Goal: Transaction & Acquisition: Register for event/course

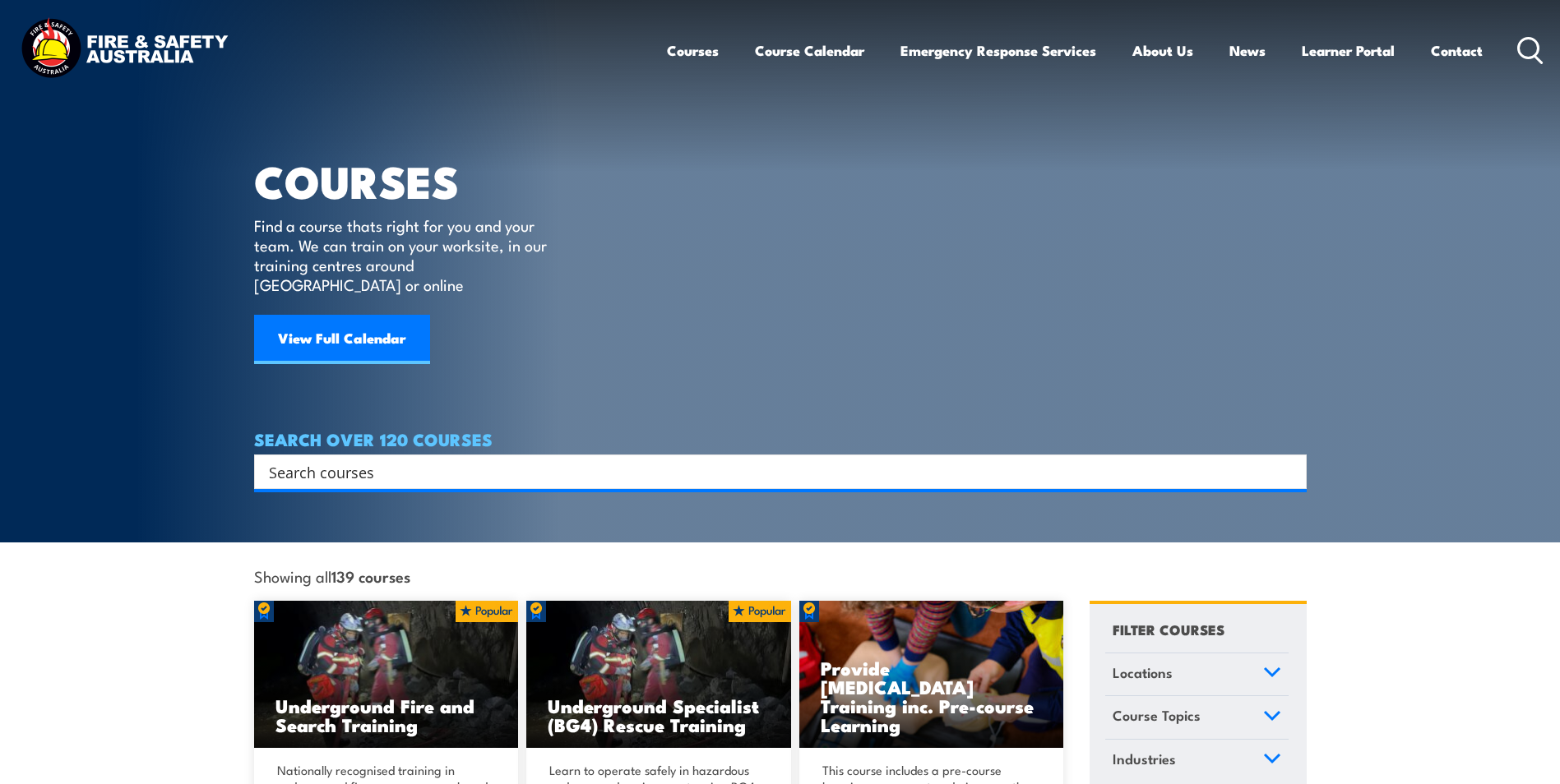
click at [344, 321] on link "View Full Calendar" at bounding box center [341, 339] width 176 height 50
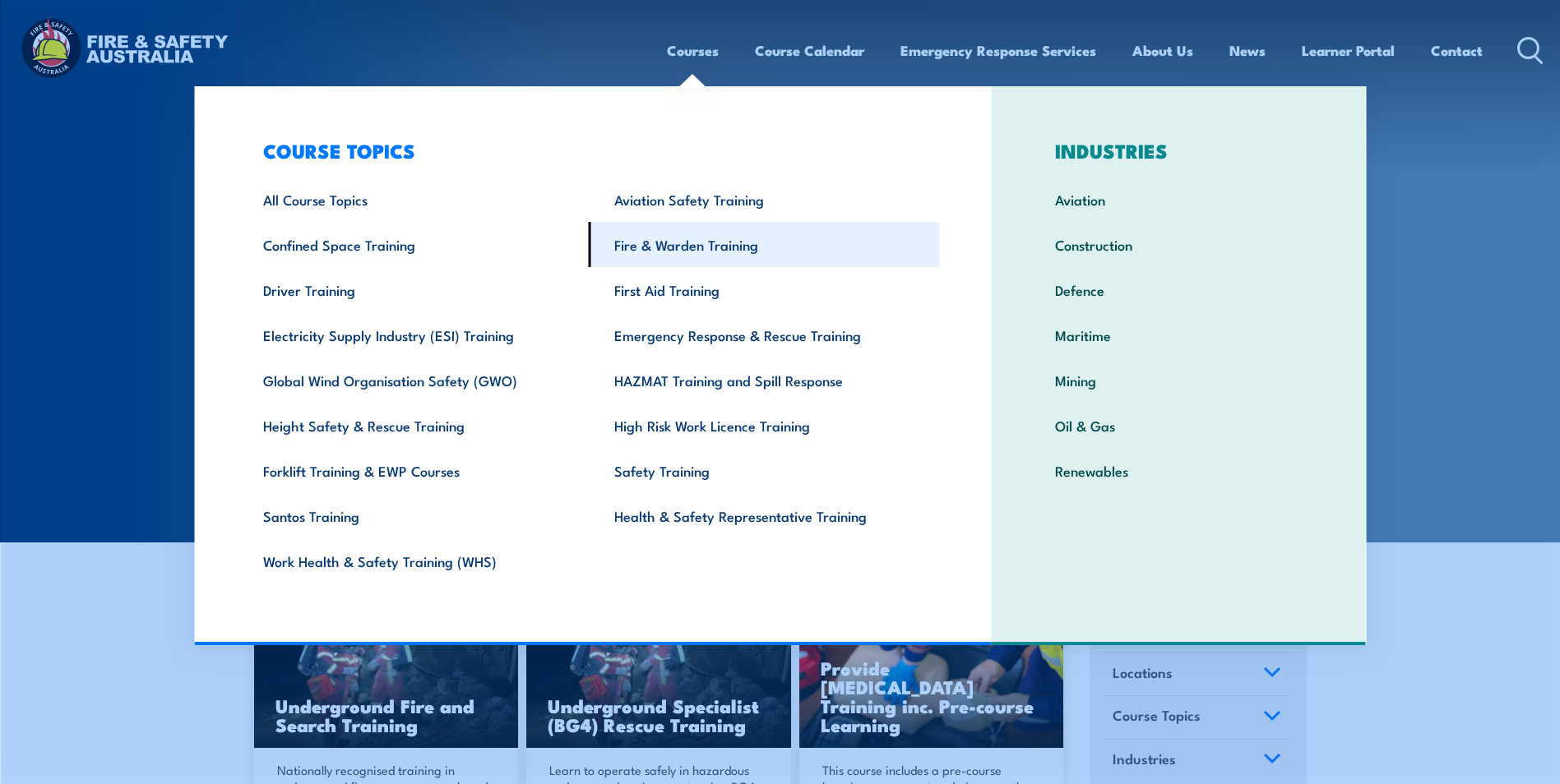
click at [721, 250] on link "Fire & Warden Training" at bounding box center [765, 244] width 351 height 45
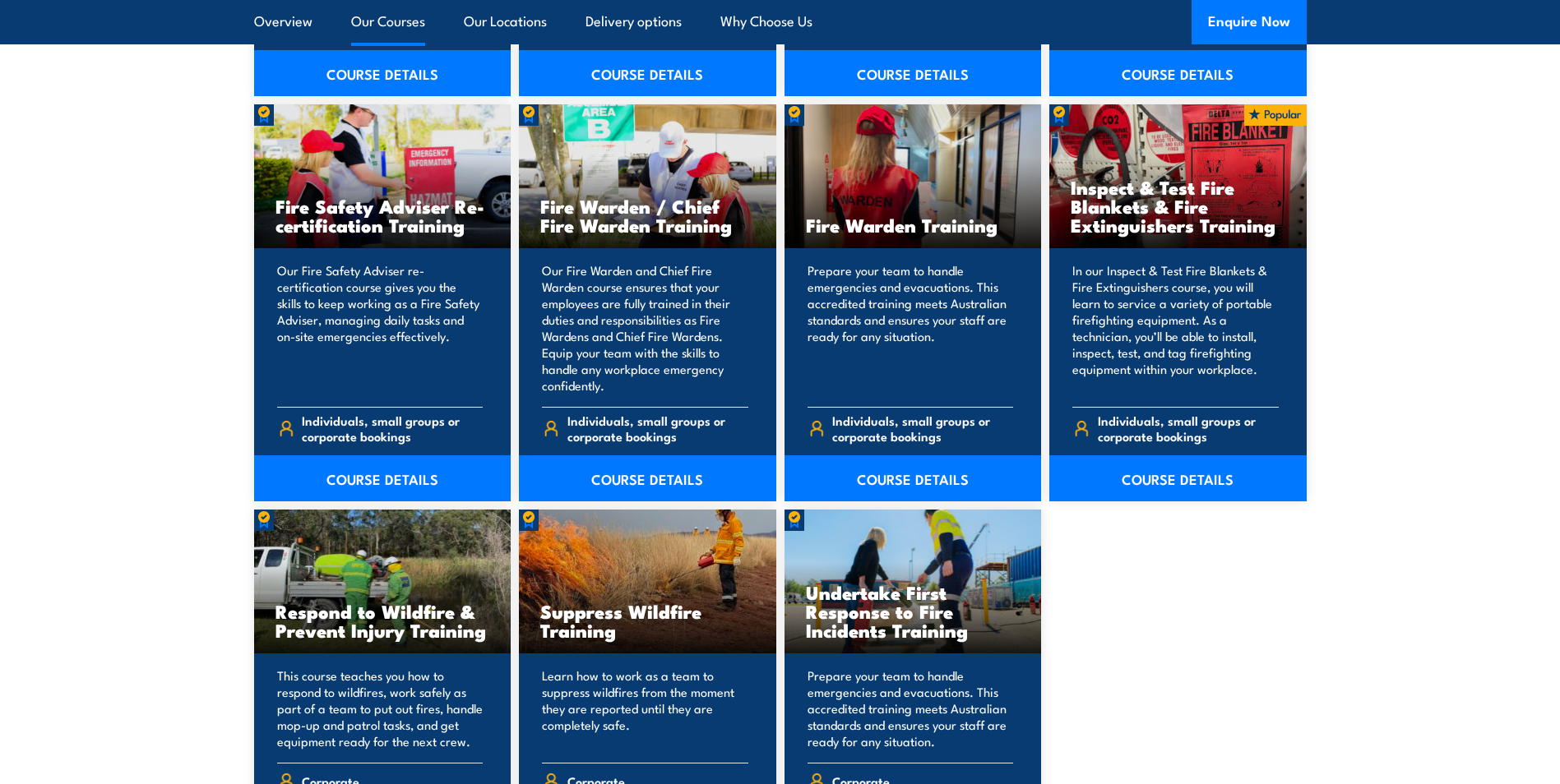
scroll to position [2137, 0]
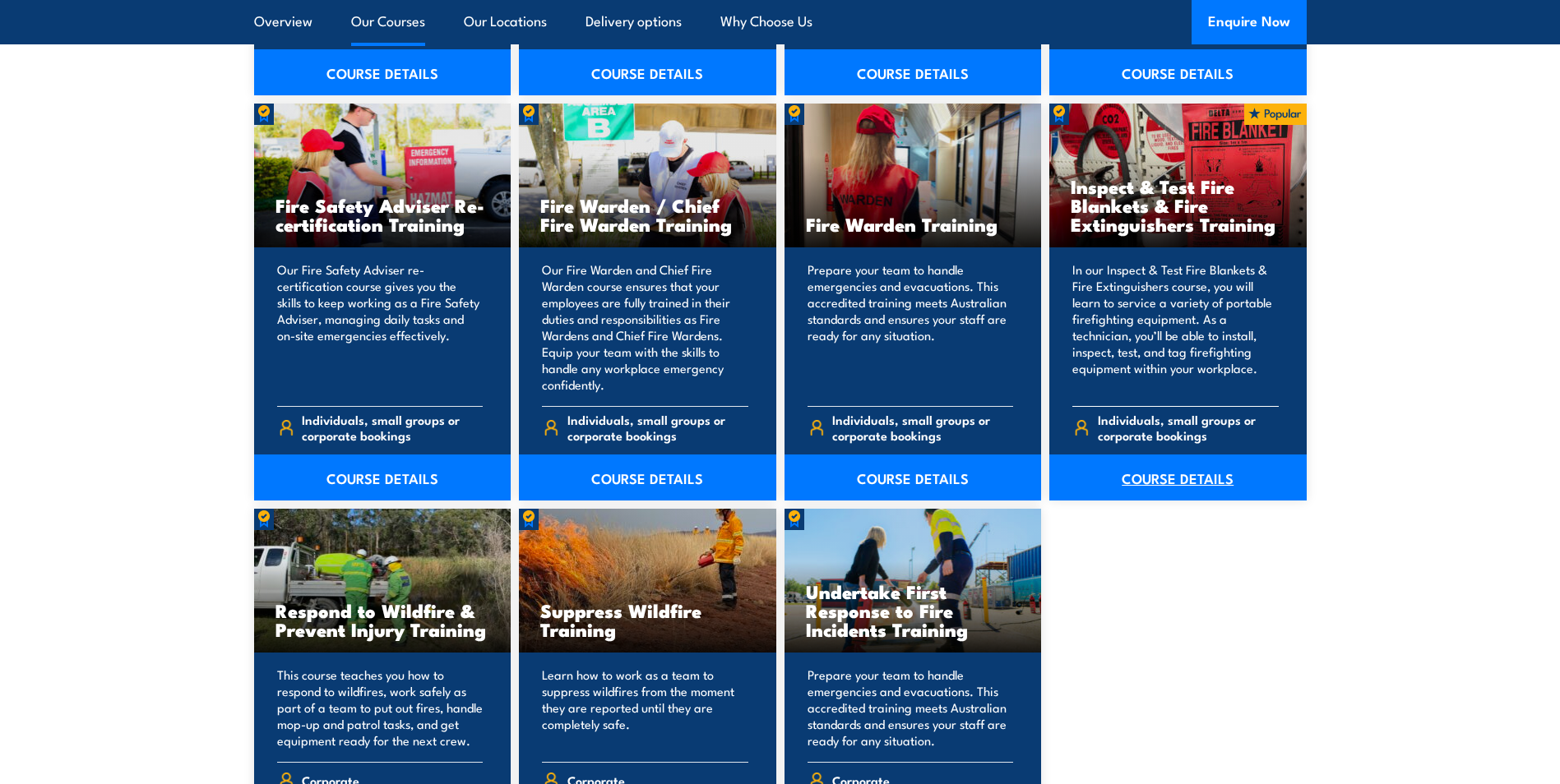
click at [1179, 480] on link "COURSE DETAILS" at bounding box center [1178, 478] width 257 height 46
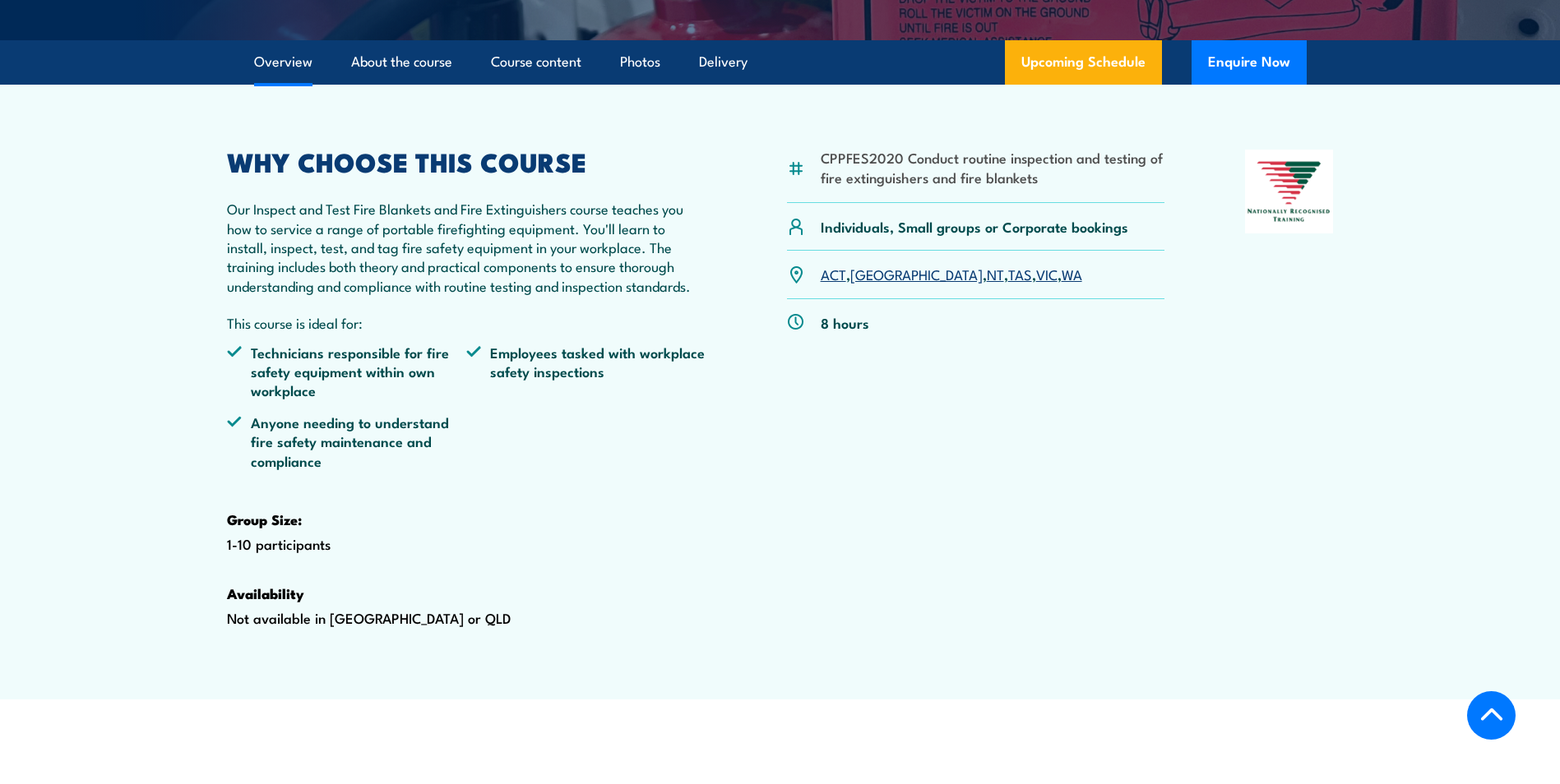
scroll to position [494, 0]
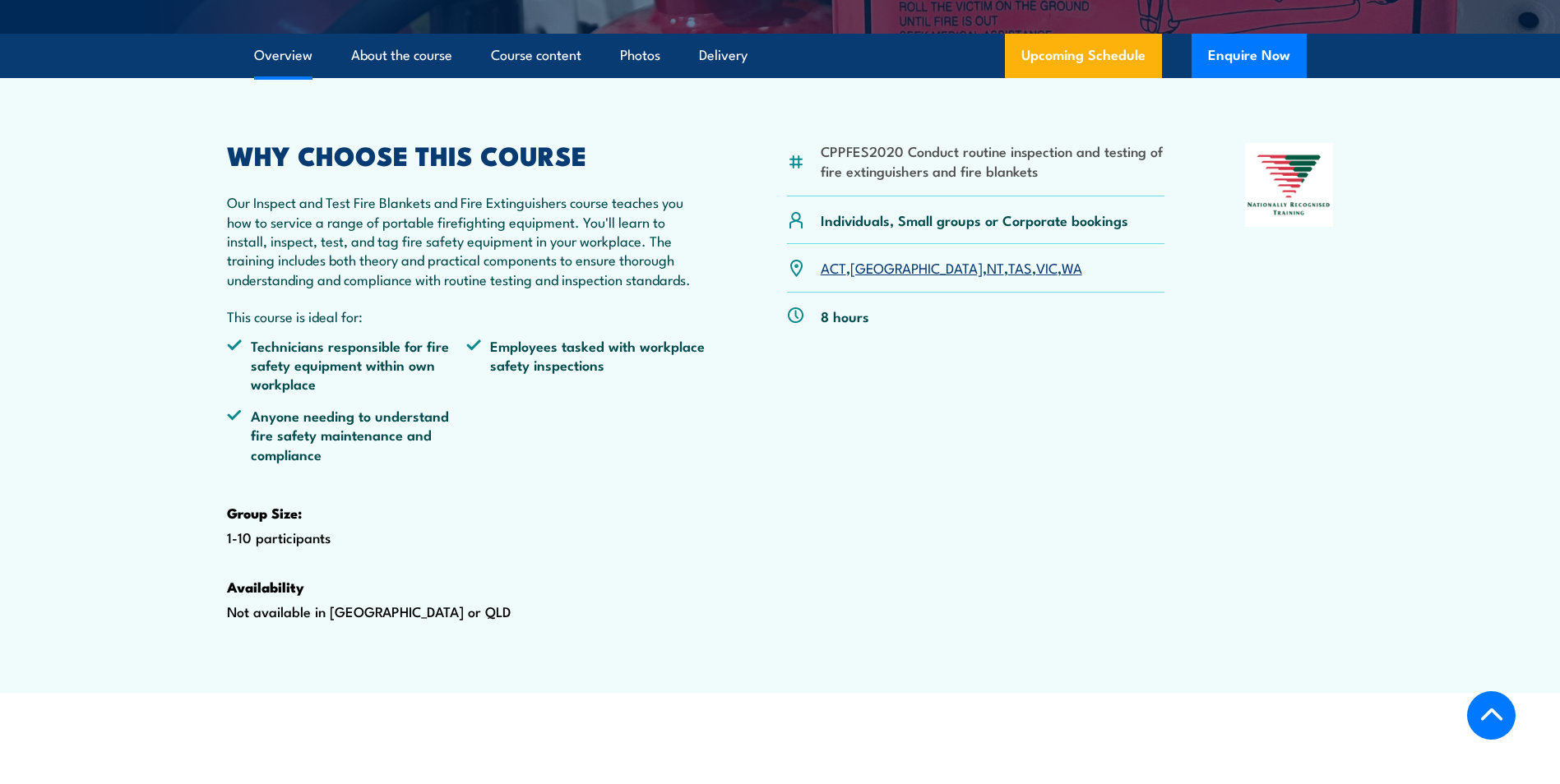
click at [1062, 277] on link "WA" at bounding box center [1072, 266] width 21 height 20
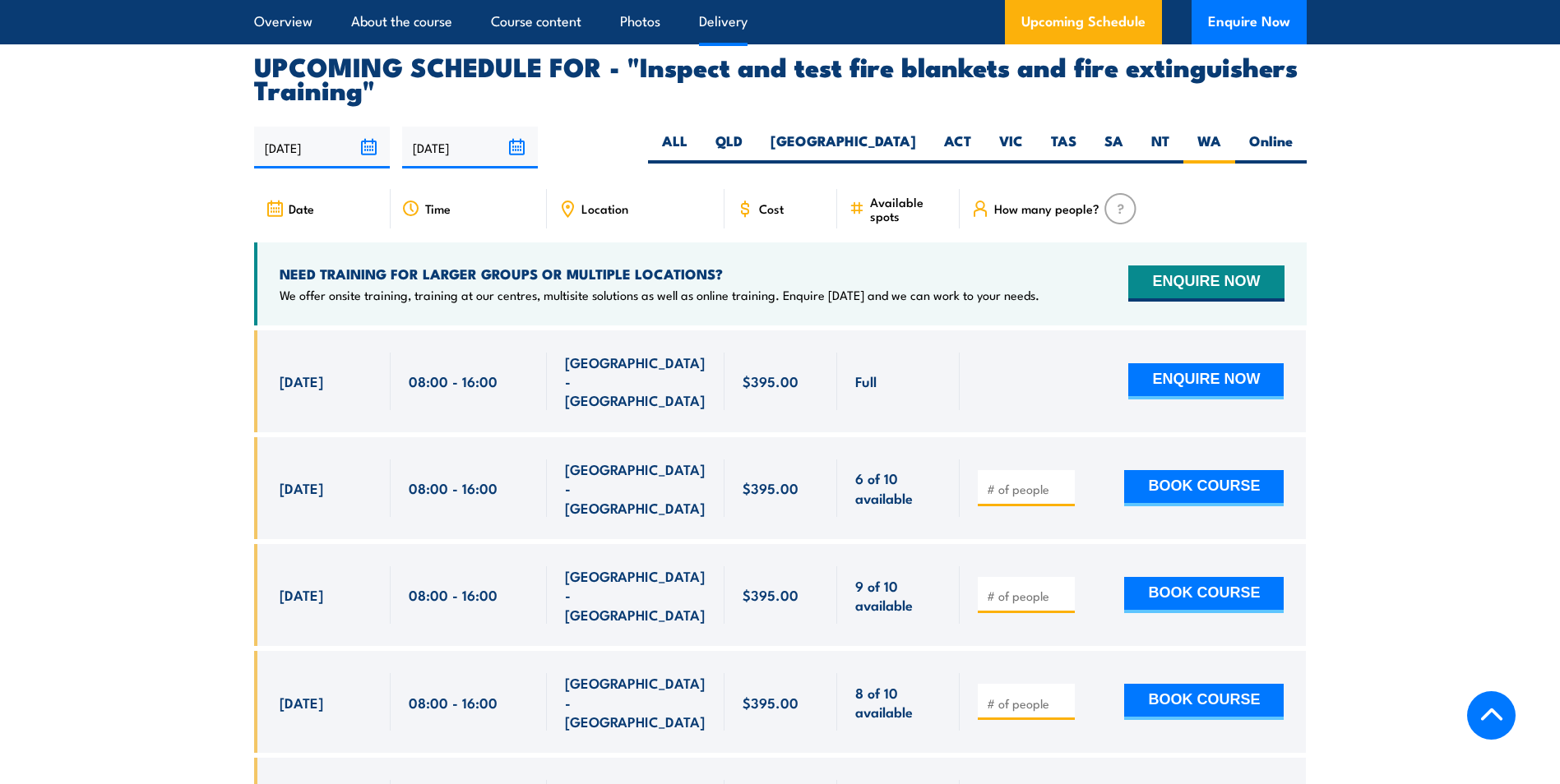
scroll to position [3053, 0]
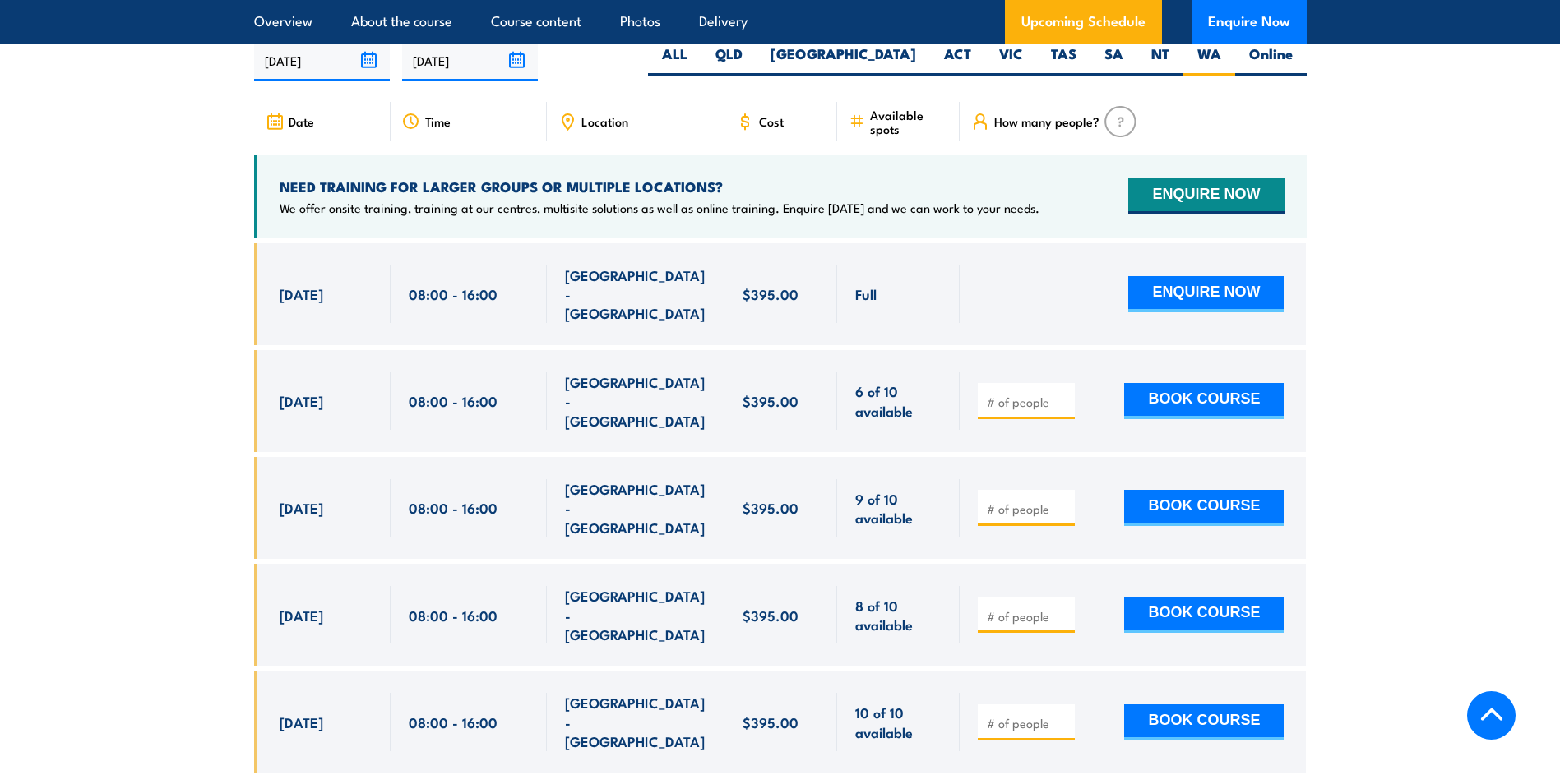
click at [996, 405] on input "number" at bounding box center [1028, 402] width 82 height 16
type input "6"
click at [1221, 402] on button "BOOK COURSE" at bounding box center [1203, 401] width 159 height 36
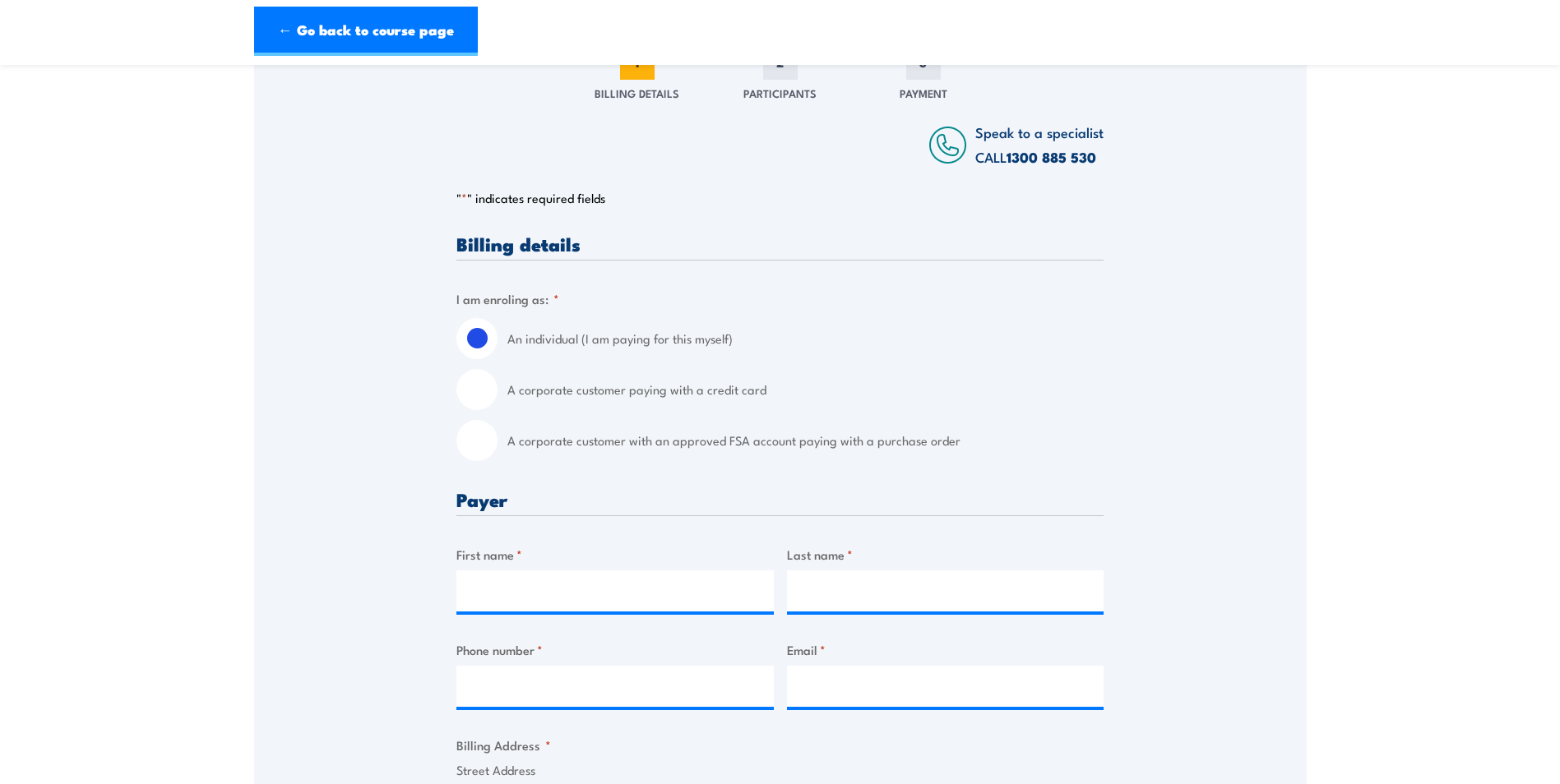
scroll to position [411, 0]
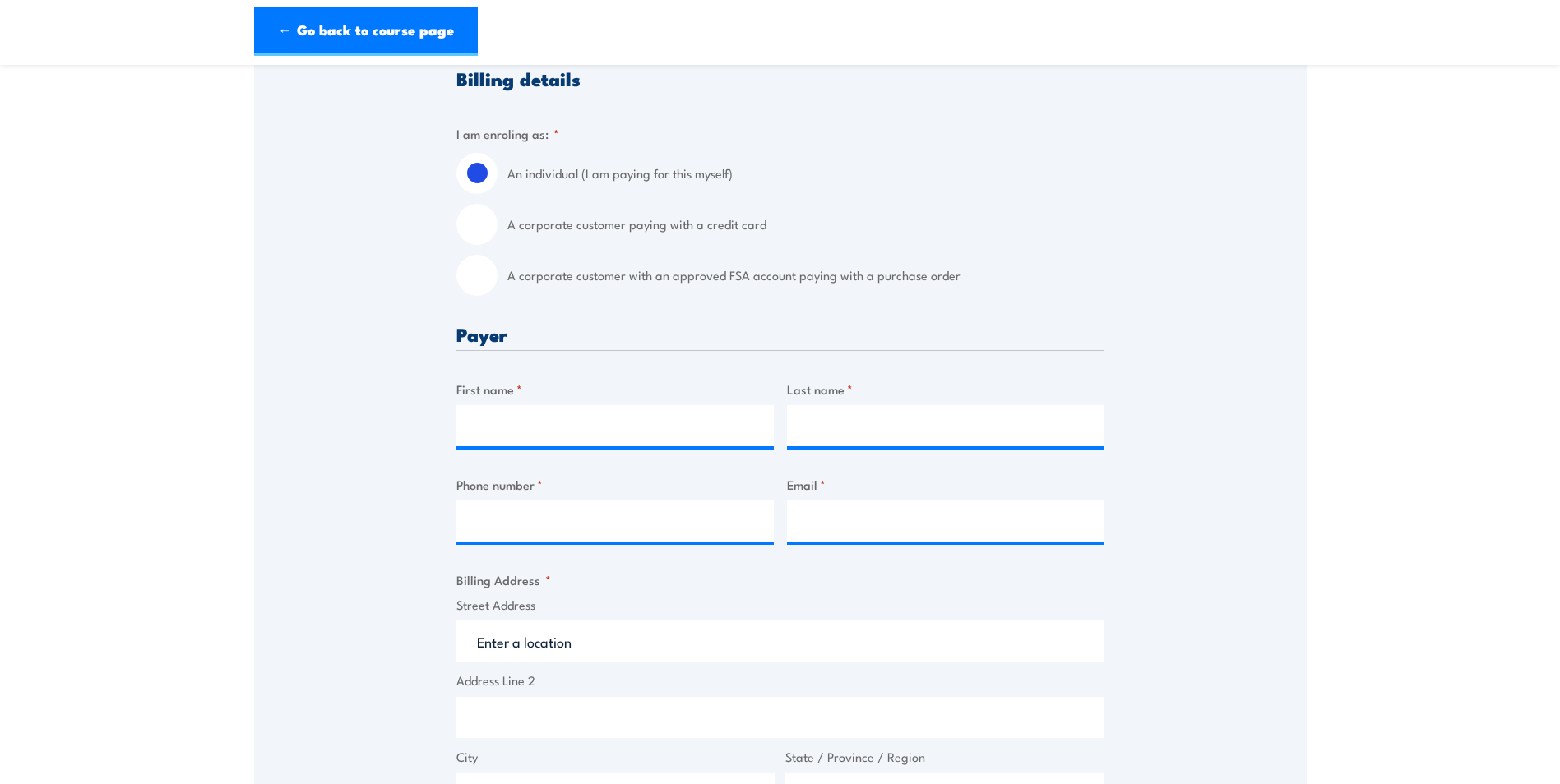
click at [713, 236] on label "A corporate customer paying with a credit card" at bounding box center [806, 224] width 597 height 41
click at [497, 236] on input "A corporate customer paying with a credit card" at bounding box center [477, 224] width 41 height 41
radio input "true"
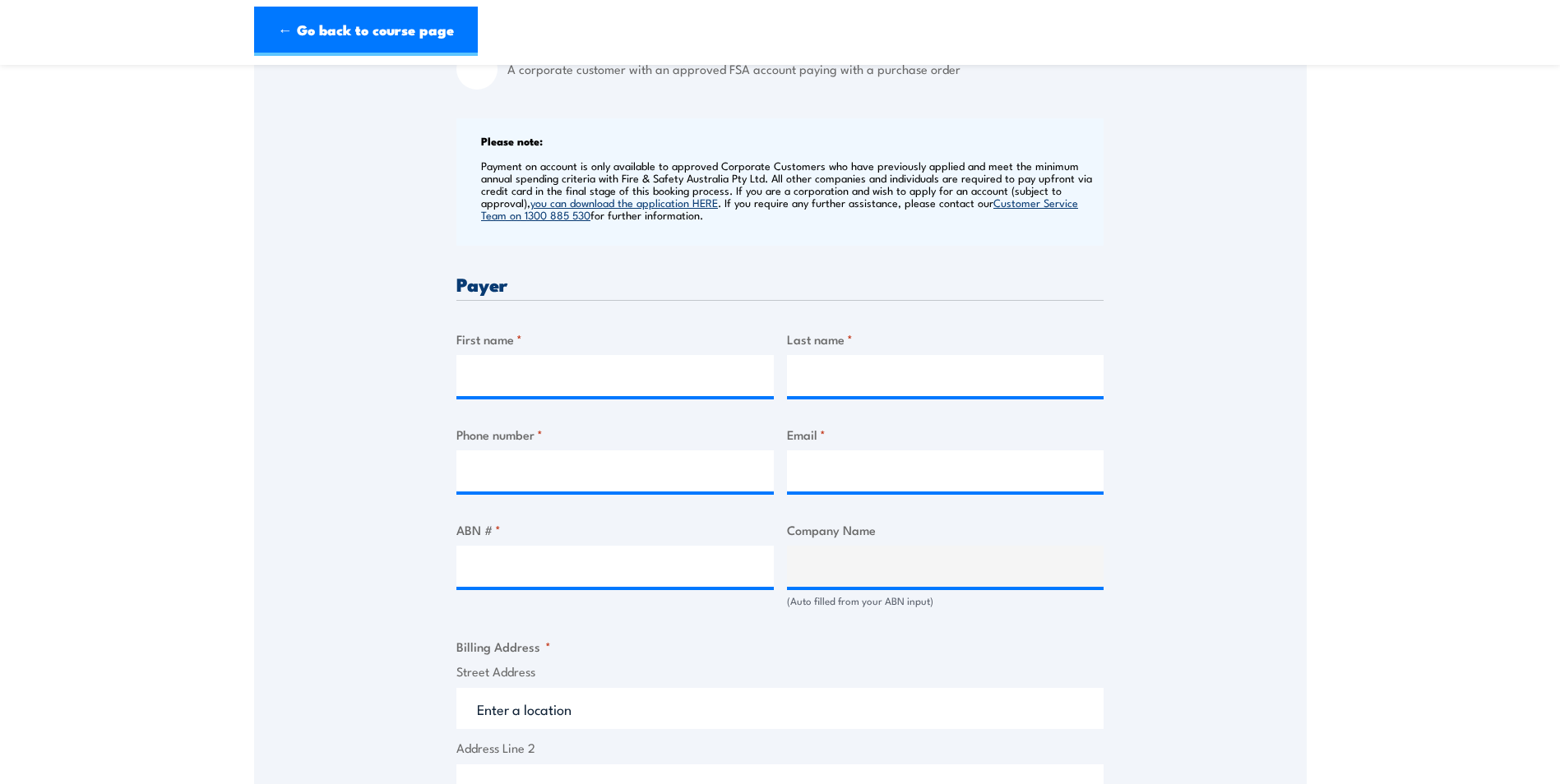
scroll to position [657, 0]
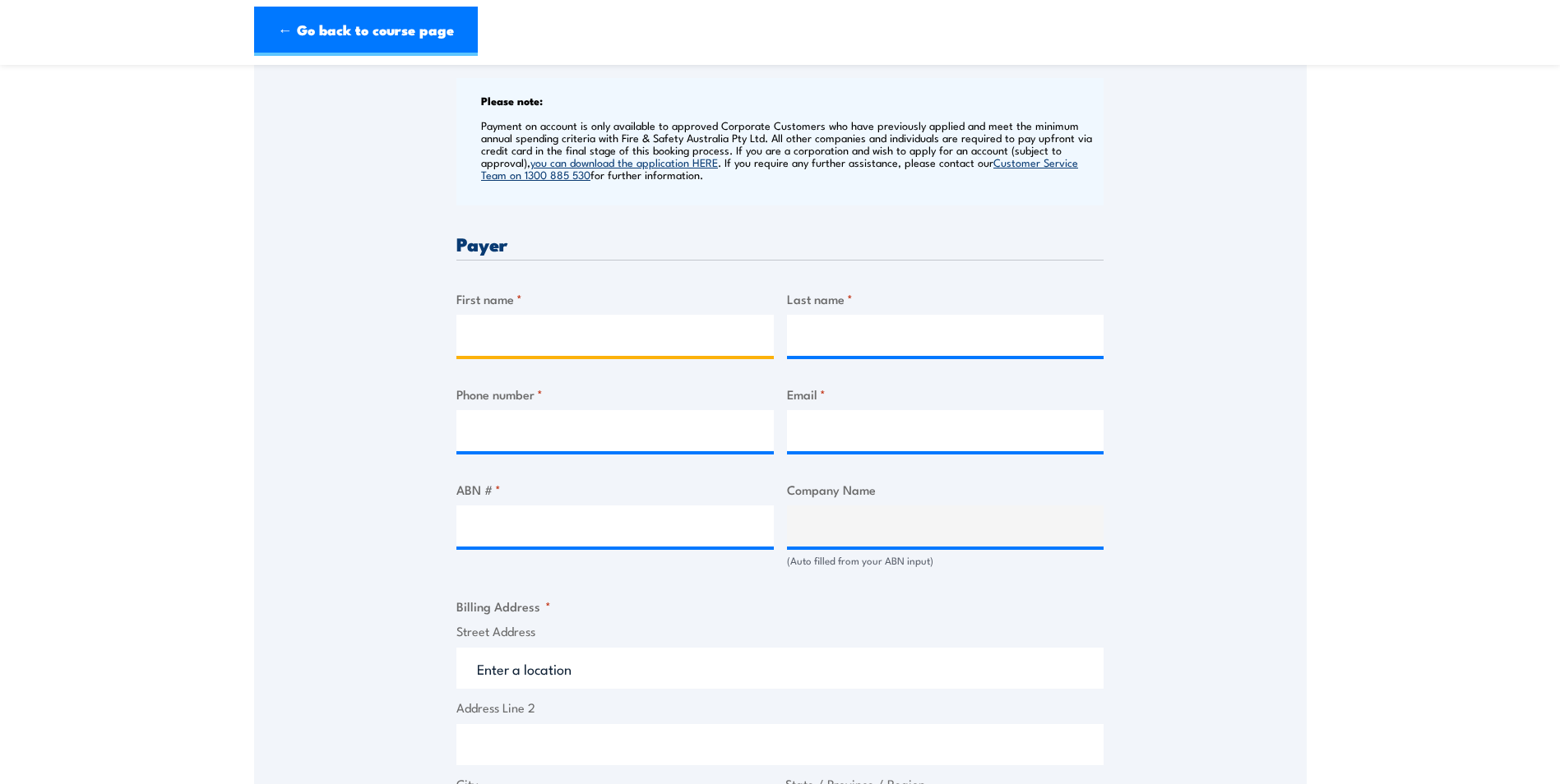
click at [534, 325] on input "First name *" at bounding box center [615, 335] width 317 height 41
type input "Alannah"
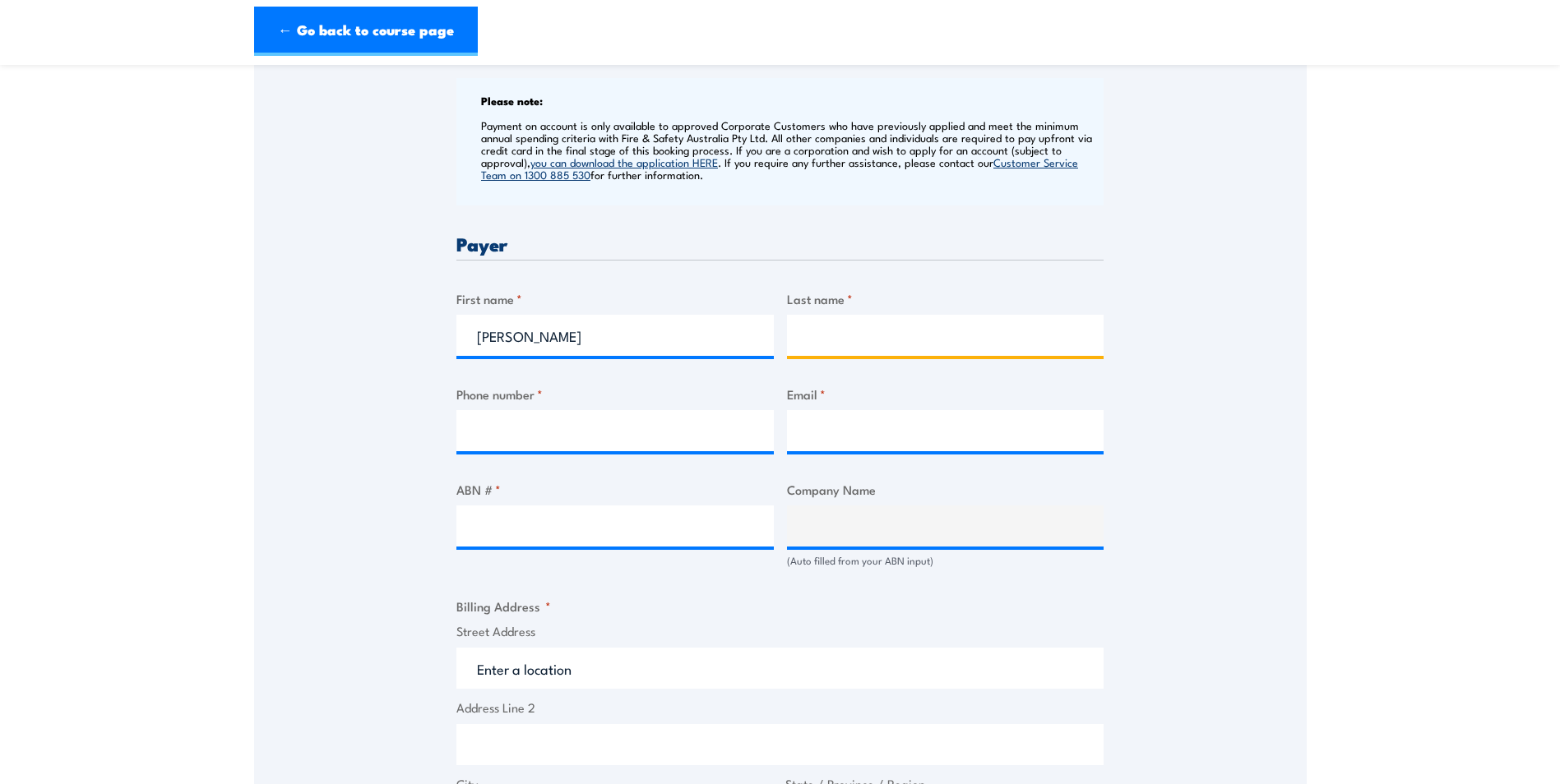
type input "Dinsdale"
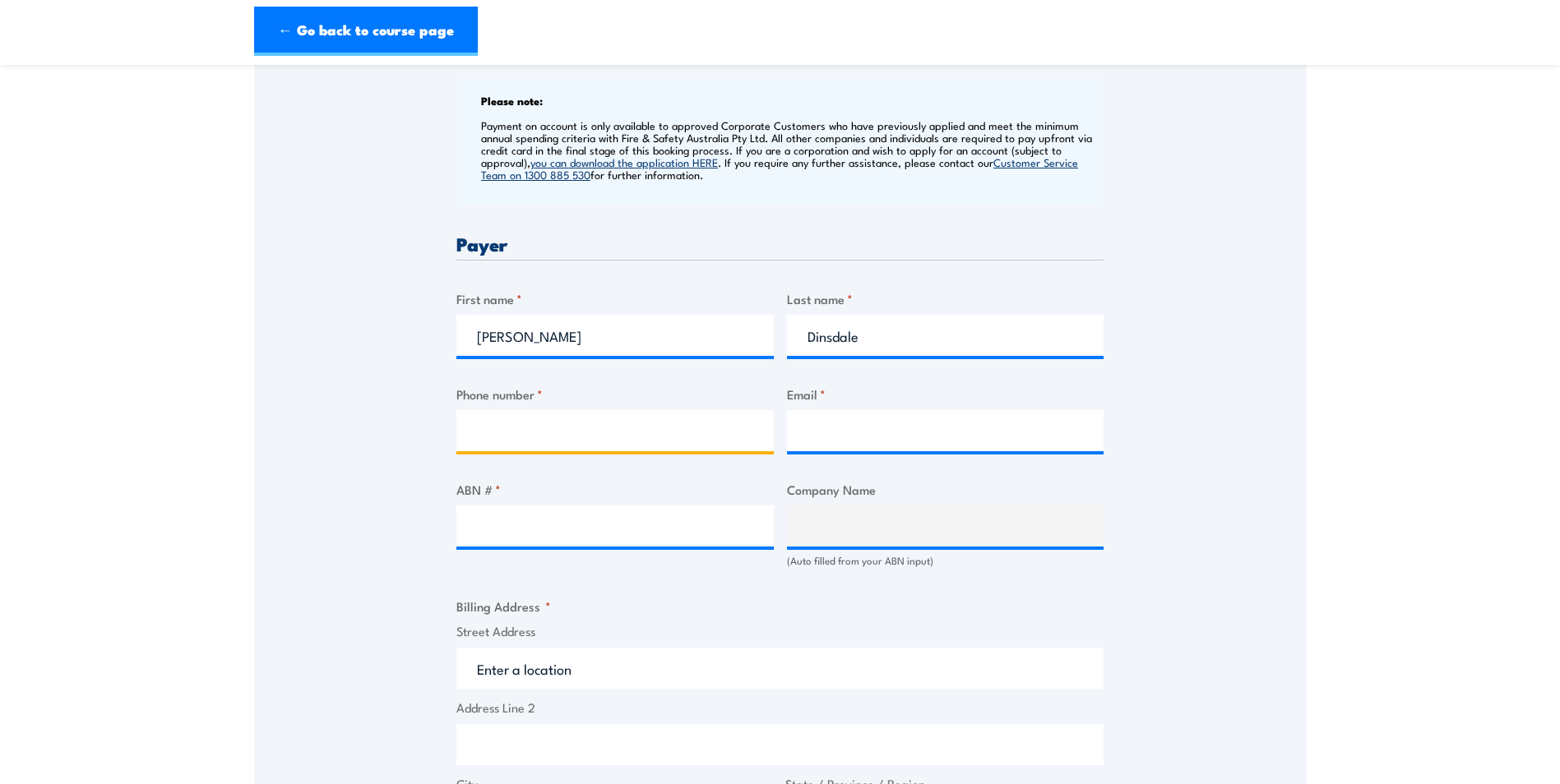
type input "0455686748"
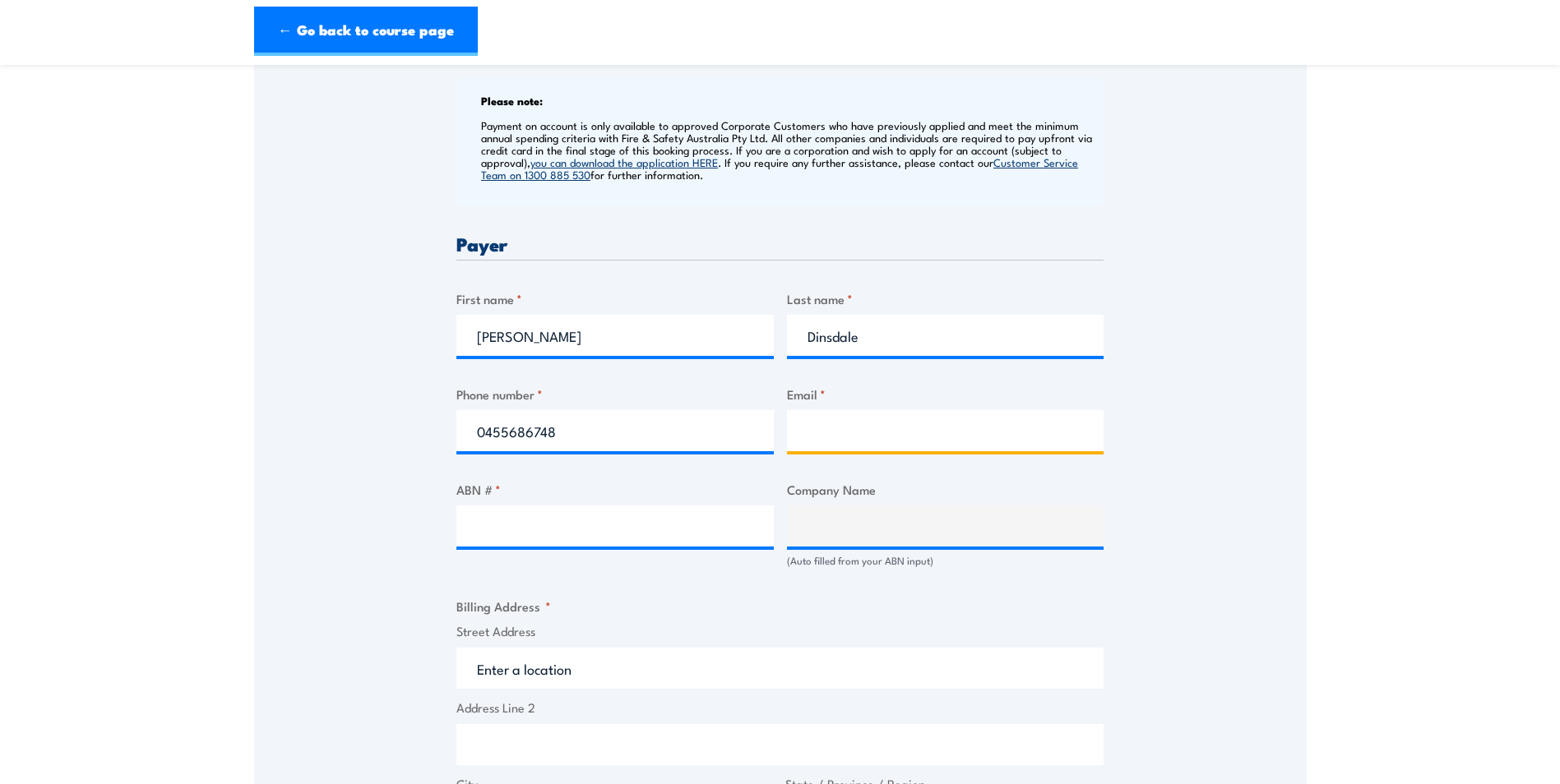
type input "alannah.dinsdale@genus.com.au"
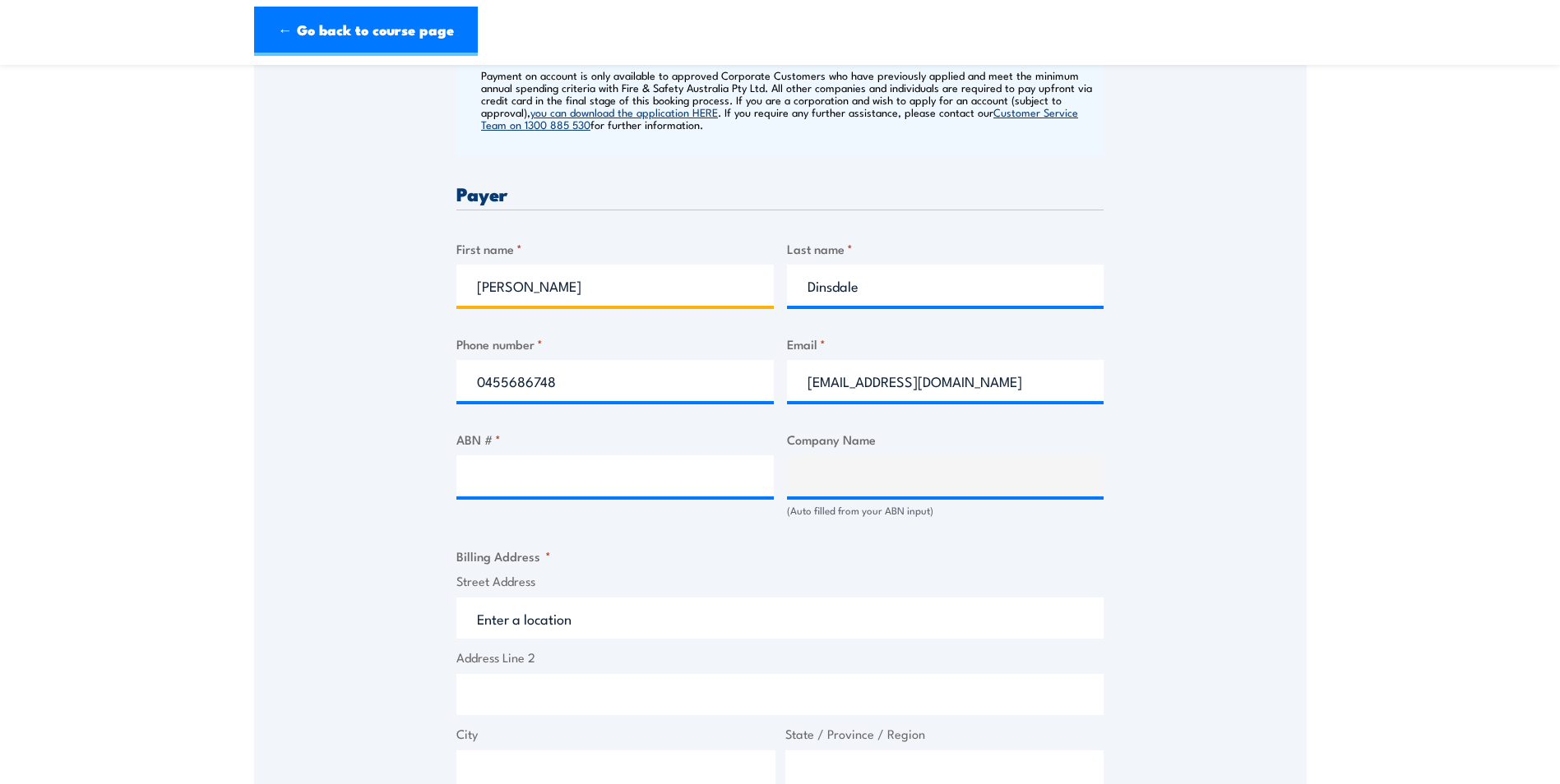
scroll to position [822, 0]
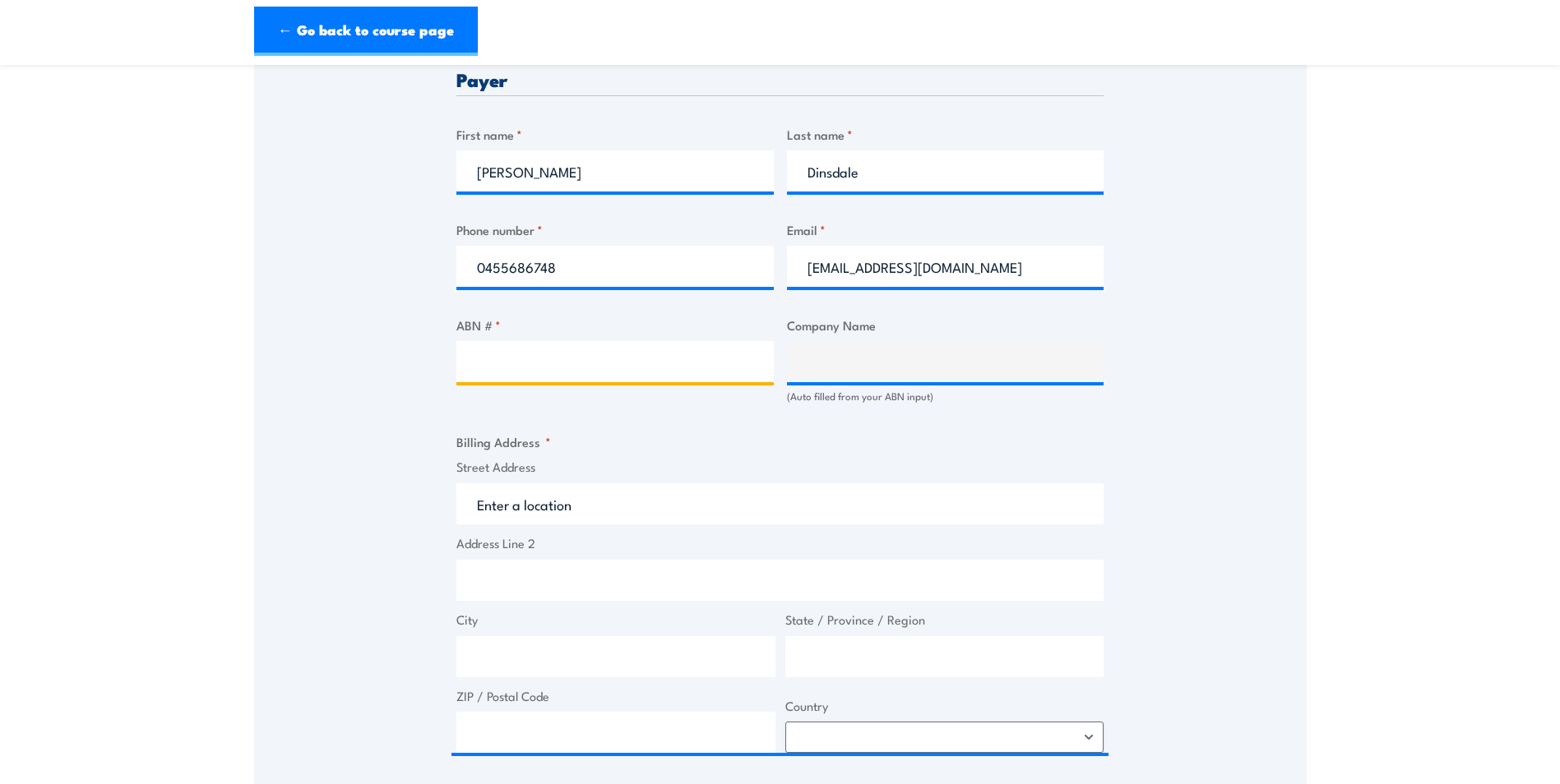
click at [517, 351] on input "ABN # *" at bounding box center [615, 362] width 317 height 41
type input "20135293793"
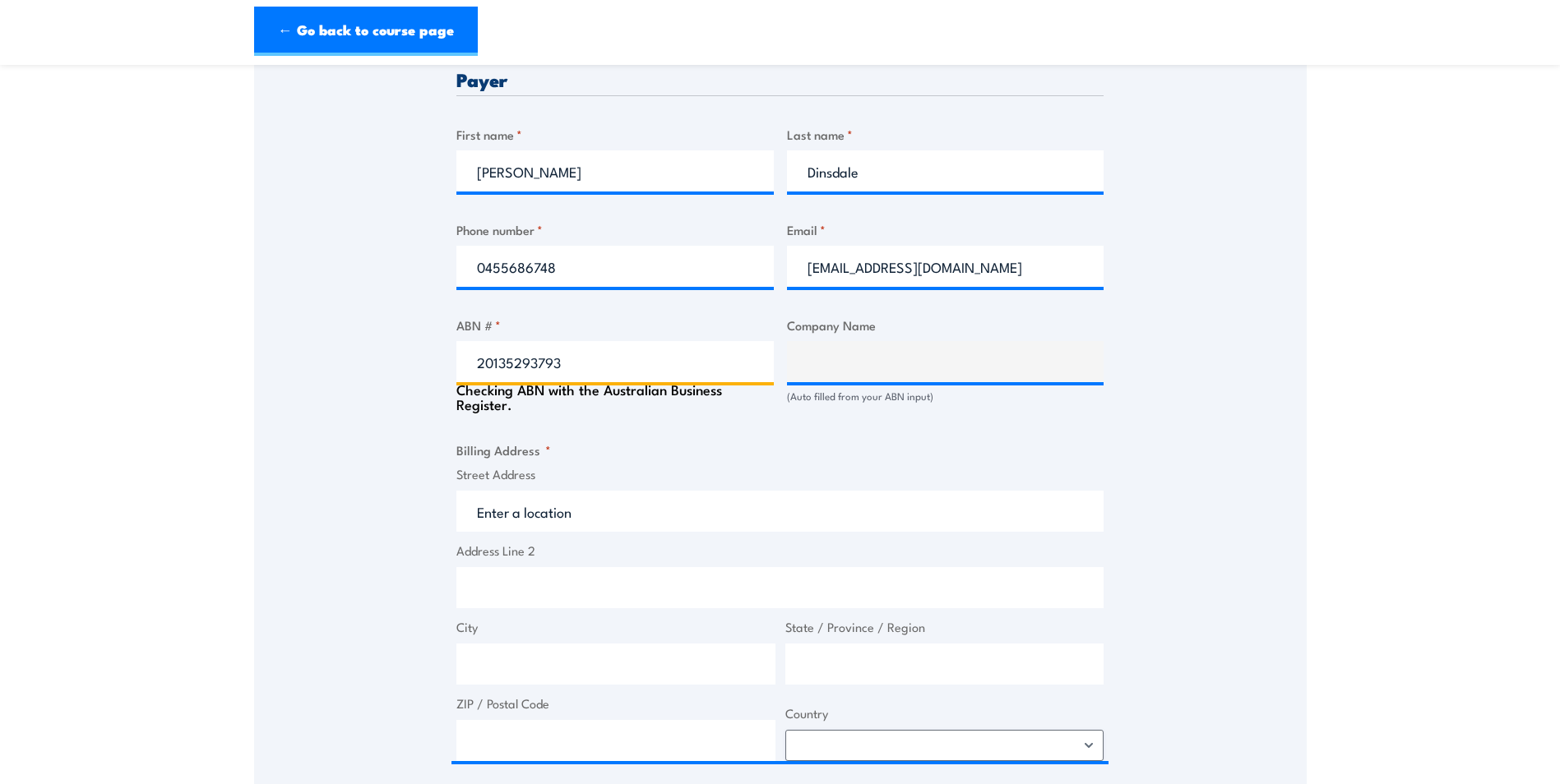
type input "GENUS INFRASTRUCTURE PTY LTD"
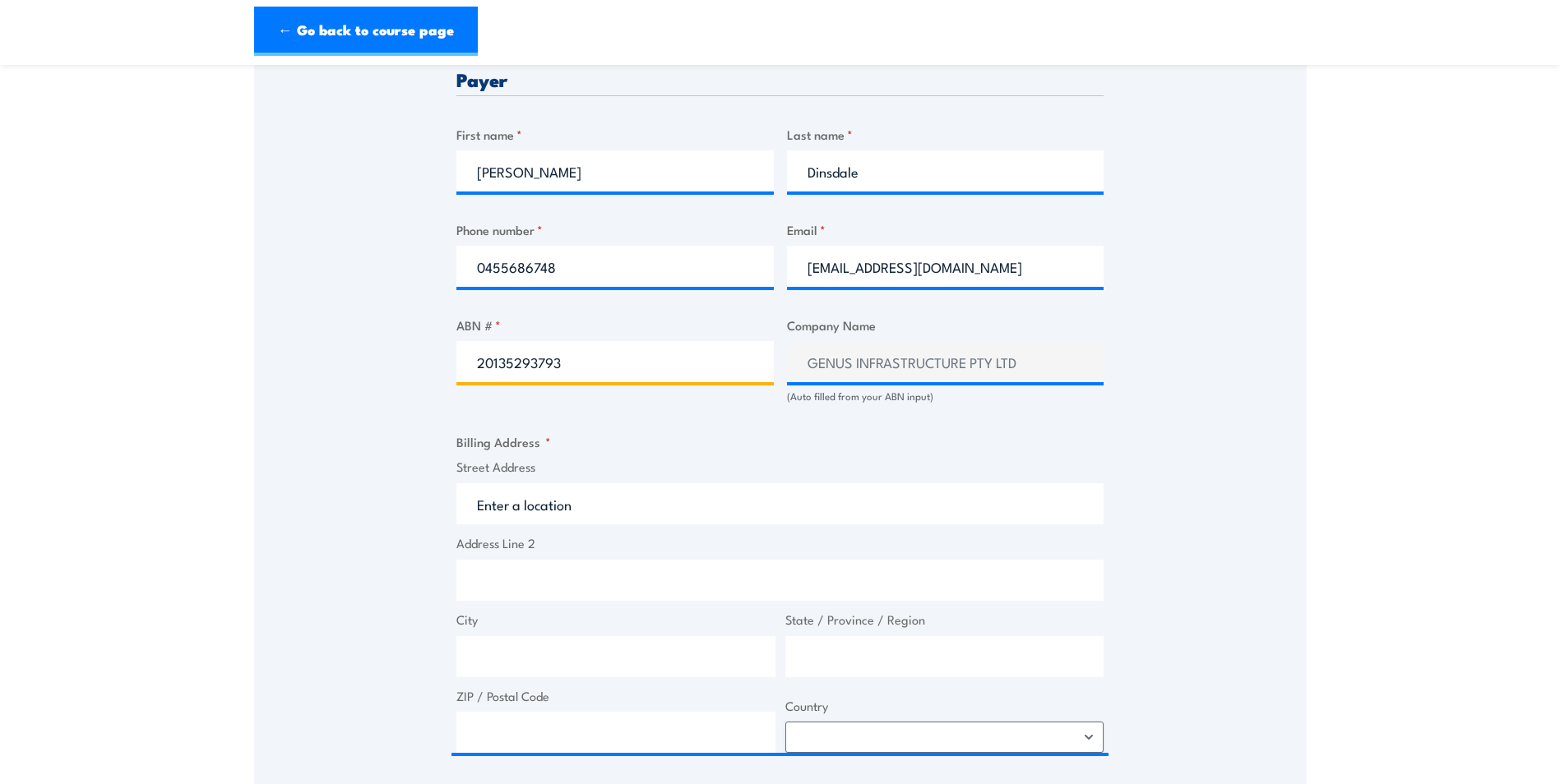
scroll to position [904, 0]
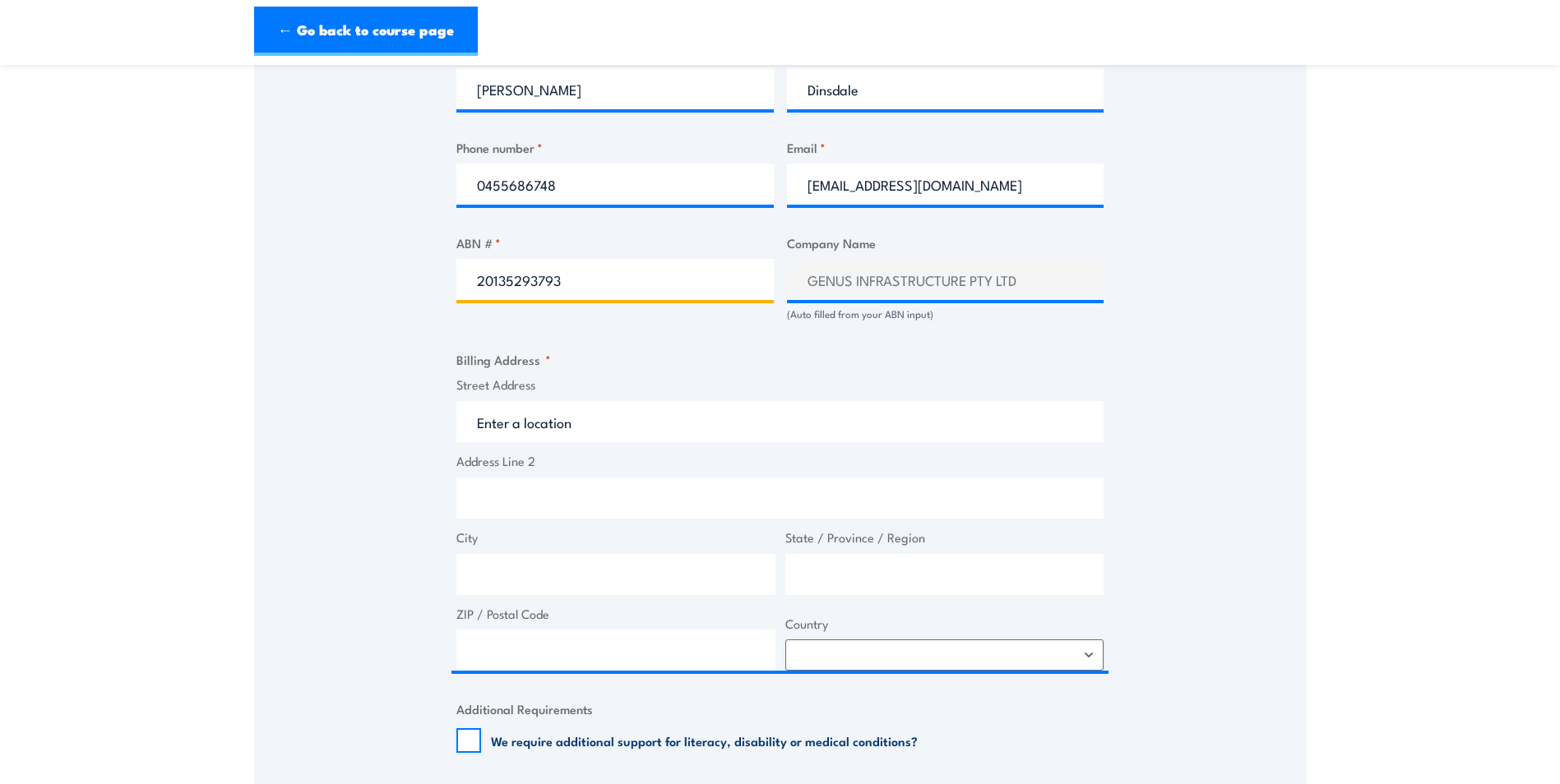
type input "20135293793"
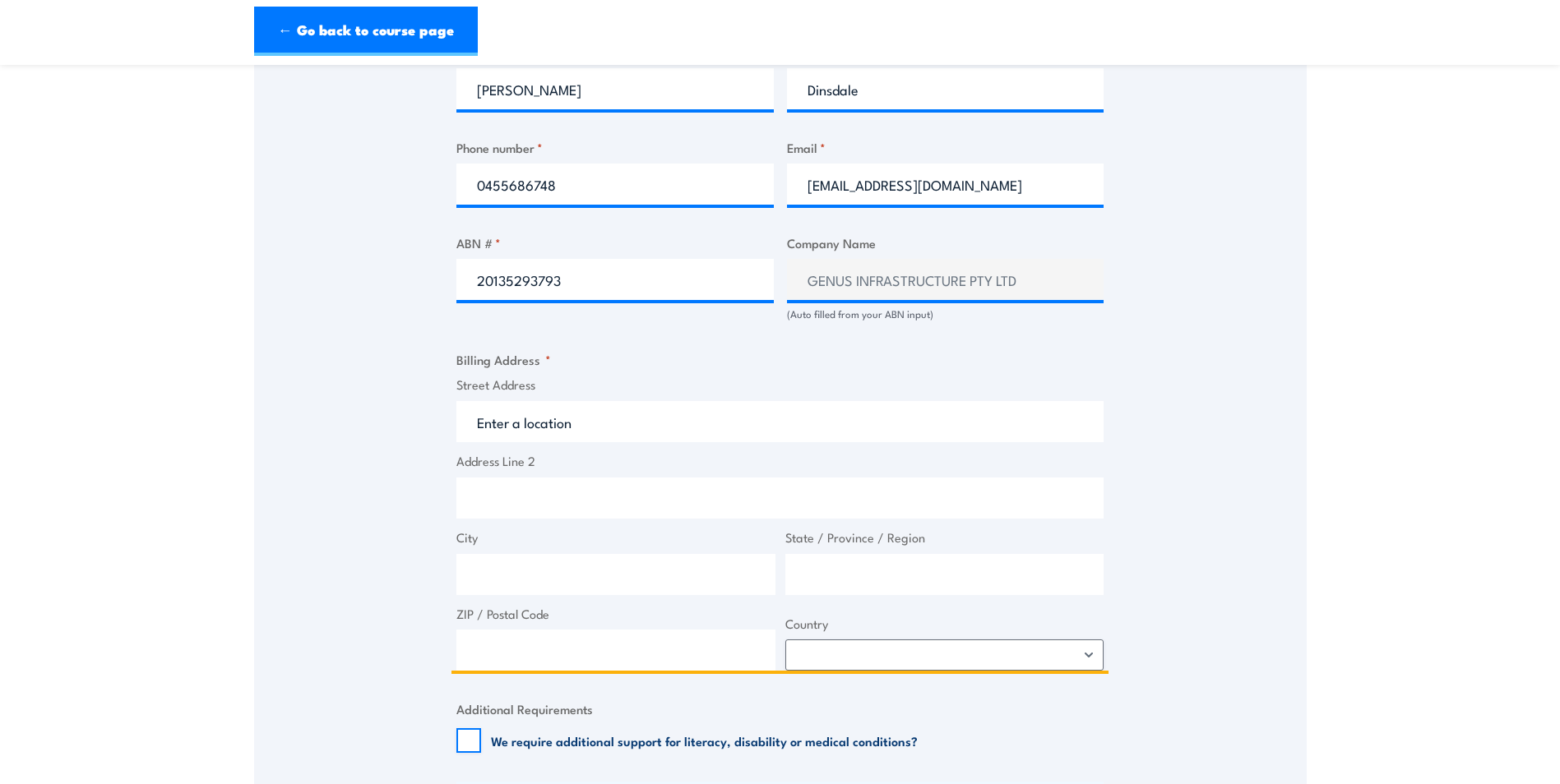
click at [559, 422] on input "Street Address" at bounding box center [779, 422] width 647 height 41
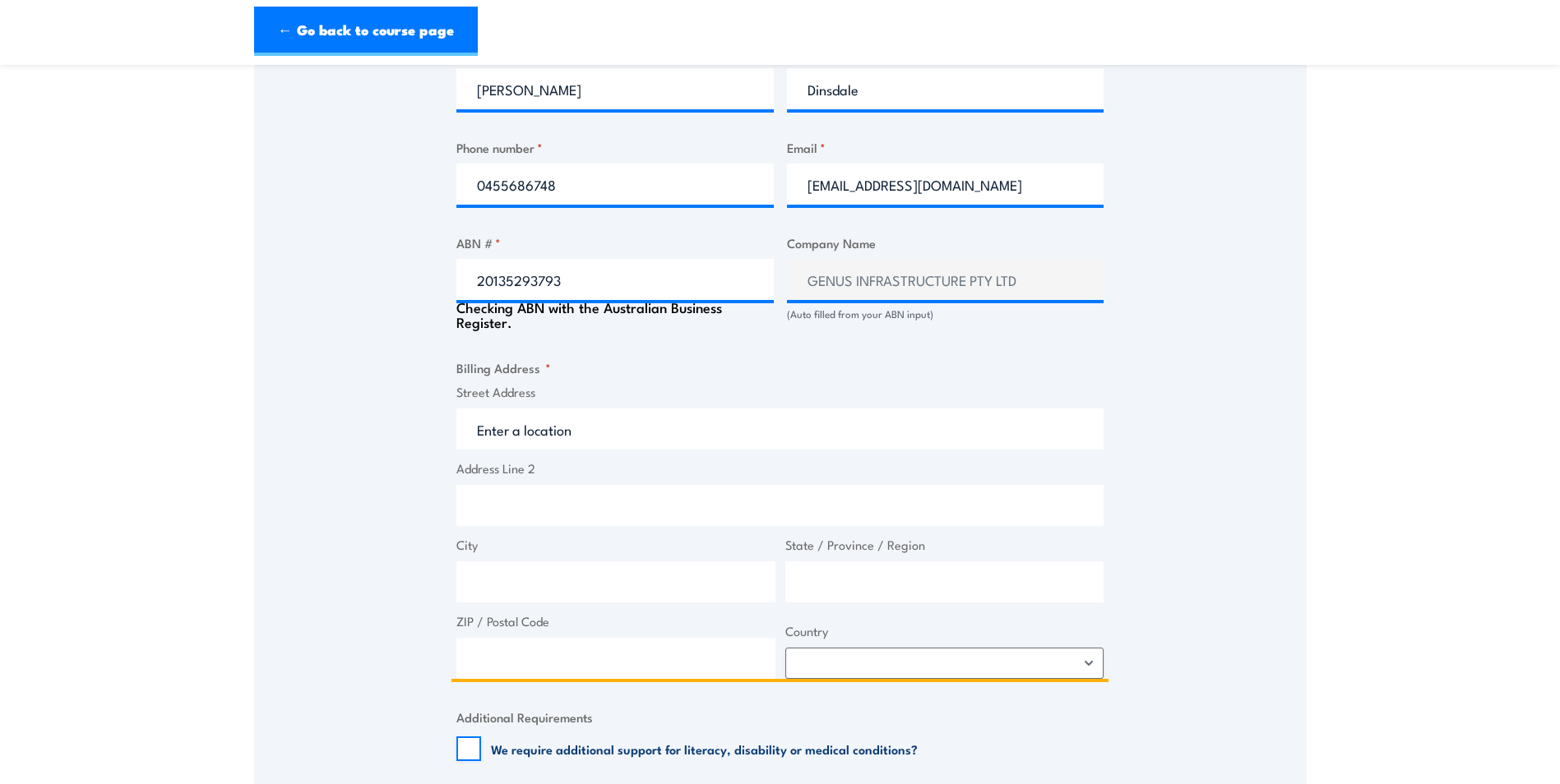
type input "11 Cooper Ave"
type input "Kenwick"
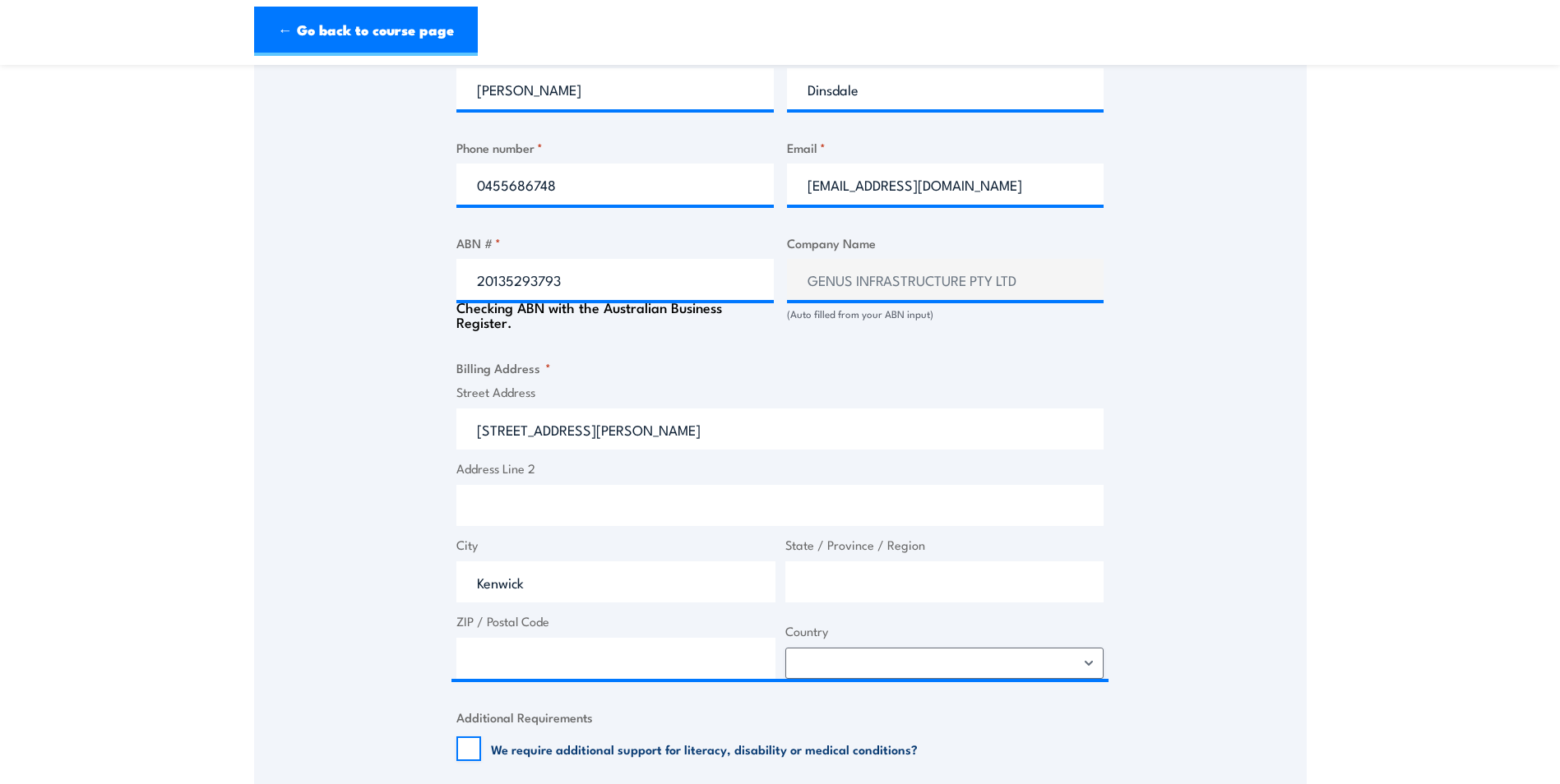
type input "Western Australia"
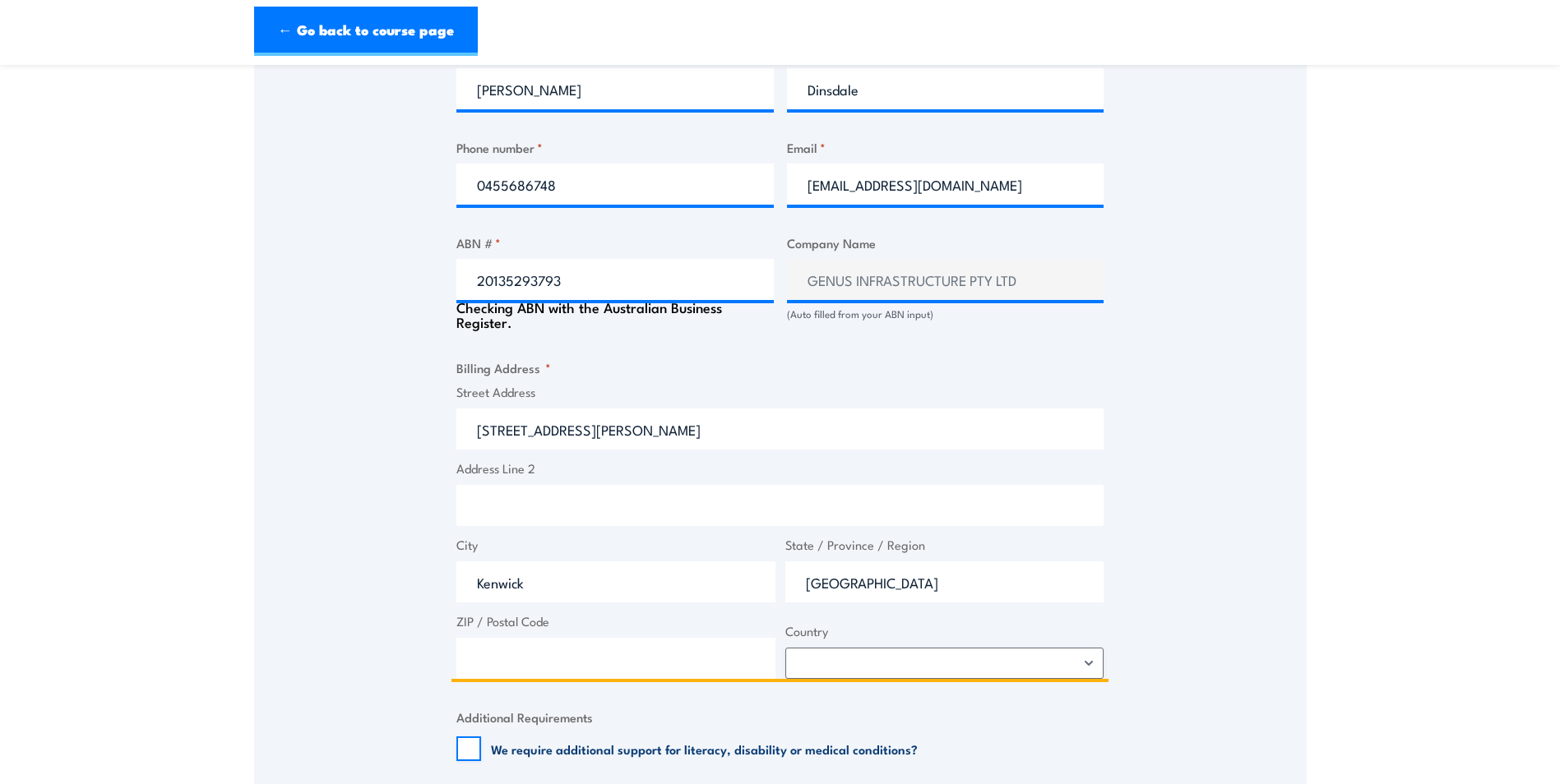
type input "6107"
select select "Australia"
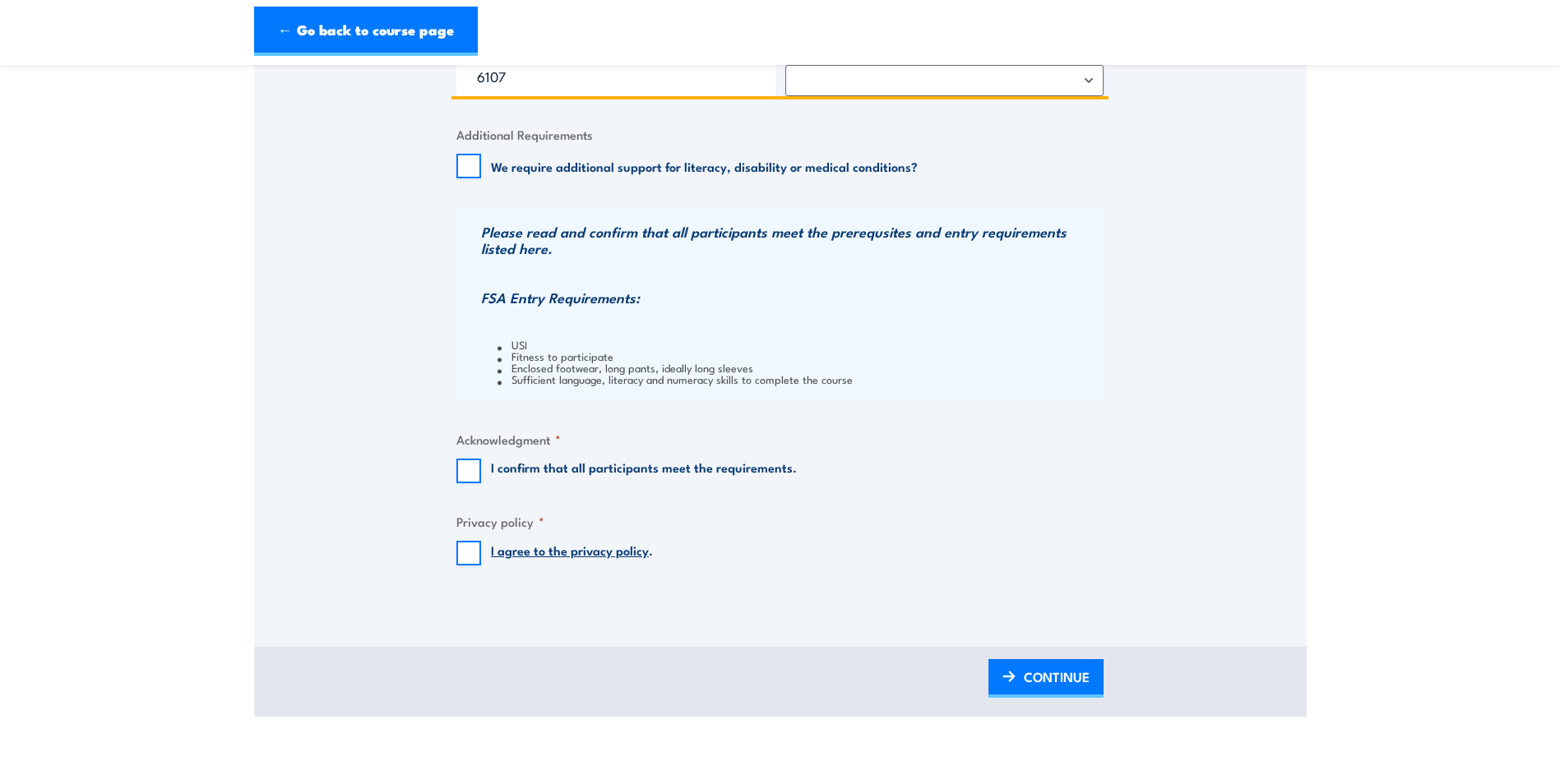
scroll to position [1480, 0]
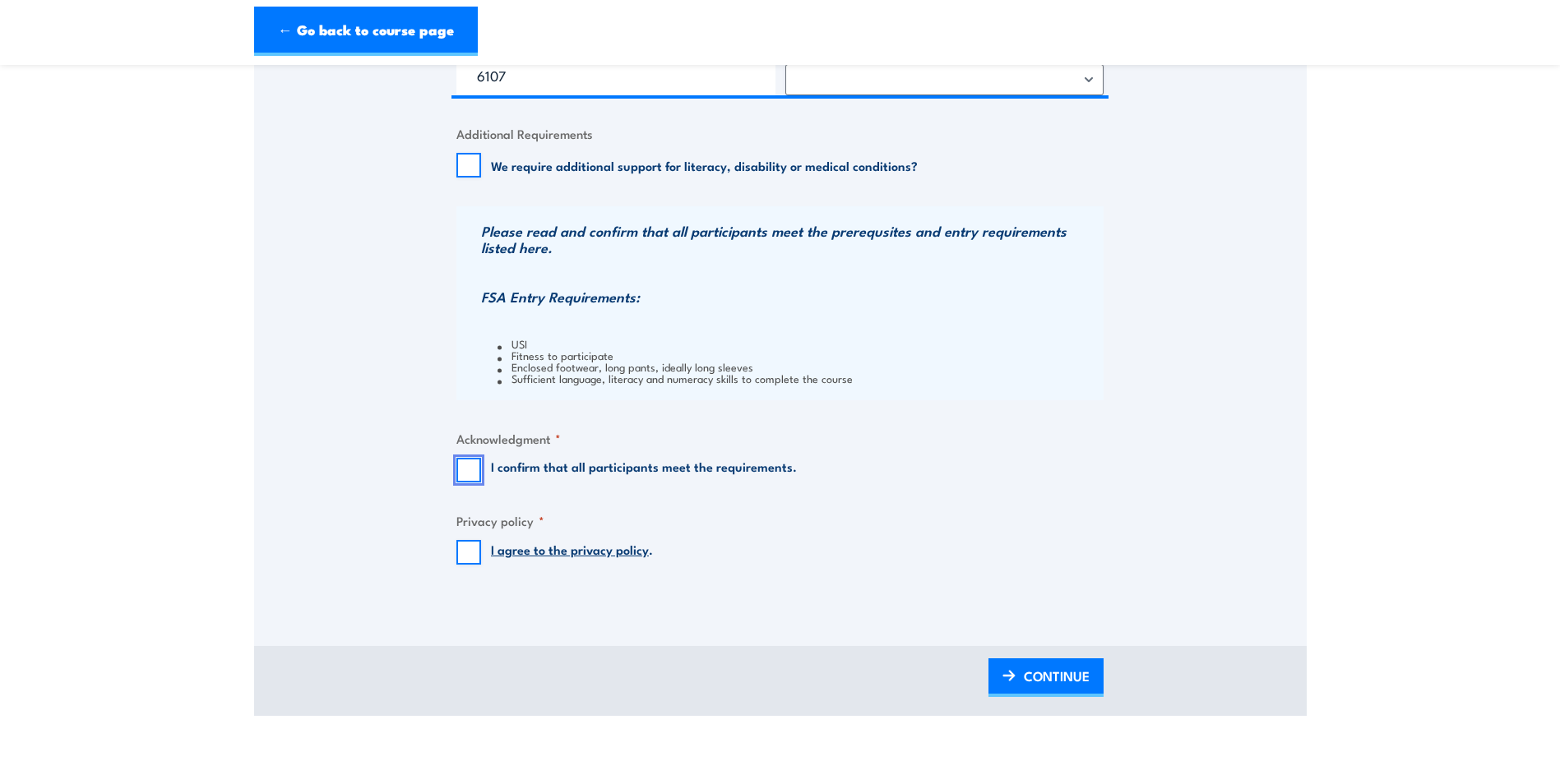
click at [471, 470] on input "I confirm that all participants meet the requirements." at bounding box center [468, 470] width 25 height 25
checkbox input "true"
click at [471, 554] on input "I agree to the privacy policy ." at bounding box center [468, 552] width 25 height 25
checkbox input "true"
click at [1005, 671] on img at bounding box center [1008, 675] width 13 height 11
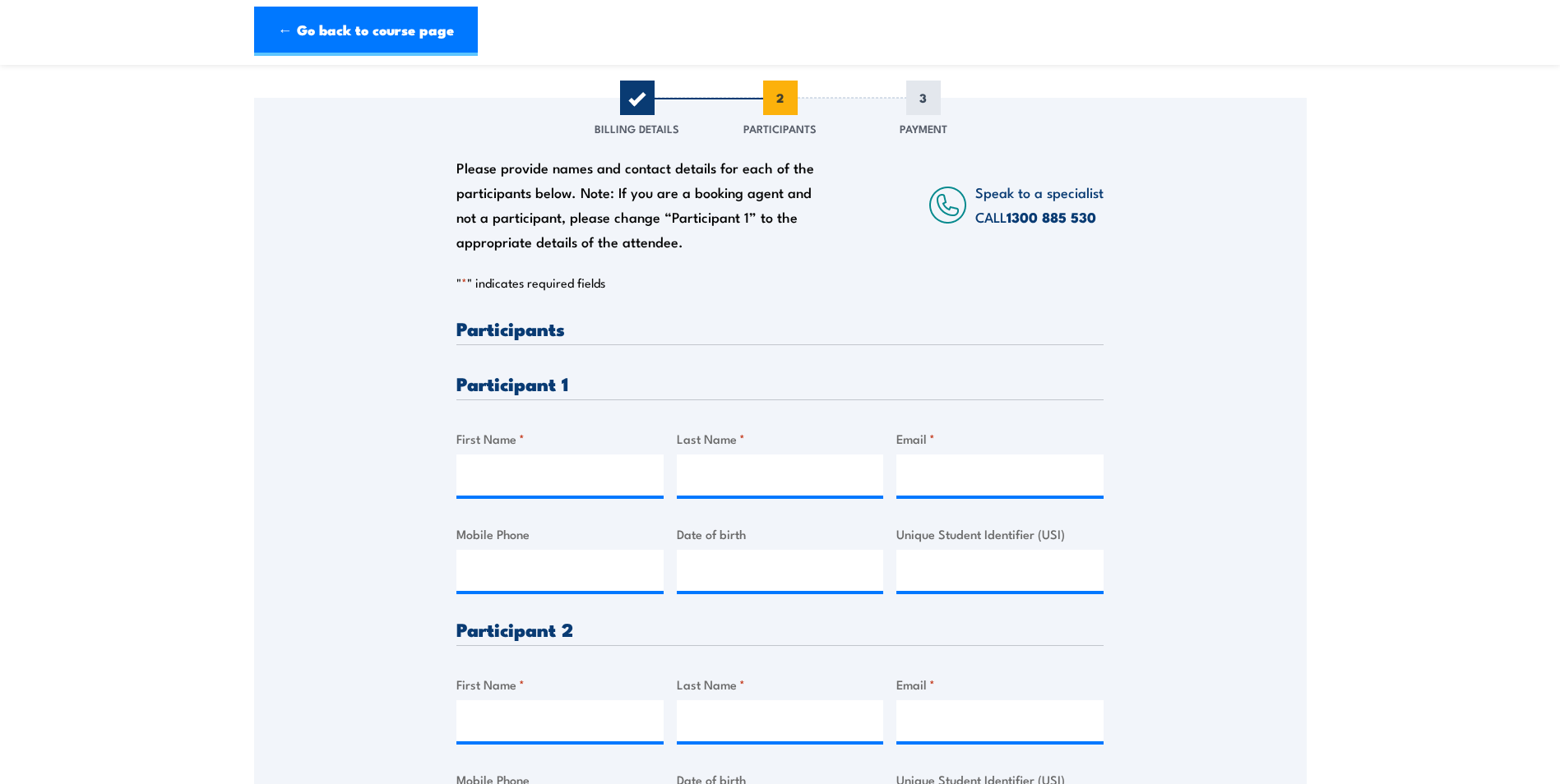
scroll to position [247, 0]
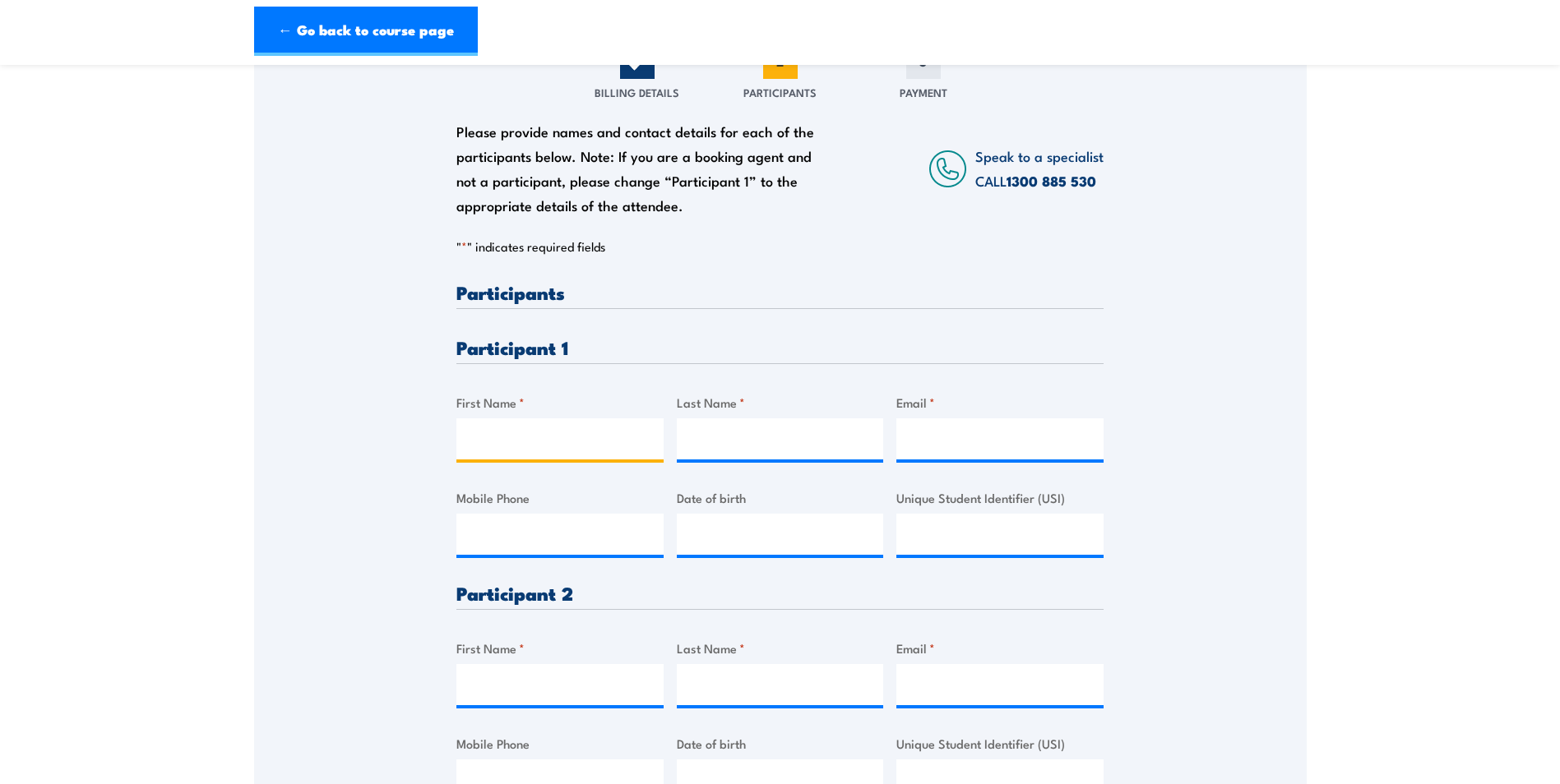
click at [541, 434] on input "First Name *" at bounding box center [560, 439] width 207 height 41
click at [493, 437] on input "First Name *" at bounding box center [560, 439] width 207 height 41
type input "Riley"
type input "Hati"
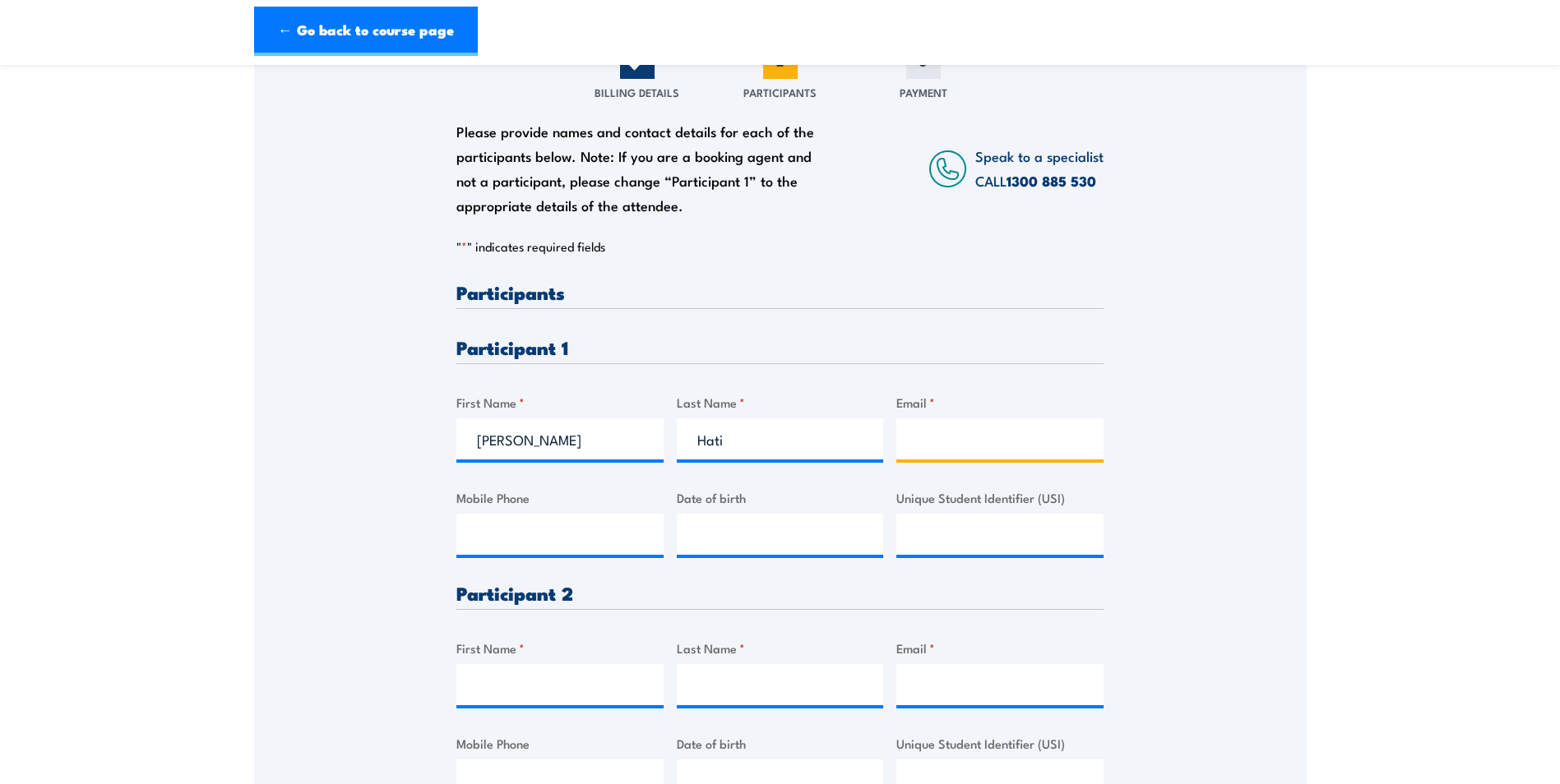
click at [945, 446] on input "Email *" at bounding box center [1000, 439] width 207 height 41
paste input "riley.hati@genus.com.au"
click at [914, 439] on input "riley.hati@genus.com.au" at bounding box center [1000, 439] width 207 height 41
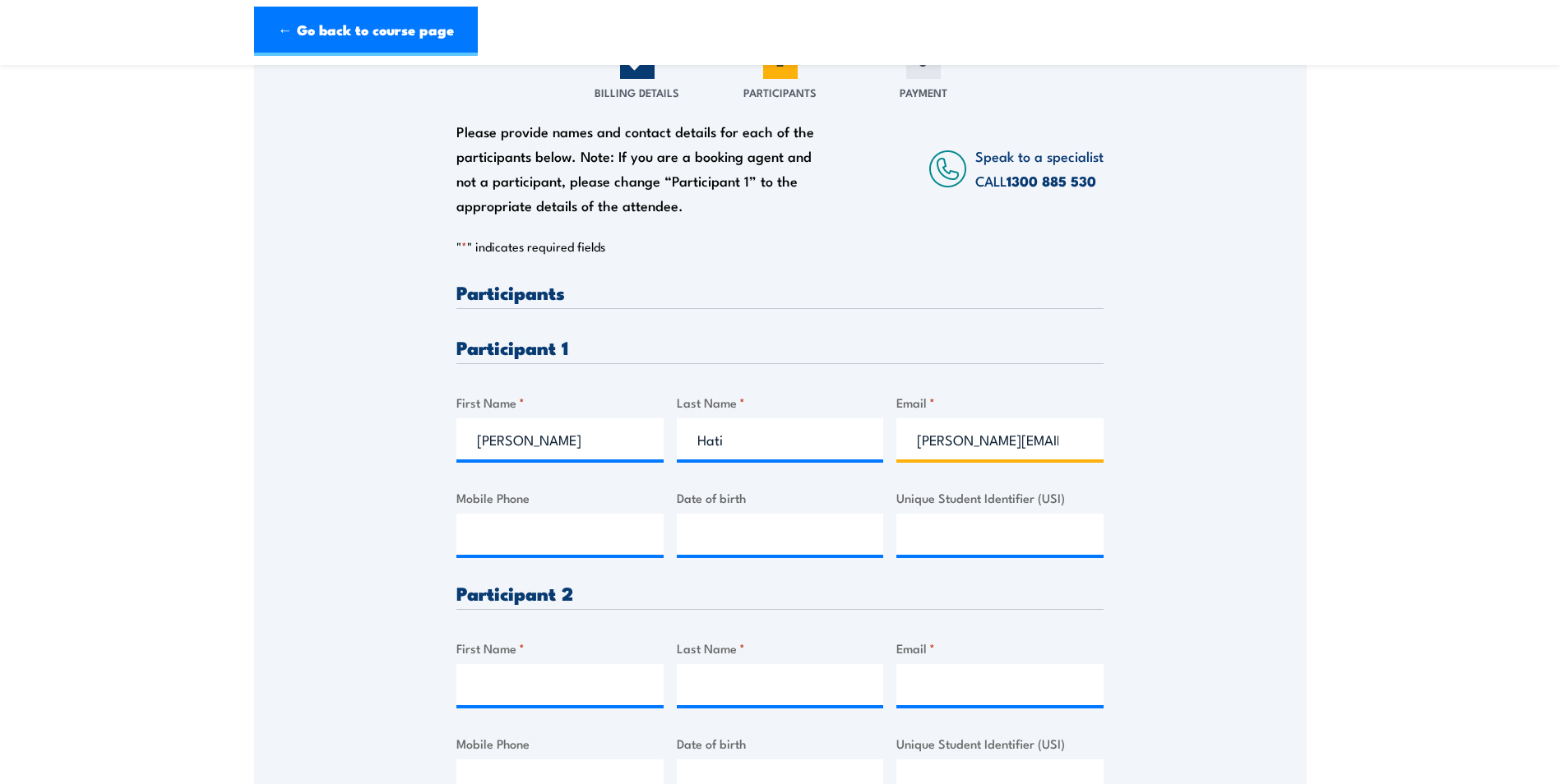
drag, startPoint x: 1097, startPoint y: 441, endPoint x: 829, endPoint y: 445, distance: 268.0
type input "riley.hati@genus.com.au"
click at [481, 539] on input "Mobile Phone" at bounding box center [560, 535] width 207 height 41
type input "0484527144"
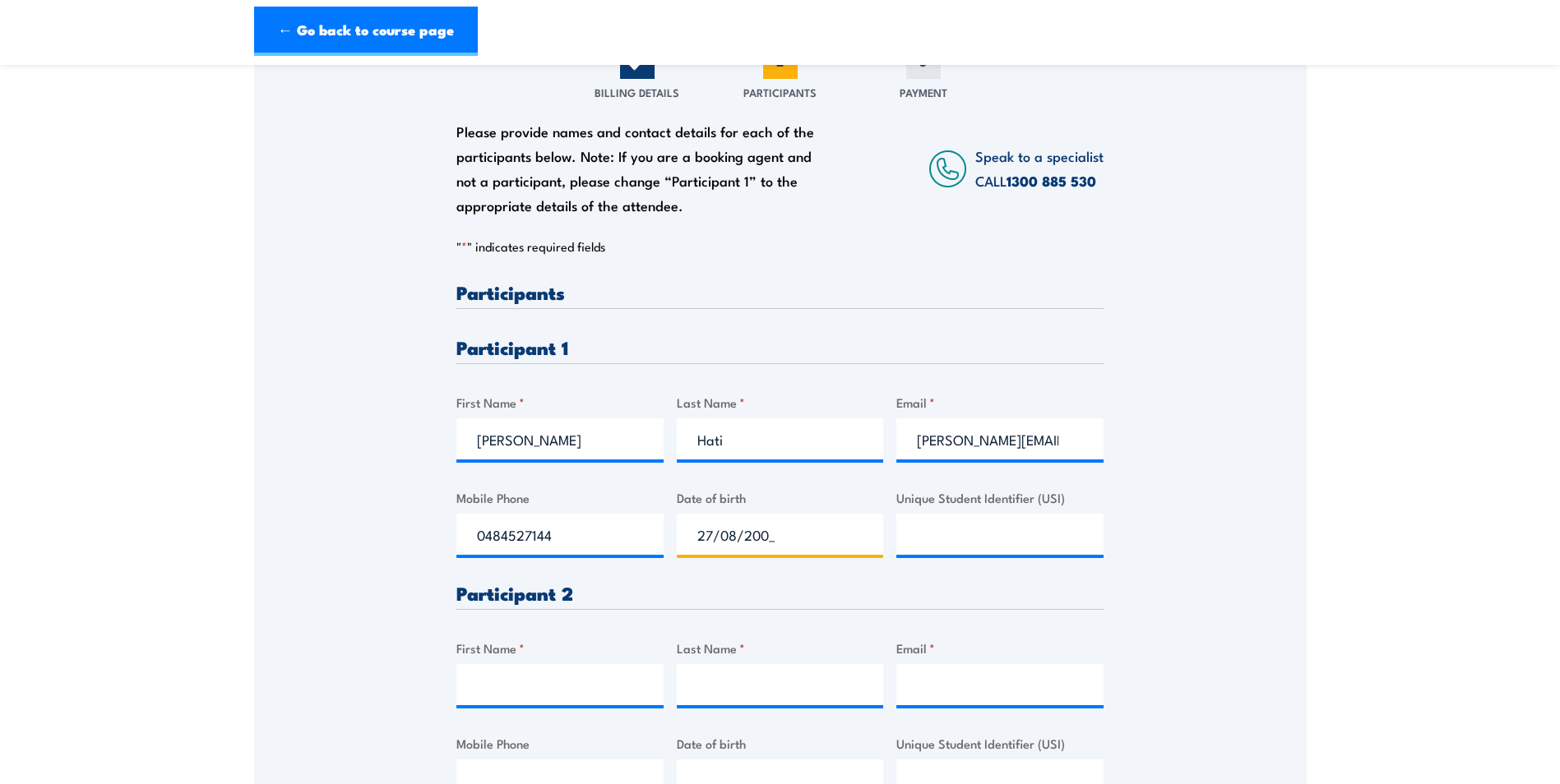
type input "27/08/2004"
click at [922, 533] on input "Unique Student Identifier (USI)" at bounding box center [1000, 535] width 207 height 41
paste input "RM23SEUQT4"
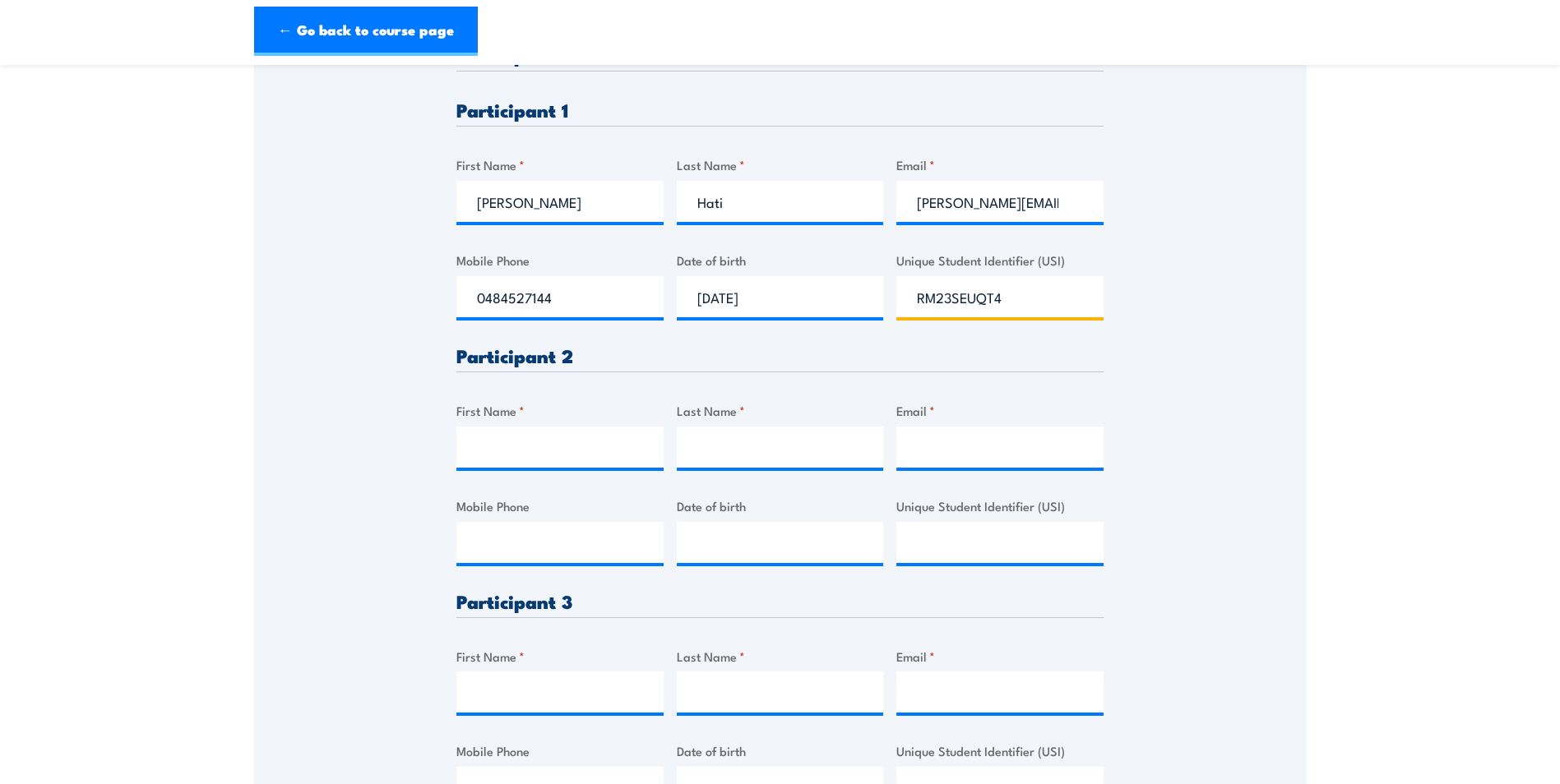
scroll to position [494, 0]
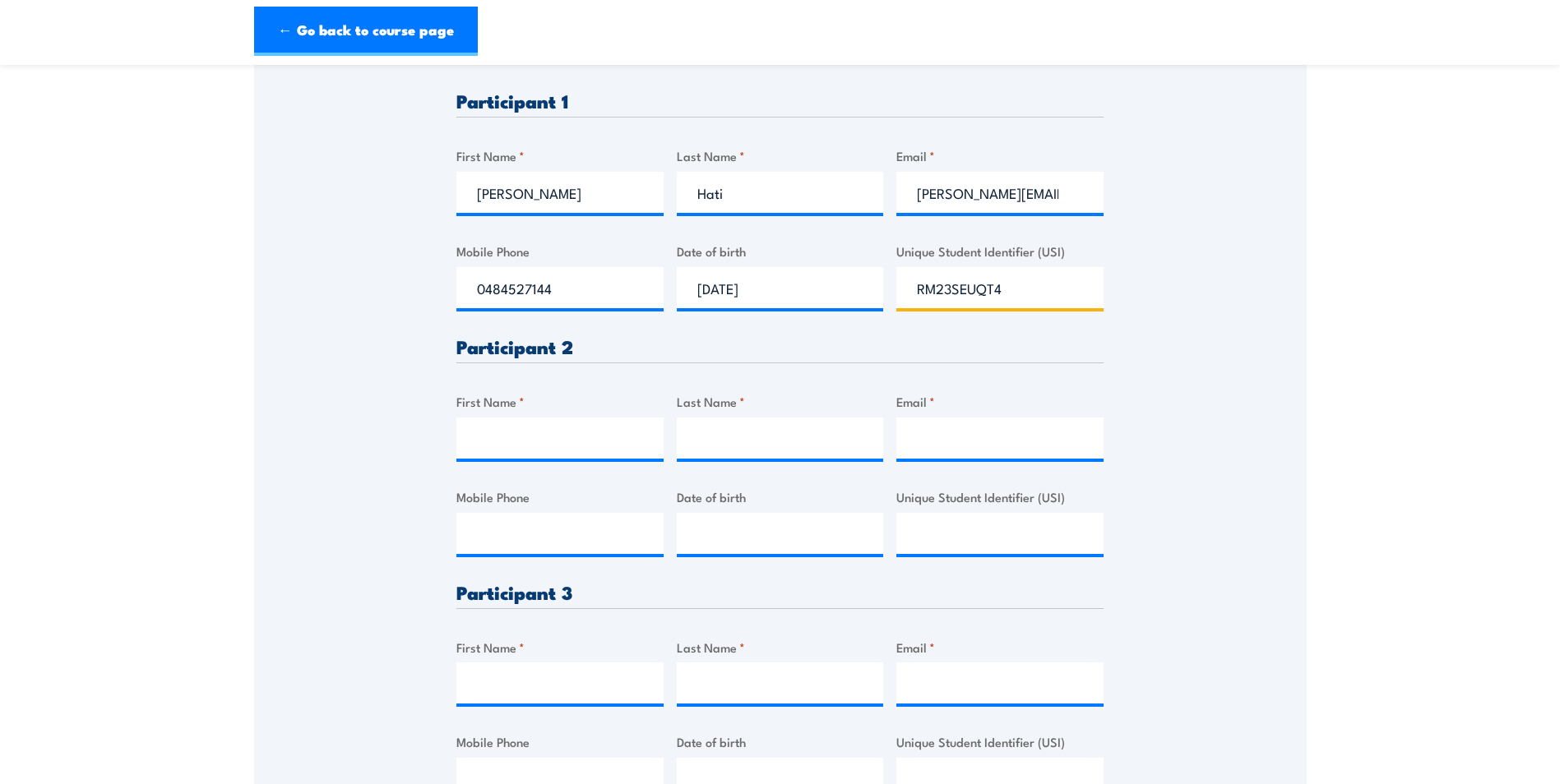
type input "RM23SEUQT4"
click at [528, 444] on input "First Name *" at bounding box center [560, 438] width 207 height 41
type input "c"
type input "Chad"
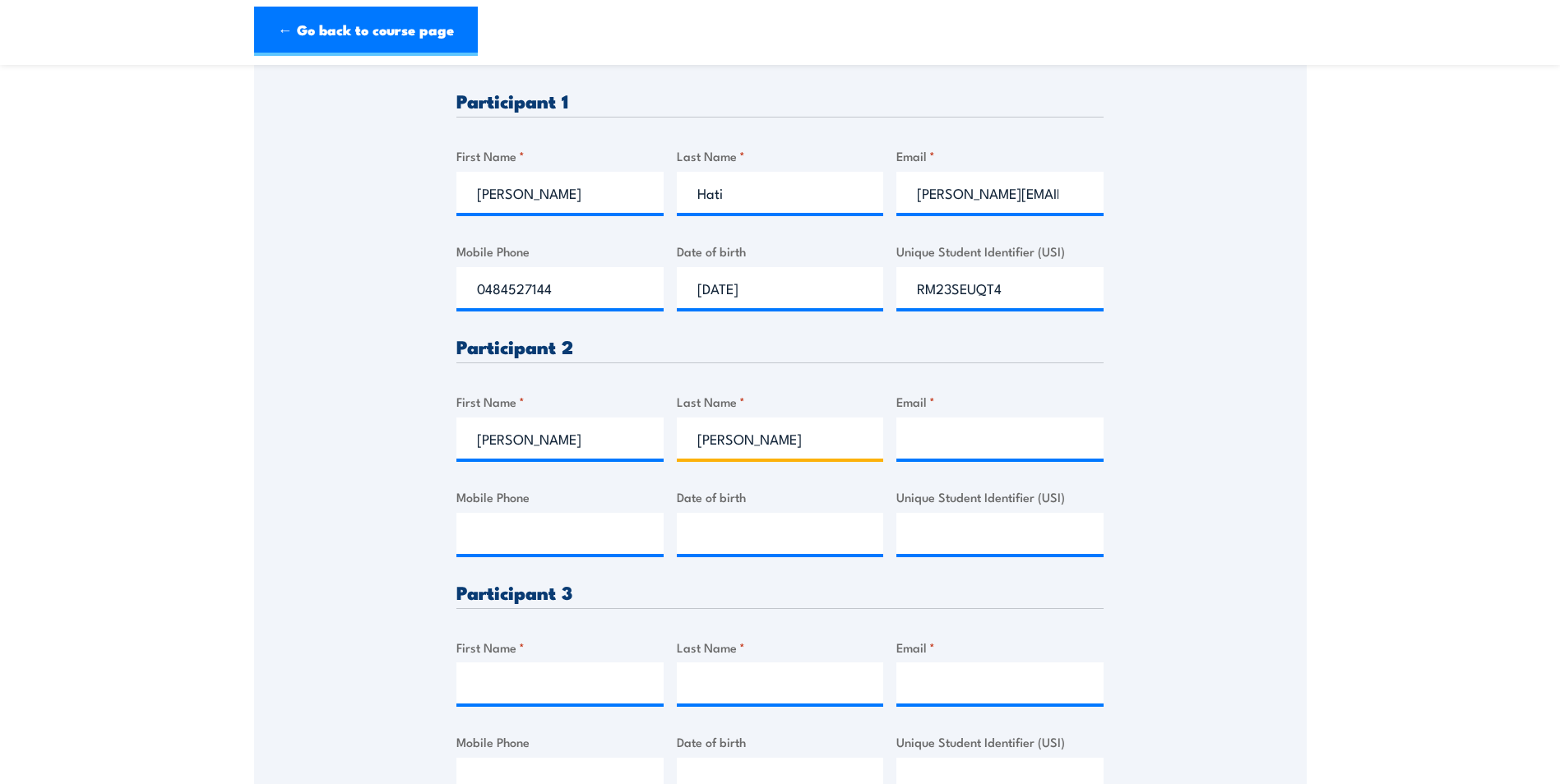
type input "Moore"
type input "chad.moore@genus.com.au"
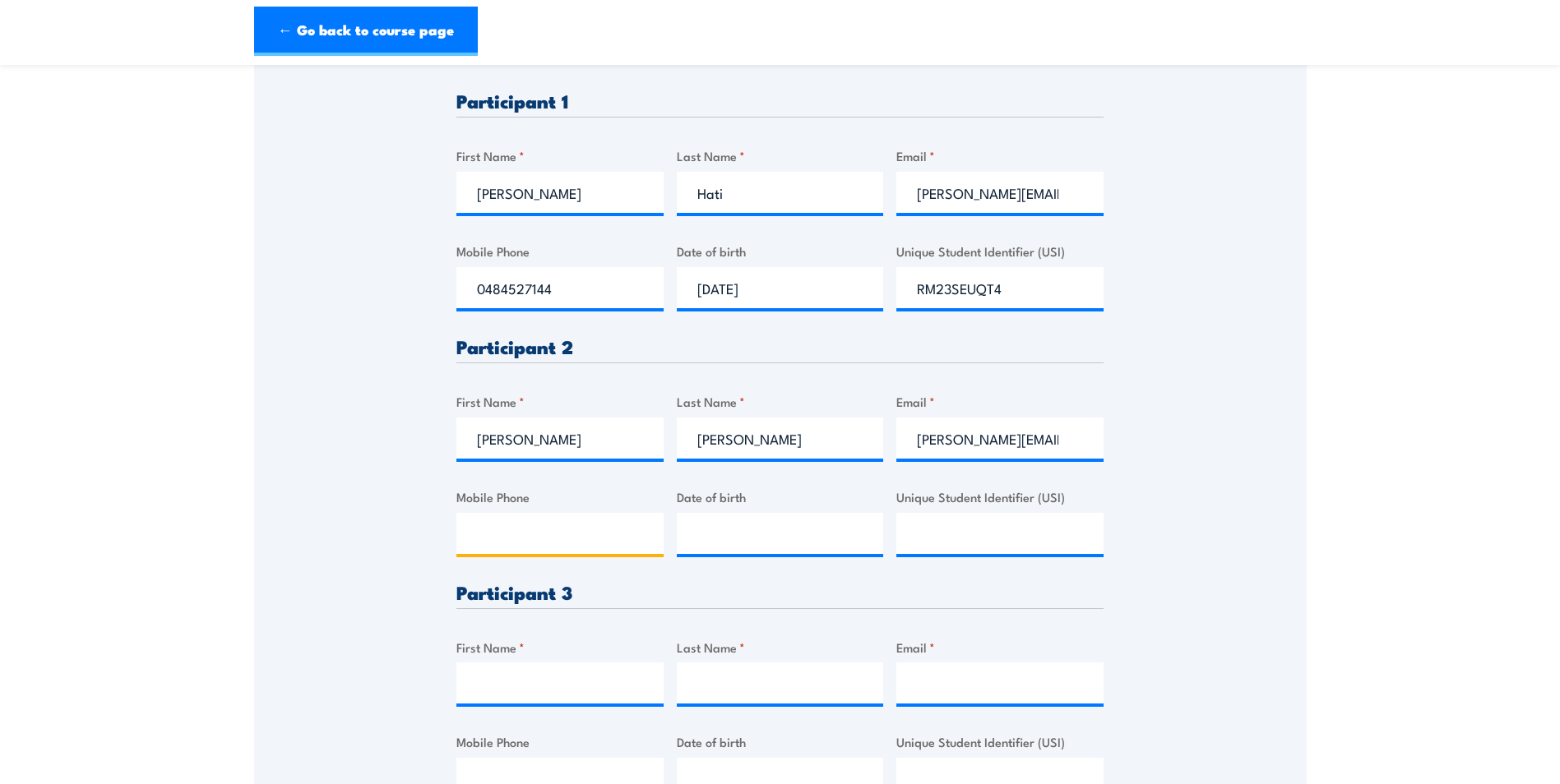
click at [517, 540] on input "Mobile Phone" at bounding box center [560, 534] width 207 height 41
type input "0451372088"
click at [698, 530] on input "__/__/____" at bounding box center [781, 534] width 207 height 41
type input "20/01/1988"
click at [928, 535] on input "Unique Student Identifier (USI)" at bounding box center [1000, 534] width 207 height 41
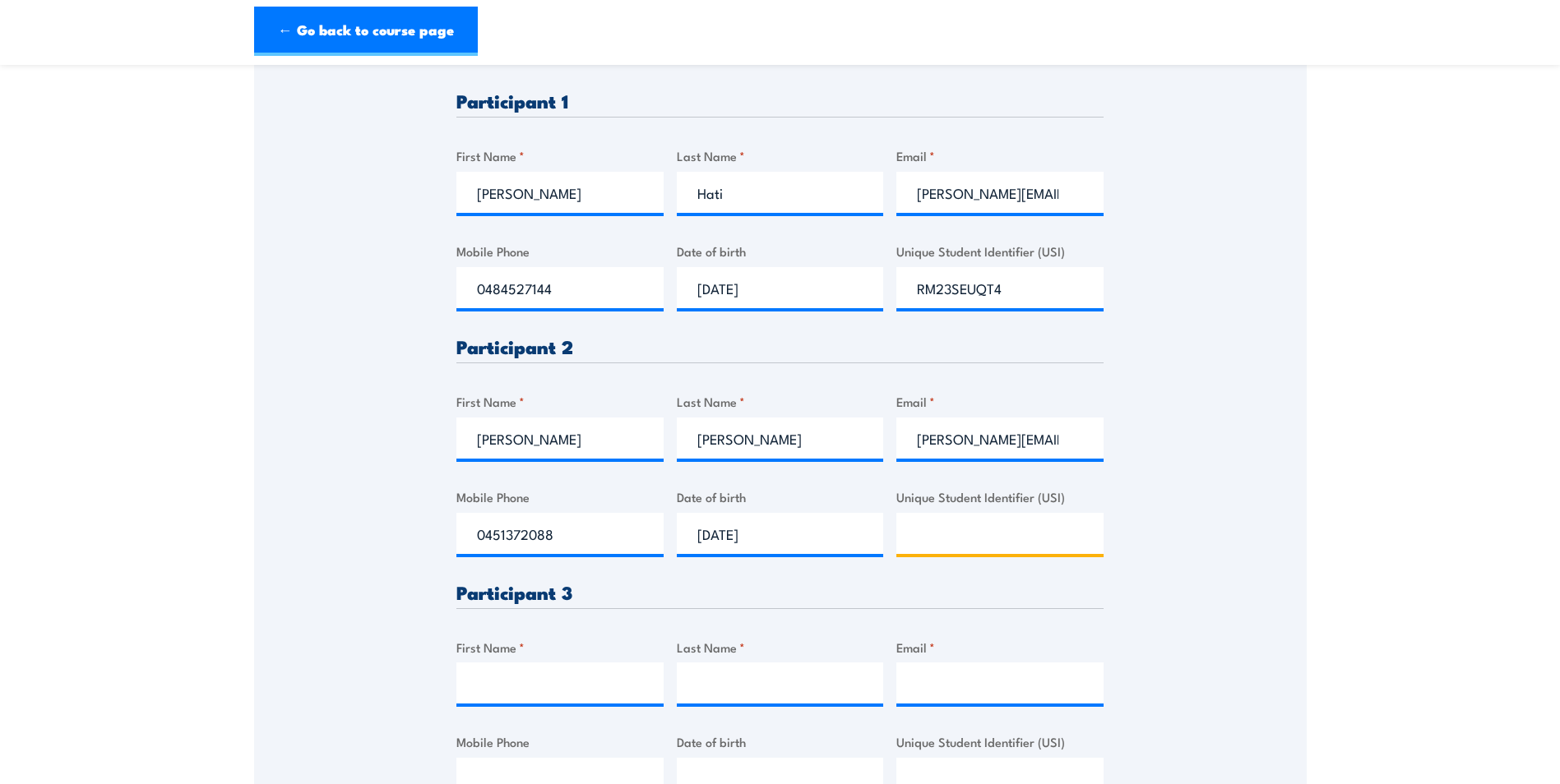
paste input "JG9RUJYS88"
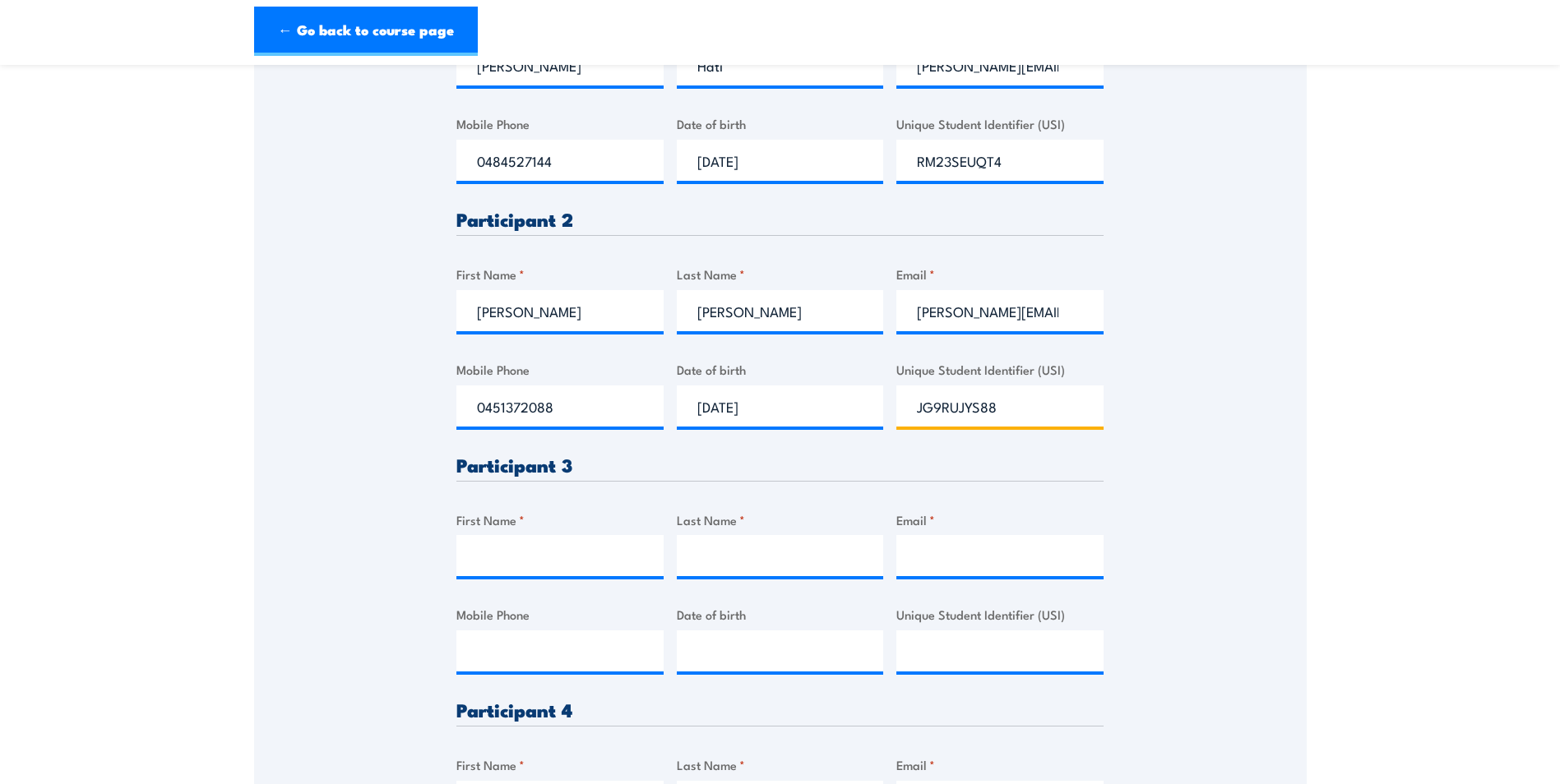
scroll to position [822, 0]
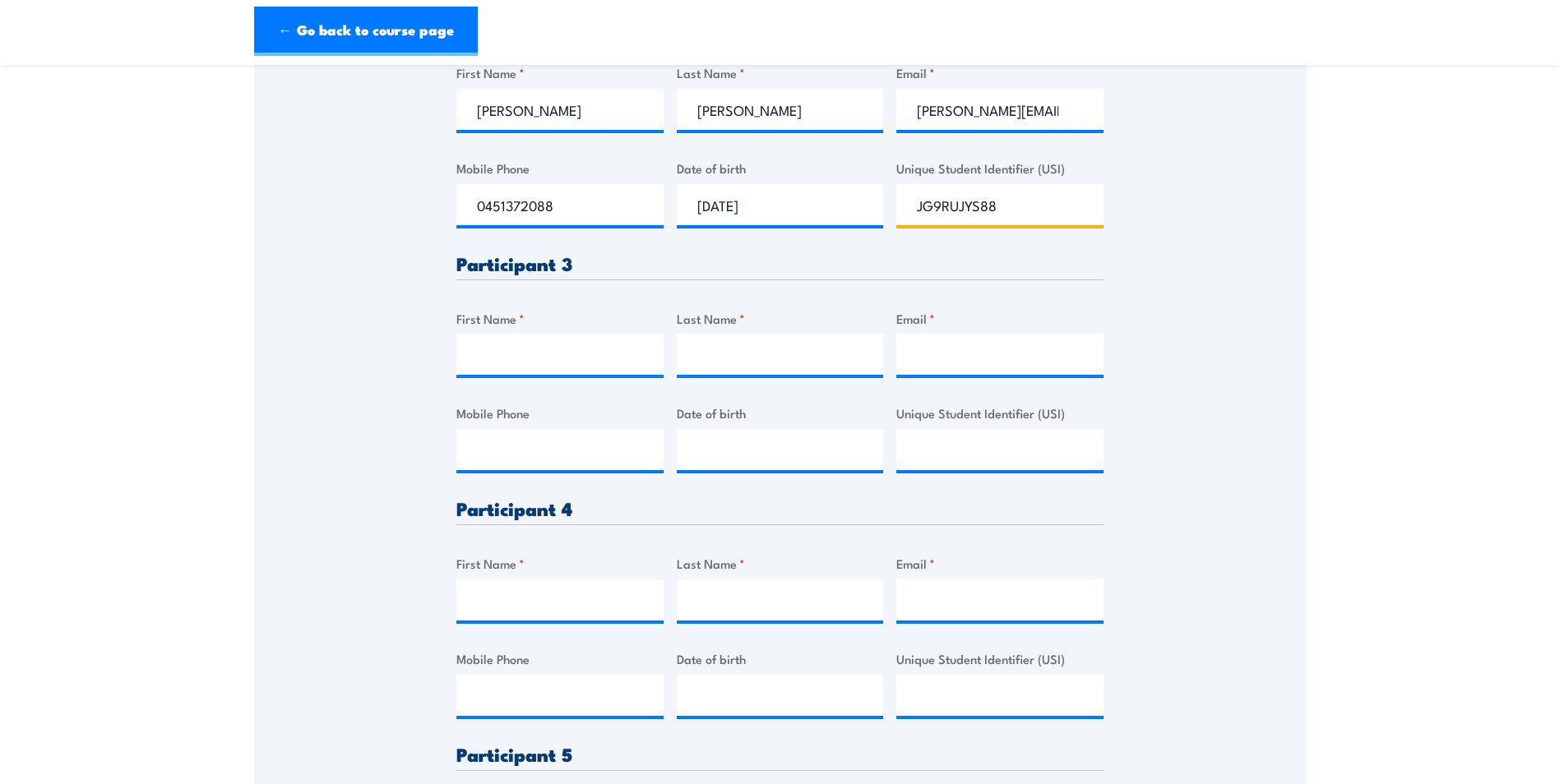
type input "JG9RUJYS88"
click at [499, 345] on input "First Name *" at bounding box center [560, 354] width 207 height 41
type input "Sean"
type input "Taituha"
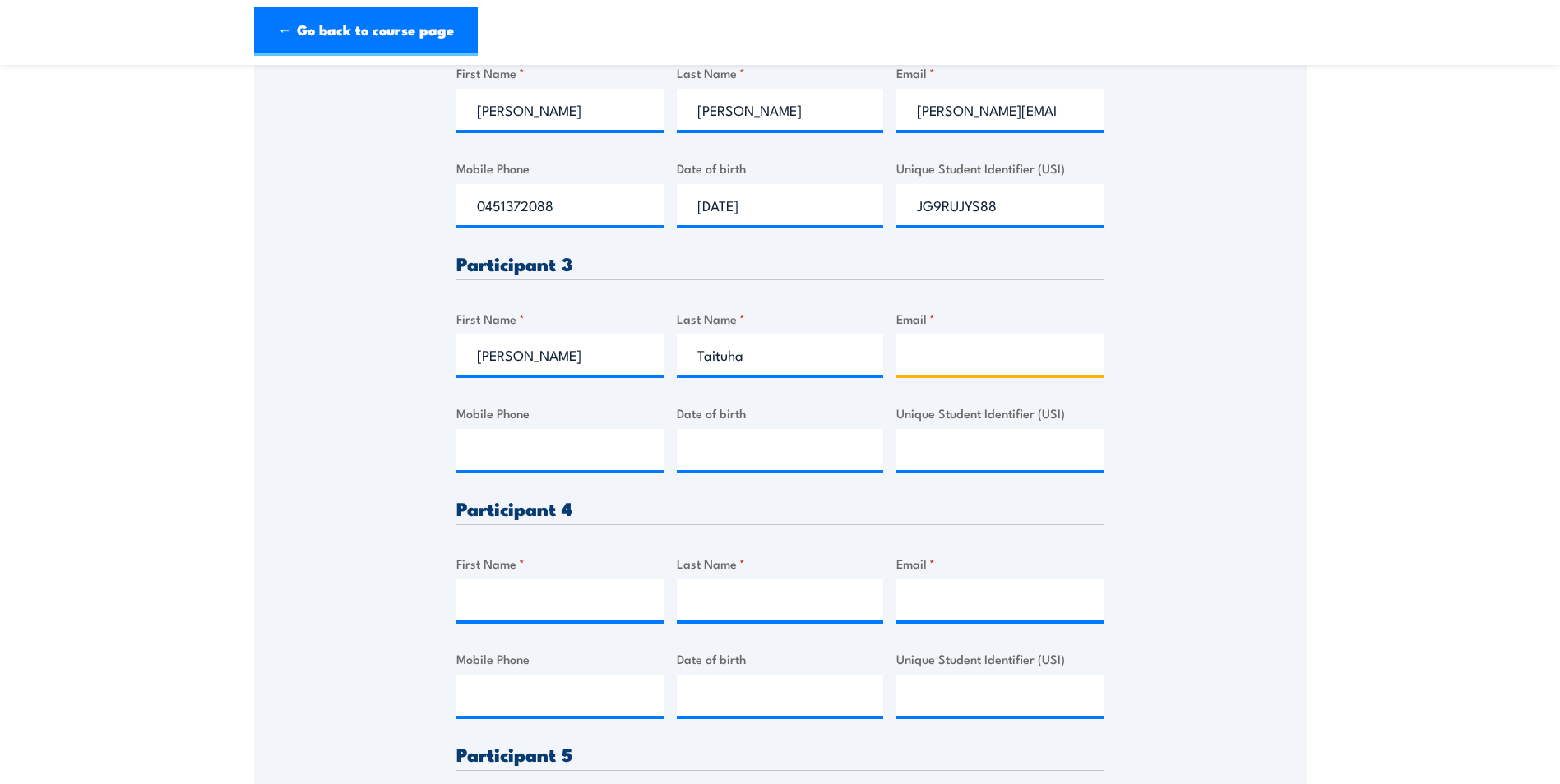
type input "sean.tai@genus.com.au"
type input "0423844338"
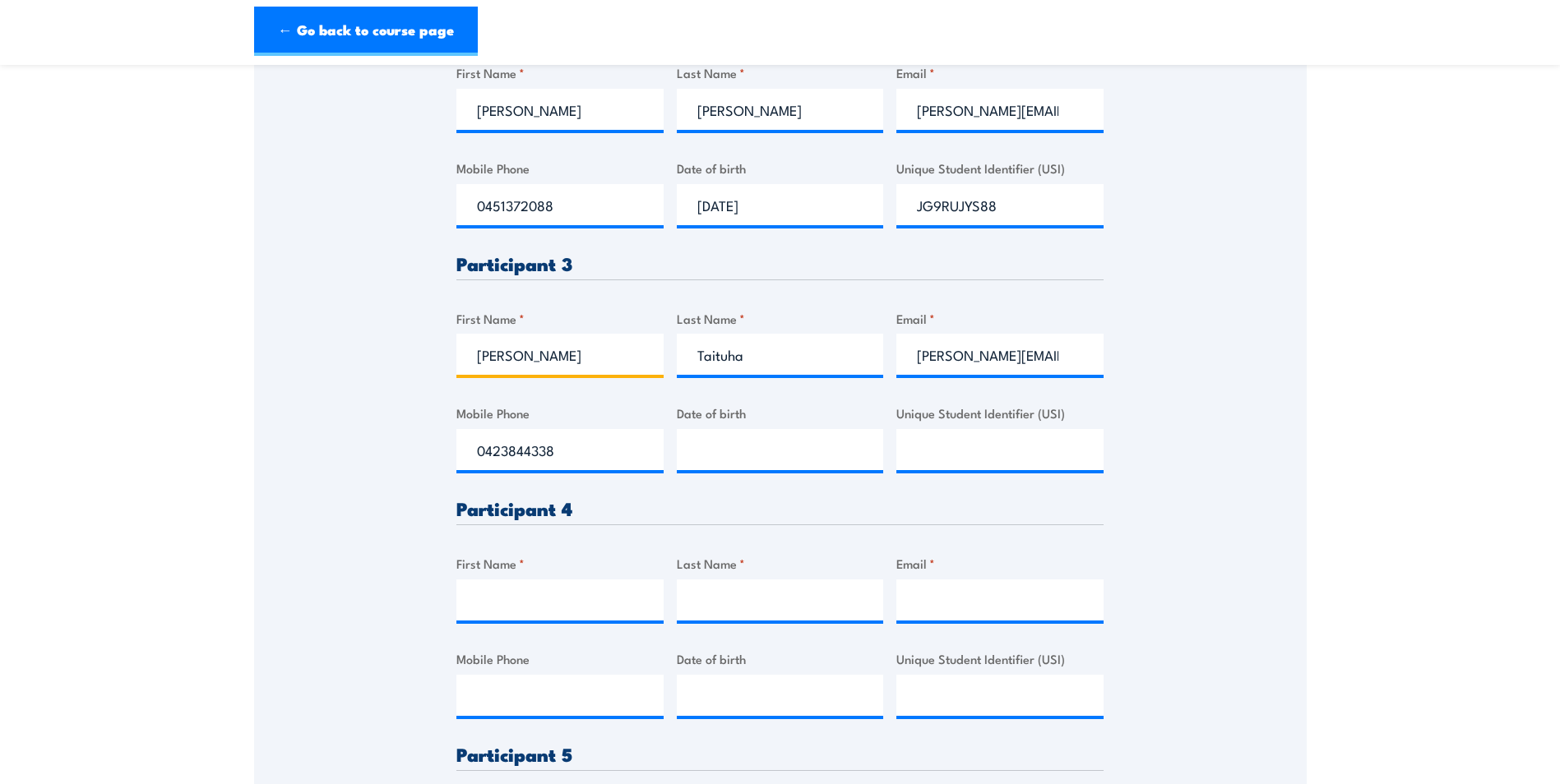
type input "Sean"
click at [702, 449] on input "__/__/____" at bounding box center [781, 450] width 207 height 41
type input "22/09/2000"
click at [936, 446] on input "Unique Student Identifier (USI)" at bounding box center [1000, 450] width 207 height 41
paste input "V9QJDNLZJQ"
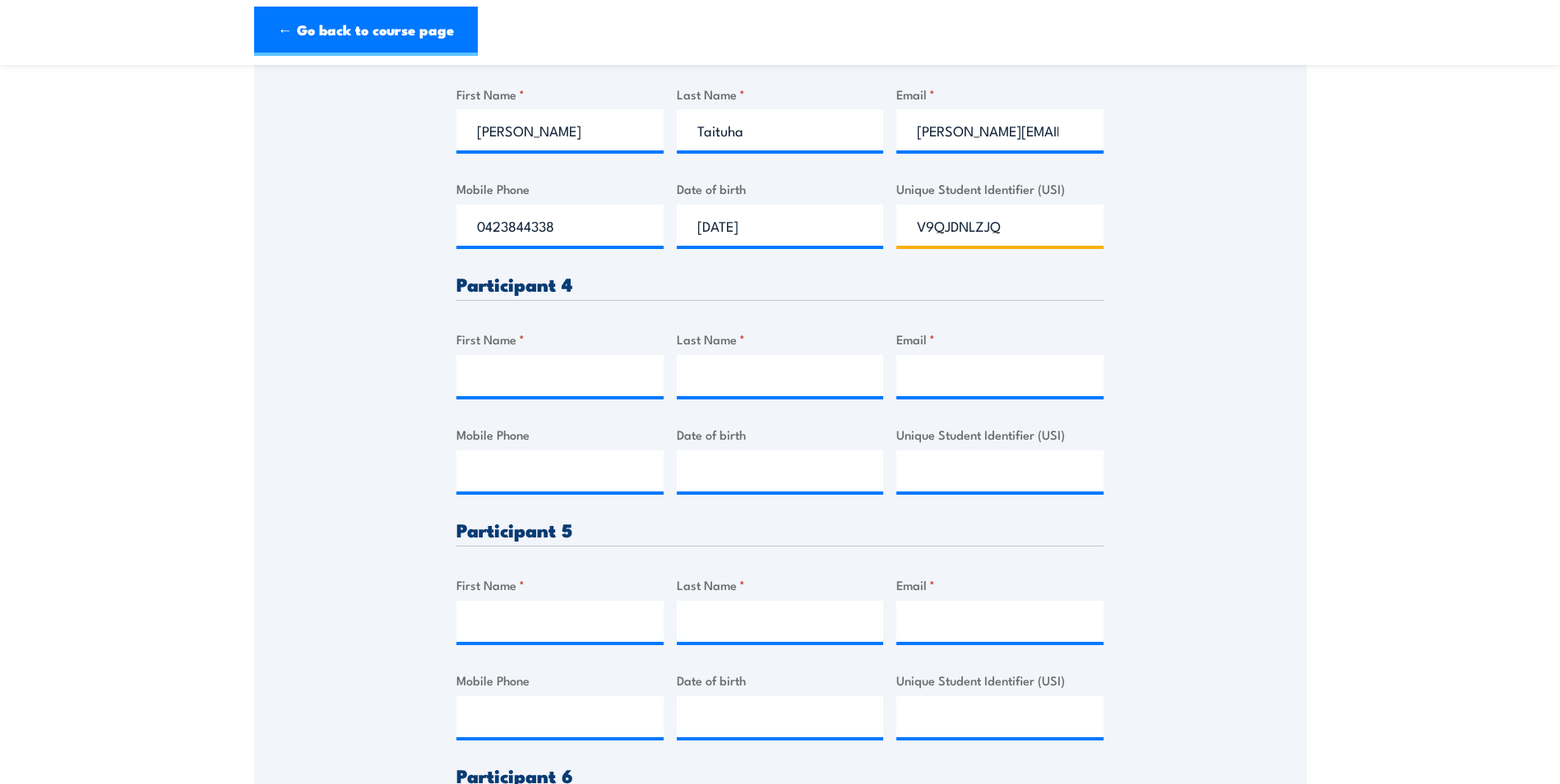
scroll to position [1068, 0]
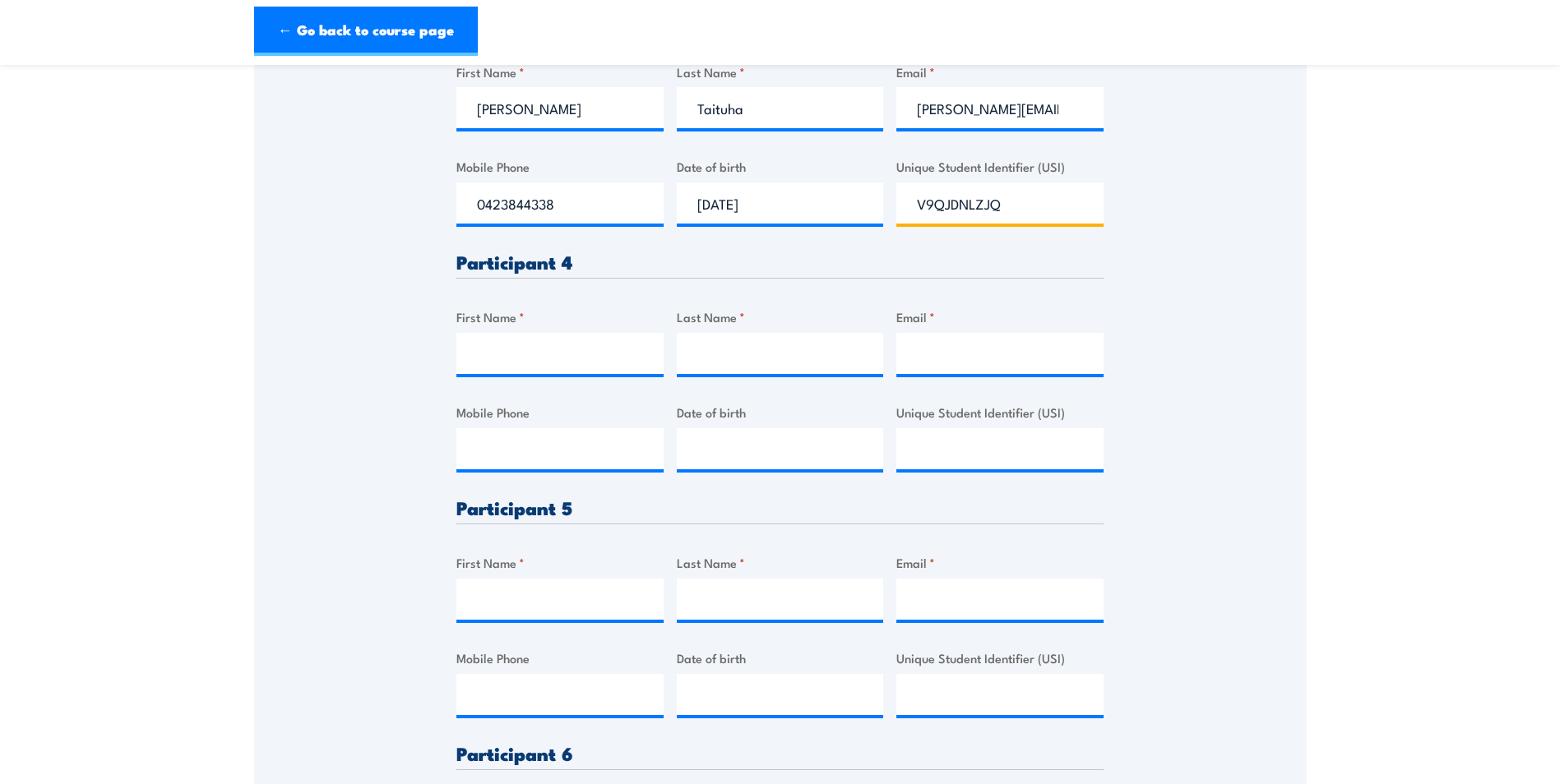
type input "V9QJDNLZJQ"
click at [507, 354] on input "First Name *" at bounding box center [560, 354] width 207 height 41
type input "Joey"
type input "Richards-Wiari"
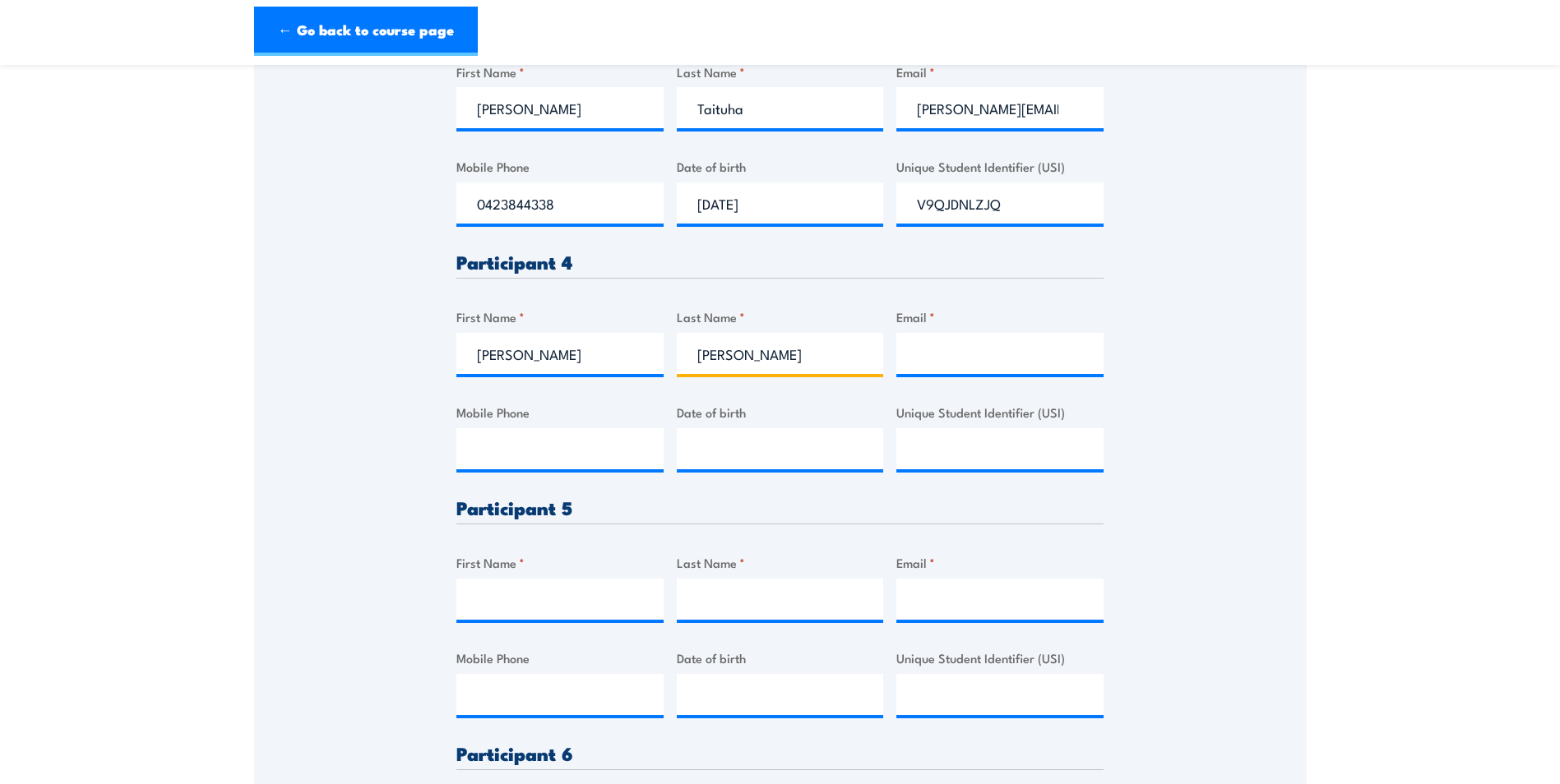
type input "alannah.dinsdale@genus.com.au"
type input "0450437148"
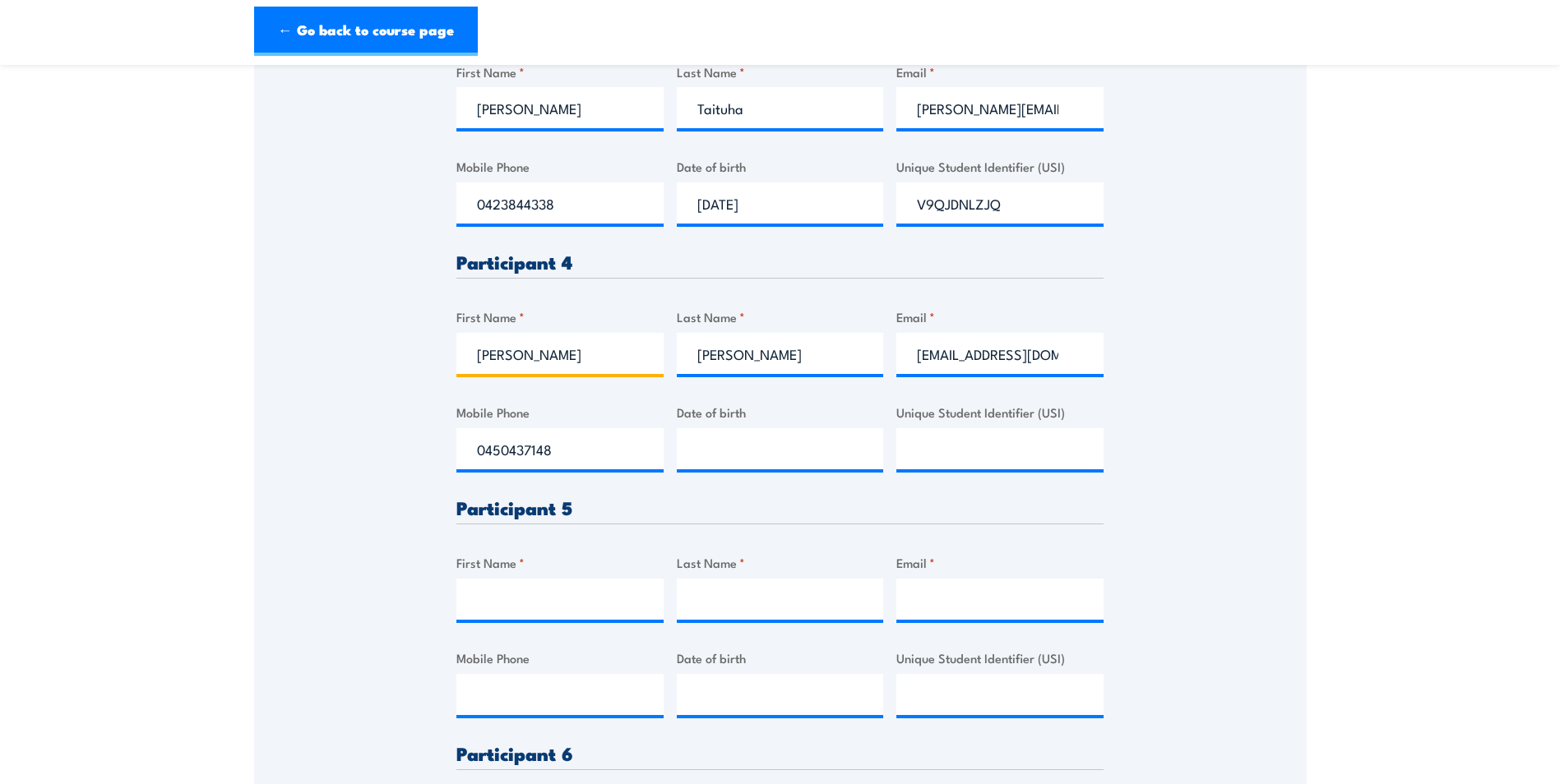
type input "Joey"
drag, startPoint x: 1071, startPoint y: 357, endPoint x: 882, endPoint y: 371, distance: 189.5
click at [883, 371] on div "Please provide names and contact details for each of the participants below. No…" at bounding box center [779, 225] width 647 height 1529
type input ".com.au"
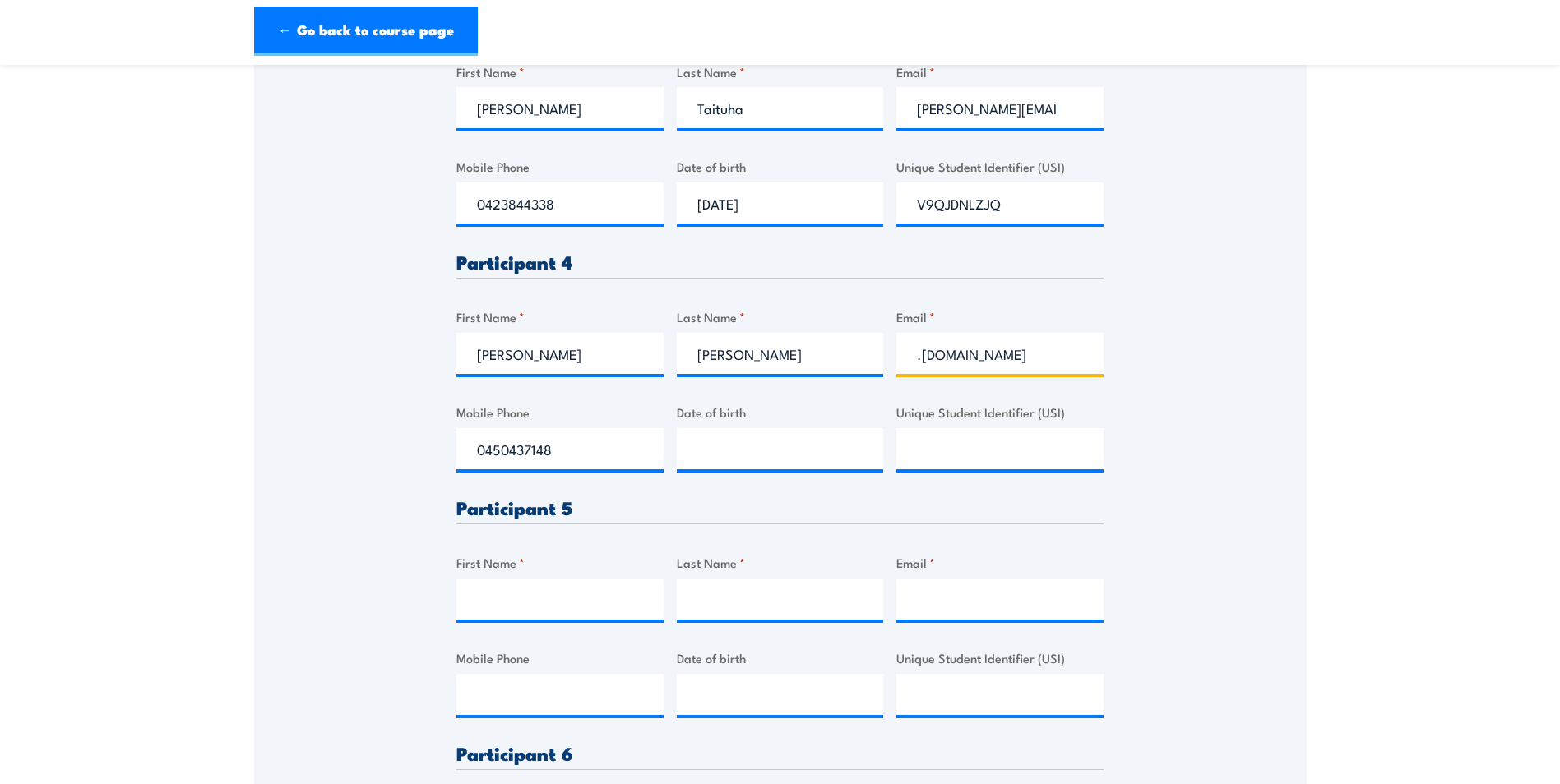
drag, startPoint x: 981, startPoint y: 356, endPoint x: 886, endPoint y: 372, distance: 96.3
click at [886, 372] on div "Please provide names and contact details for each of the participants below. No…" at bounding box center [779, 225] width 647 height 1529
click at [957, 363] on input "Email *" at bounding box center [1000, 354] width 207 height 41
paste input "joey.richards-wiari@genus.com.au"
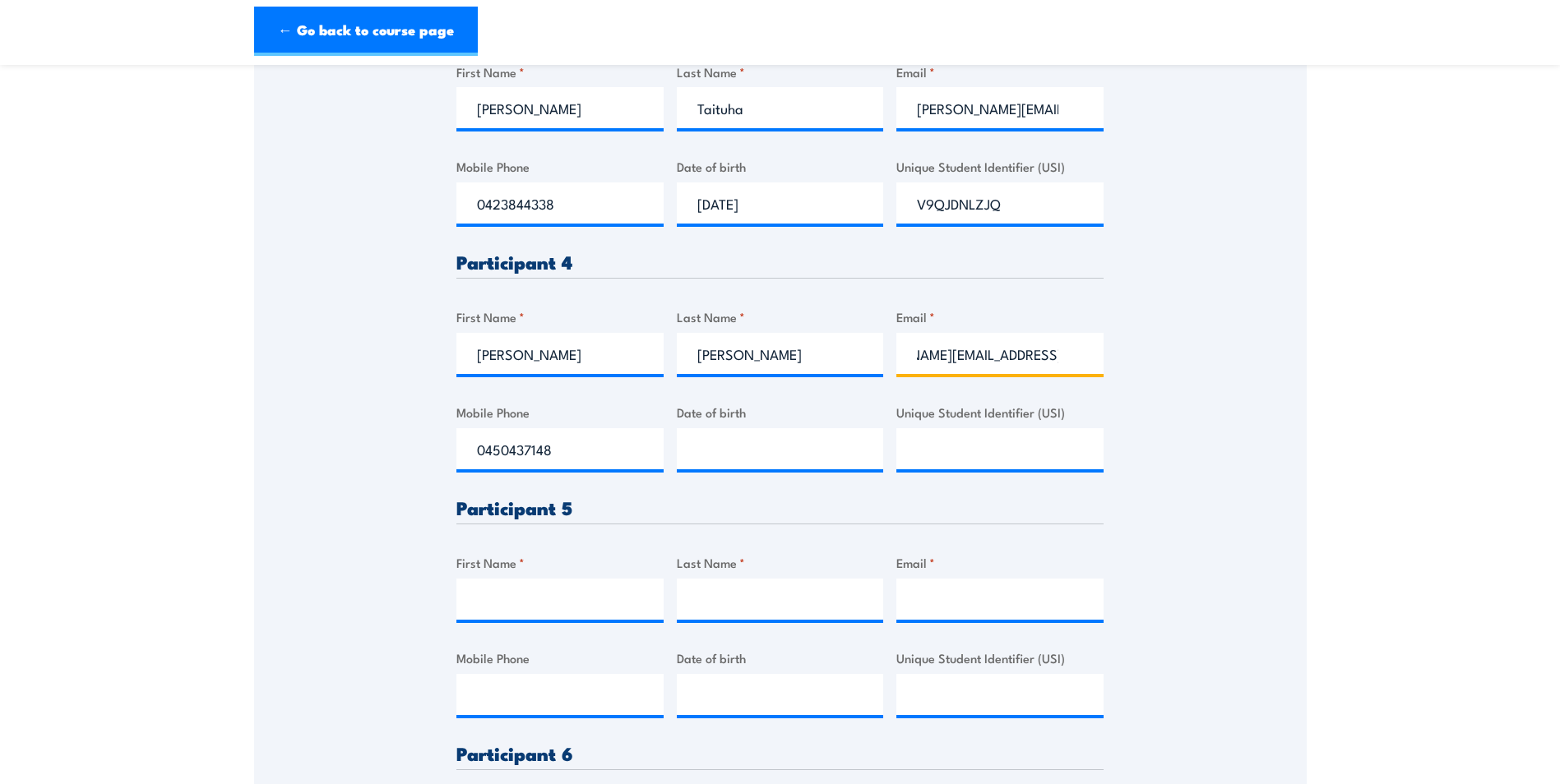
type input "joey.richards-wiari@genus.com.au"
click at [701, 450] on input "__/__/____" at bounding box center [781, 449] width 207 height 41
type input "27/01/2002"
click at [966, 427] on div "Unique Student Identifier (USI)" at bounding box center [1000, 436] width 207 height 67
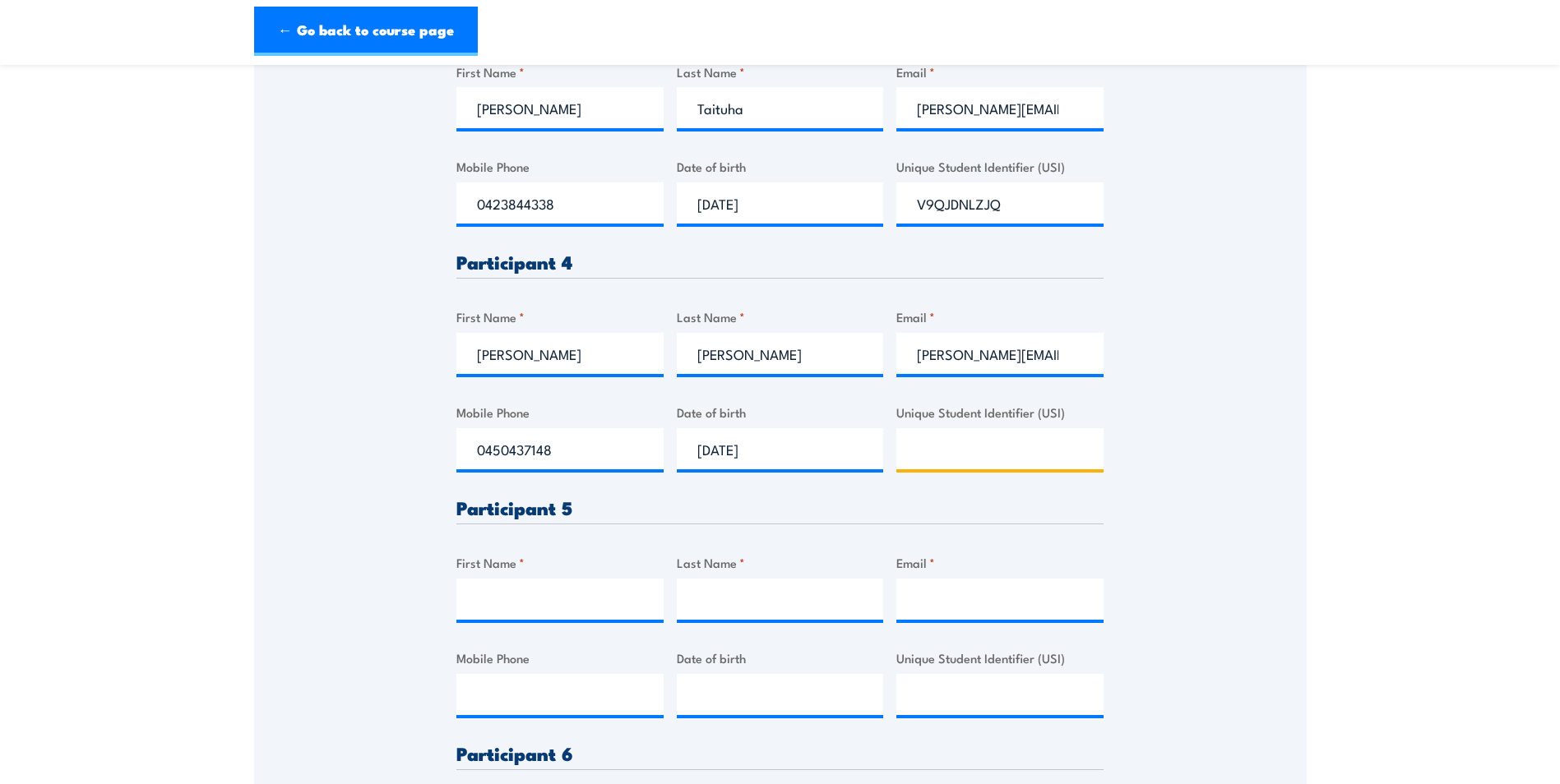
click at [954, 452] on input "Unique Student Identifier (USI)" at bounding box center [1000, 449] width 207 height 41
paste input "C3G8USUWQY"
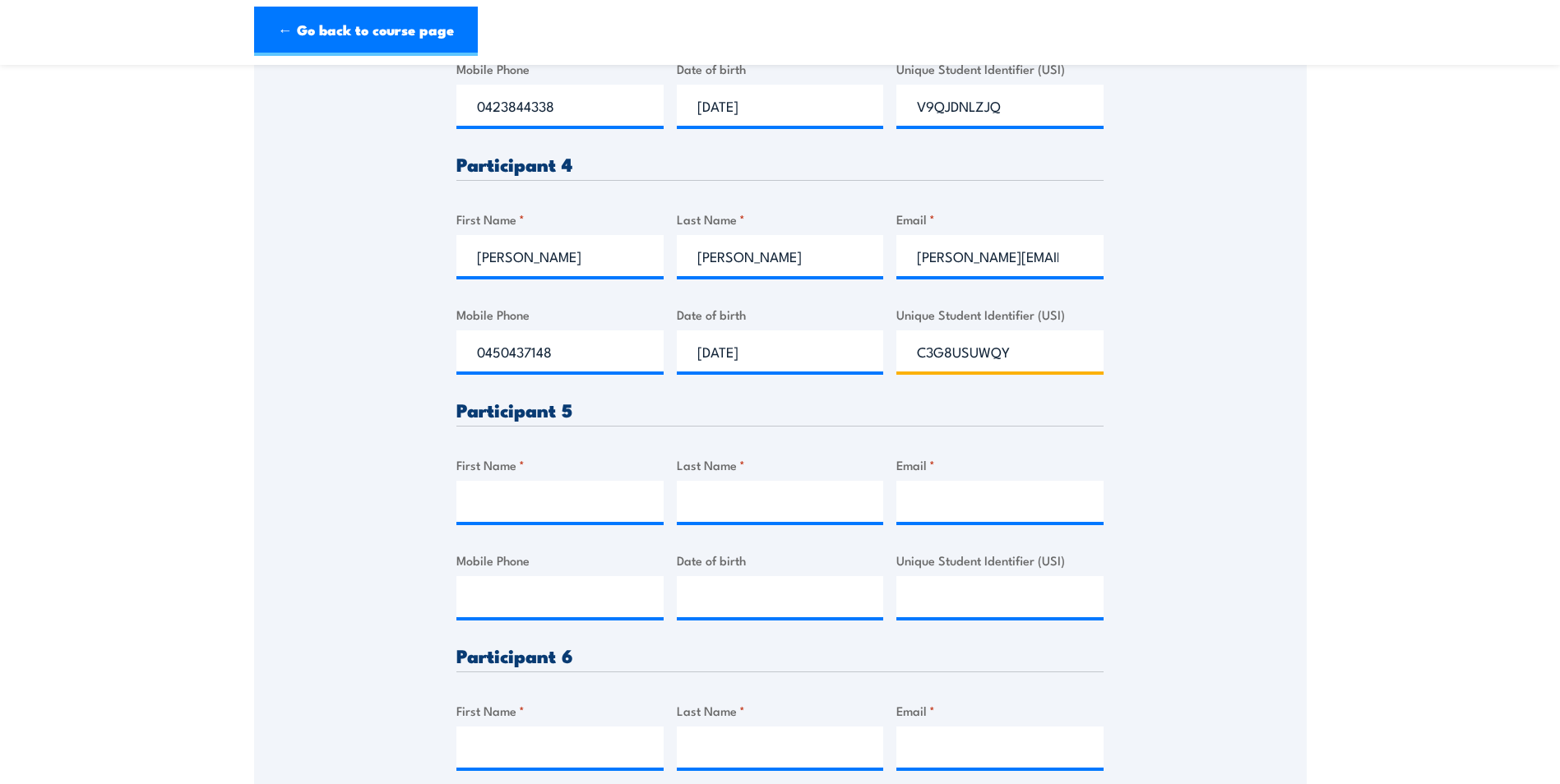
scroll to position [1315, 0]
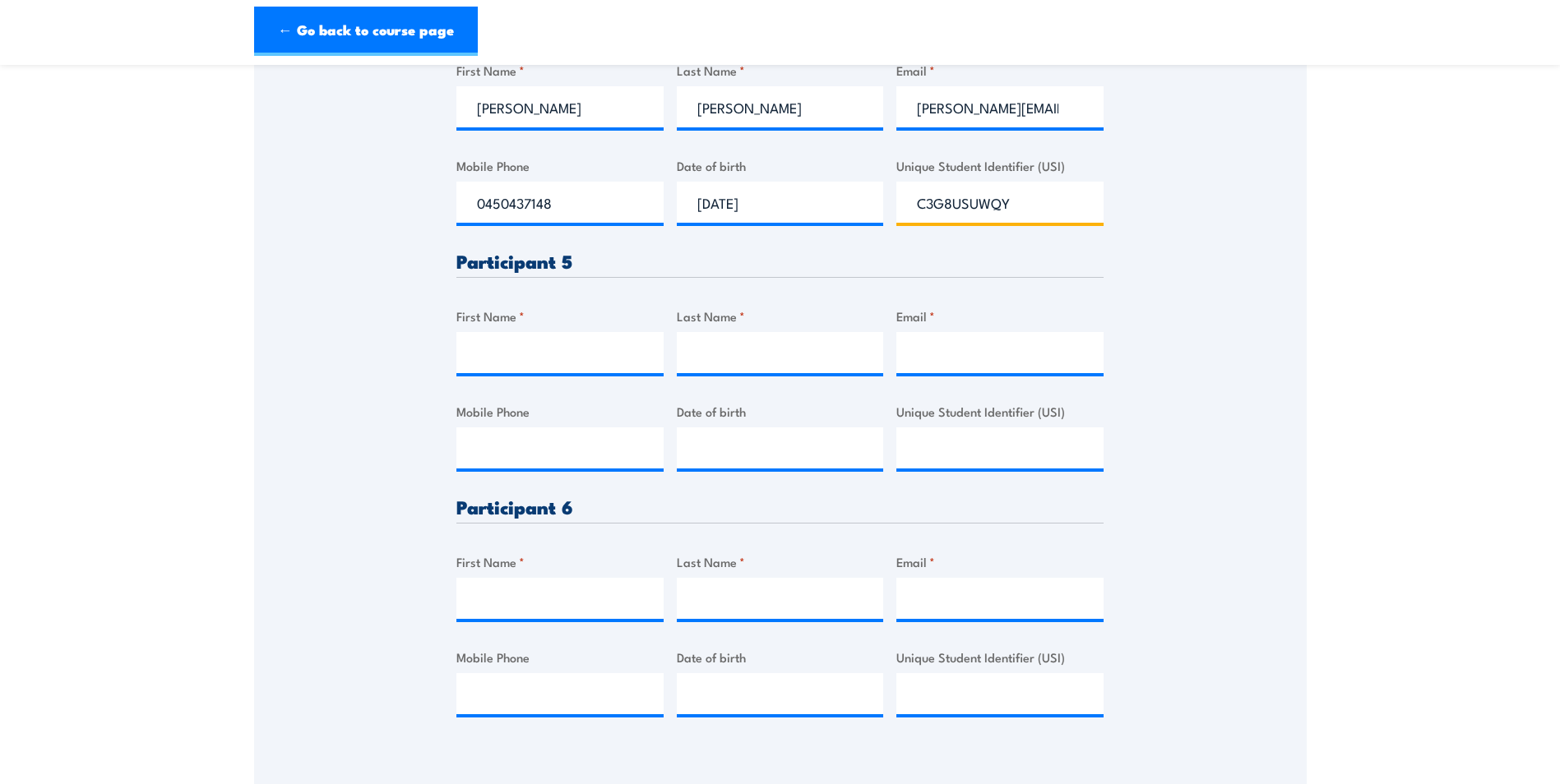
type input "C3G8USUWQY"
click at [495, 367] on input "First Name *" at bounding box center [560, 353] width 207 height 41
type input "Eddie-Rey JR."
type input "Adriano"
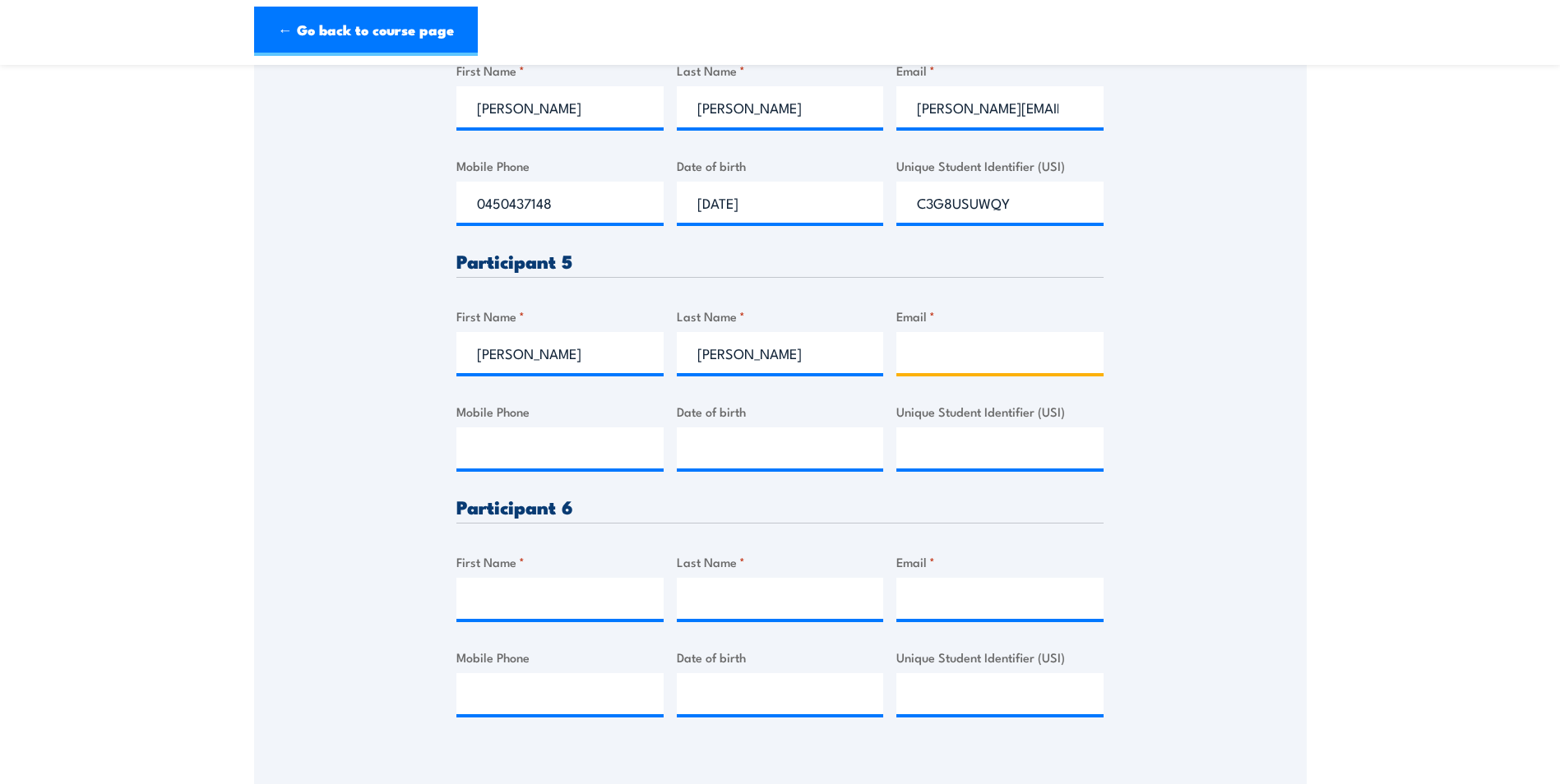
type input "eddie-ray.adriano@genus.com.au"
type input "0490902193"
click at [687, 450] on input "__/__/____" at bounding box center [781, 448] width 207 height 41
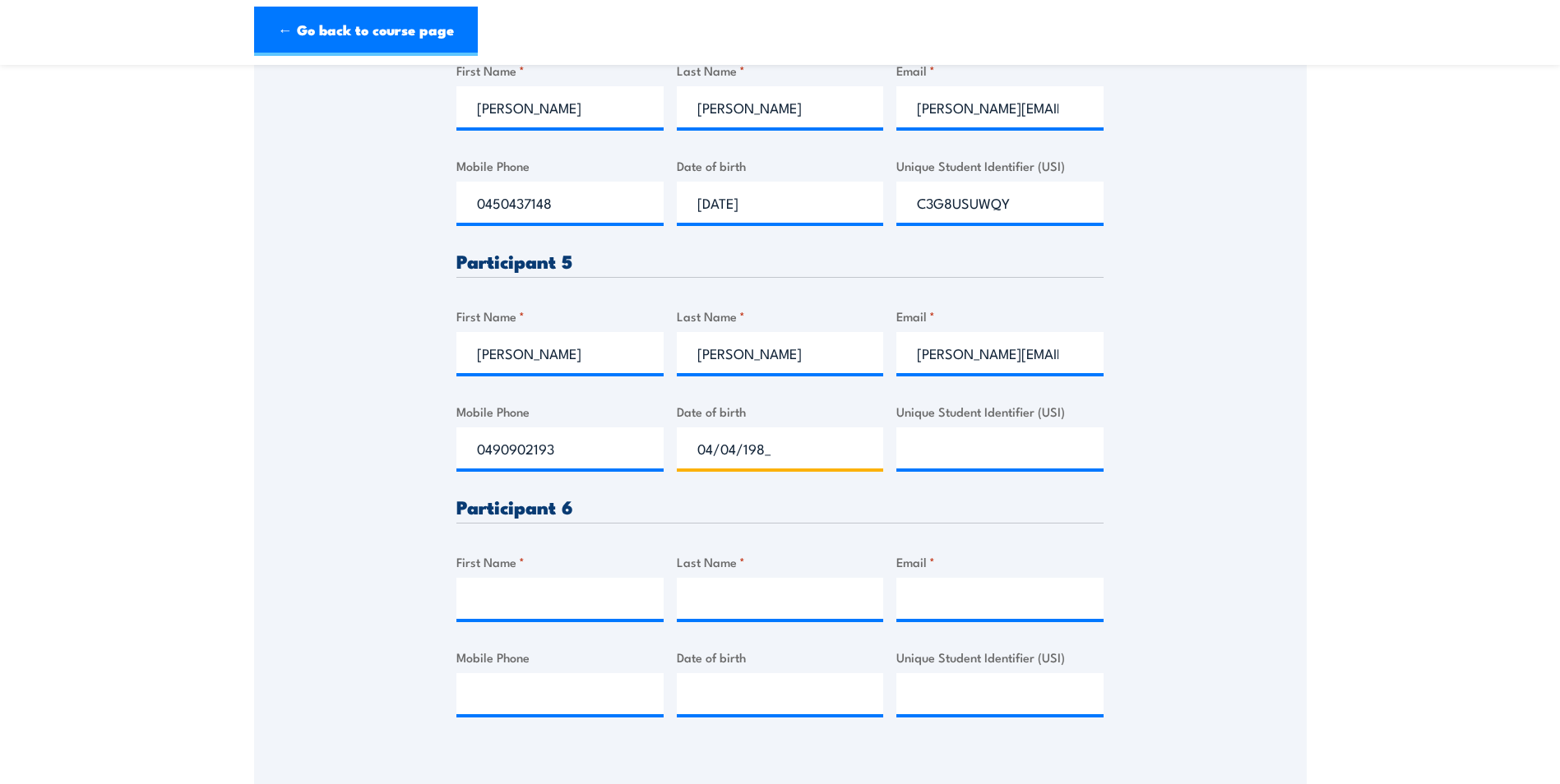
type input "04/04/1988"
click at [965, 452] on input "Unique Student Identifier (USI)" at bounding box center [1000, 448] width 207 height 41
paste input "CRKY25E45K"
type input "CRKY25E45K"
click at [548, 605] on input "First Name *" at bounding box center [560, 598] width 207 height 41
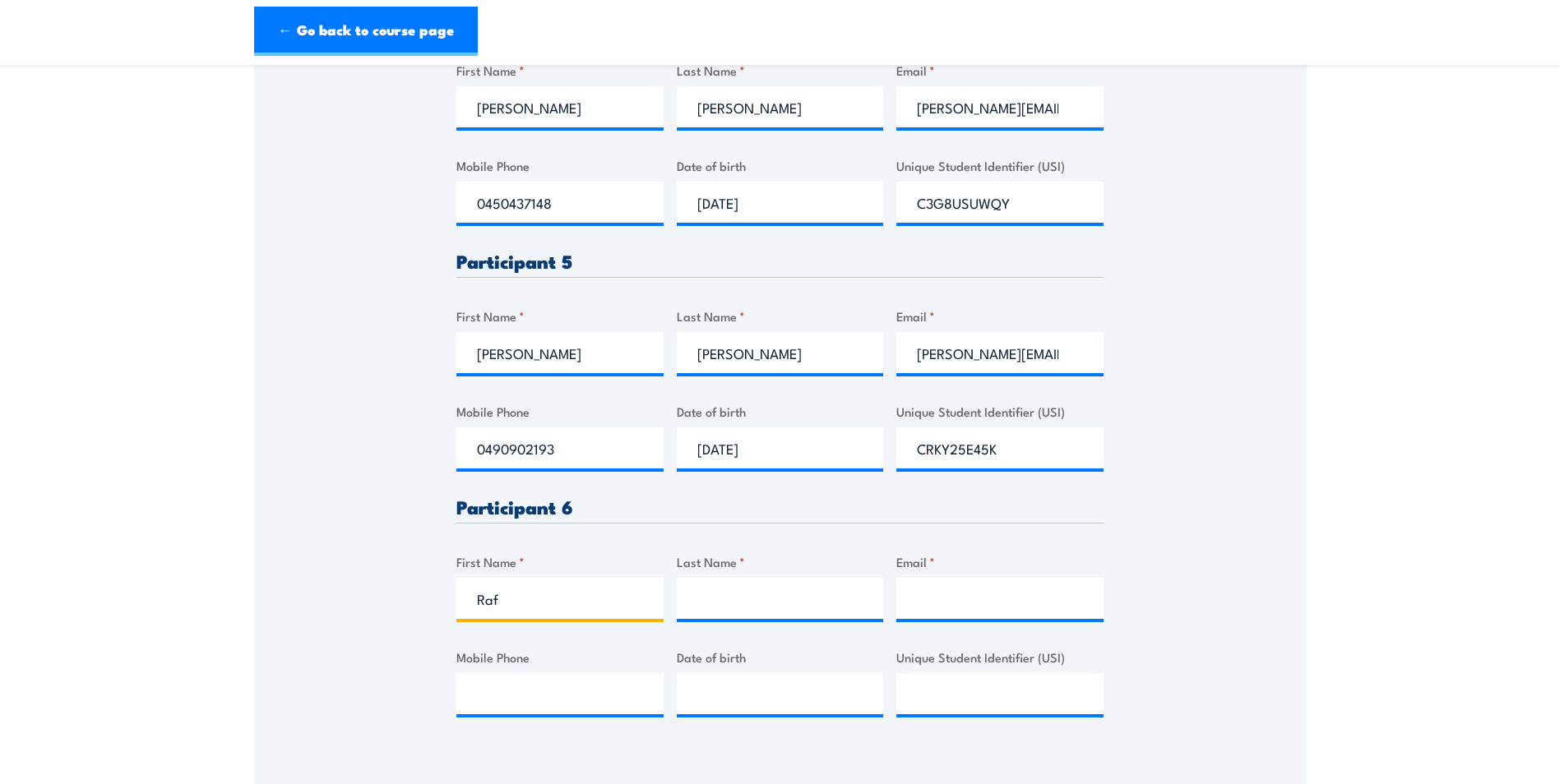
type input "Rafael JR"
type input "Rafon"
type input "Rafael.Rafon@genus.com.au"
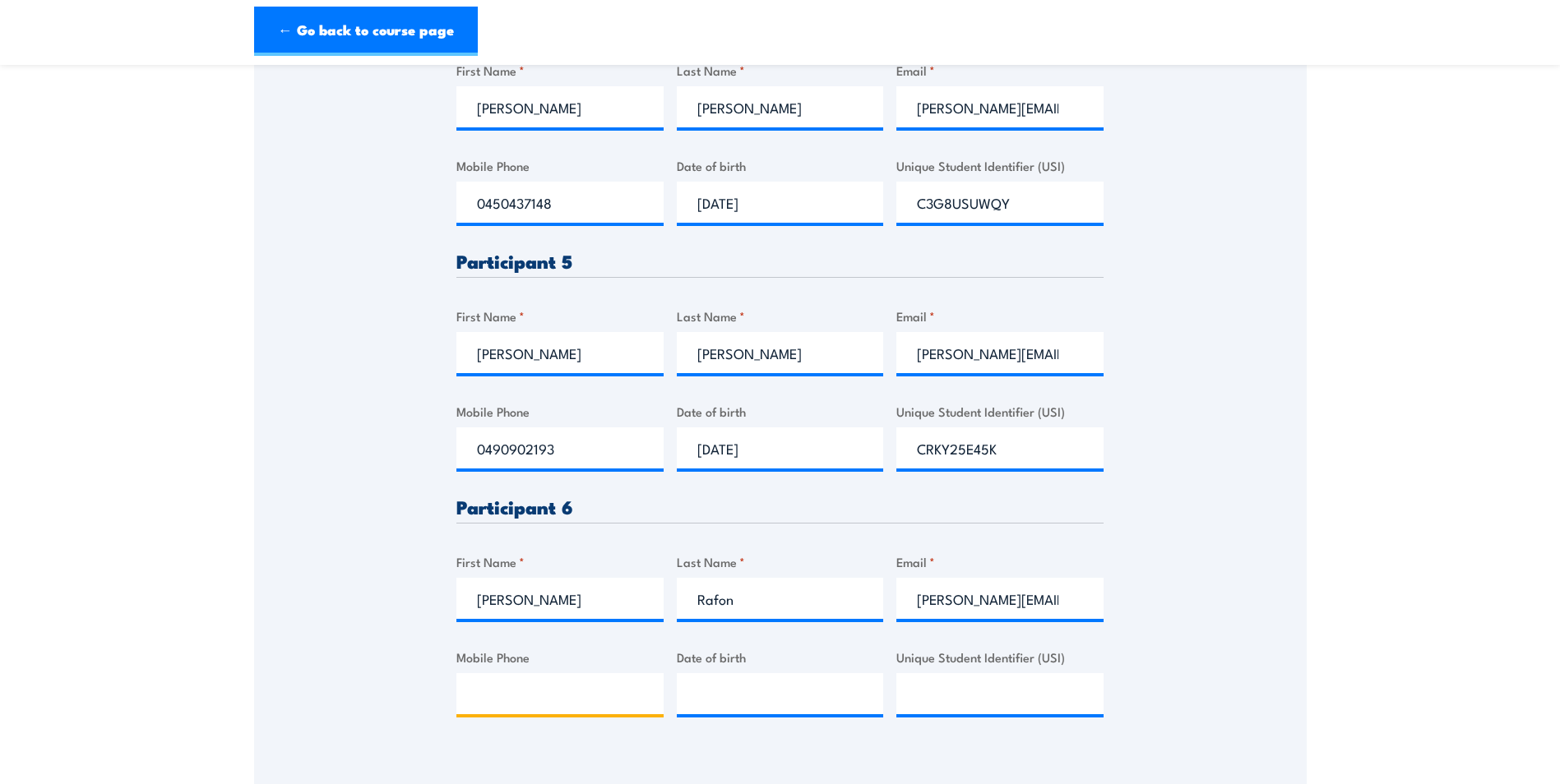
type input "0490902107"
click at [689, 701] on input "__/__/____" at bounding box center [781, 694] width 207 height 41
type input "01/06/1990"
click at [939, 679] on input "Unique Student Identifier (USI)" at bounding box center [1000, 694] width 207 height 41
paste input "DJWMURCS6G"
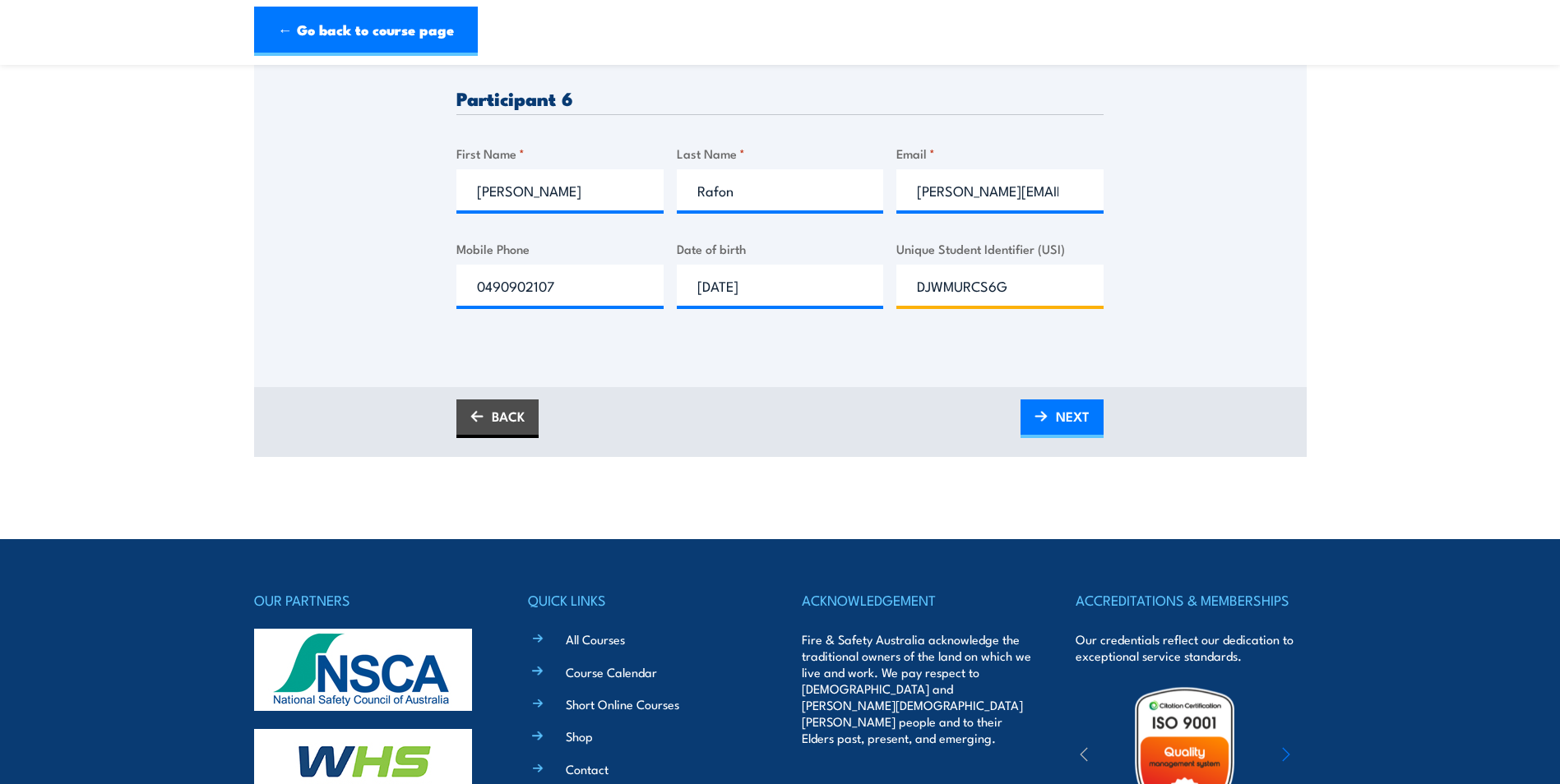
scroll to position [1727, 0]
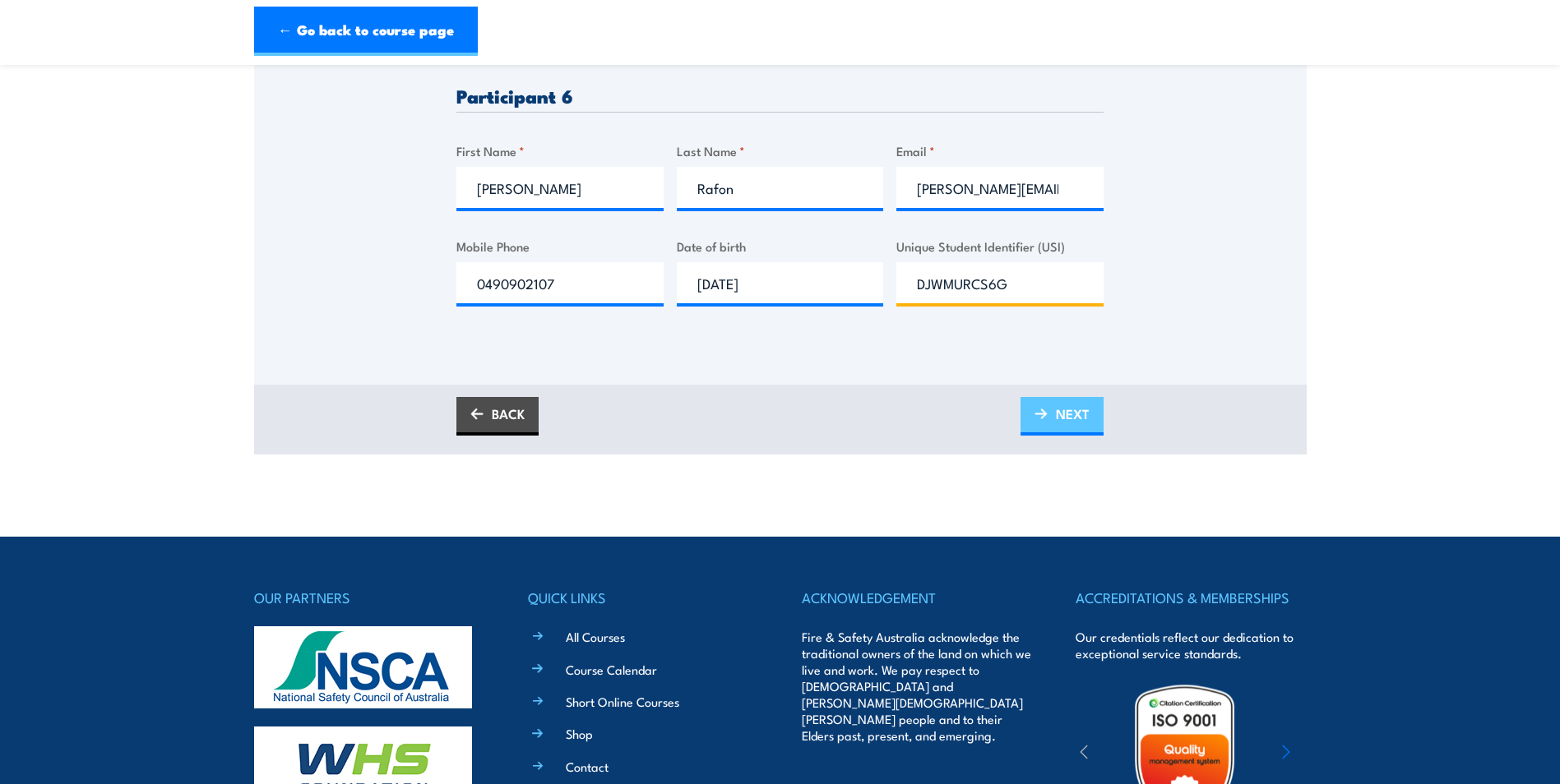
type input "DJWMURCS6G"
click at [1077, 422] on span "NEXT" at bounding box center [1072, 414] width 33 height 44
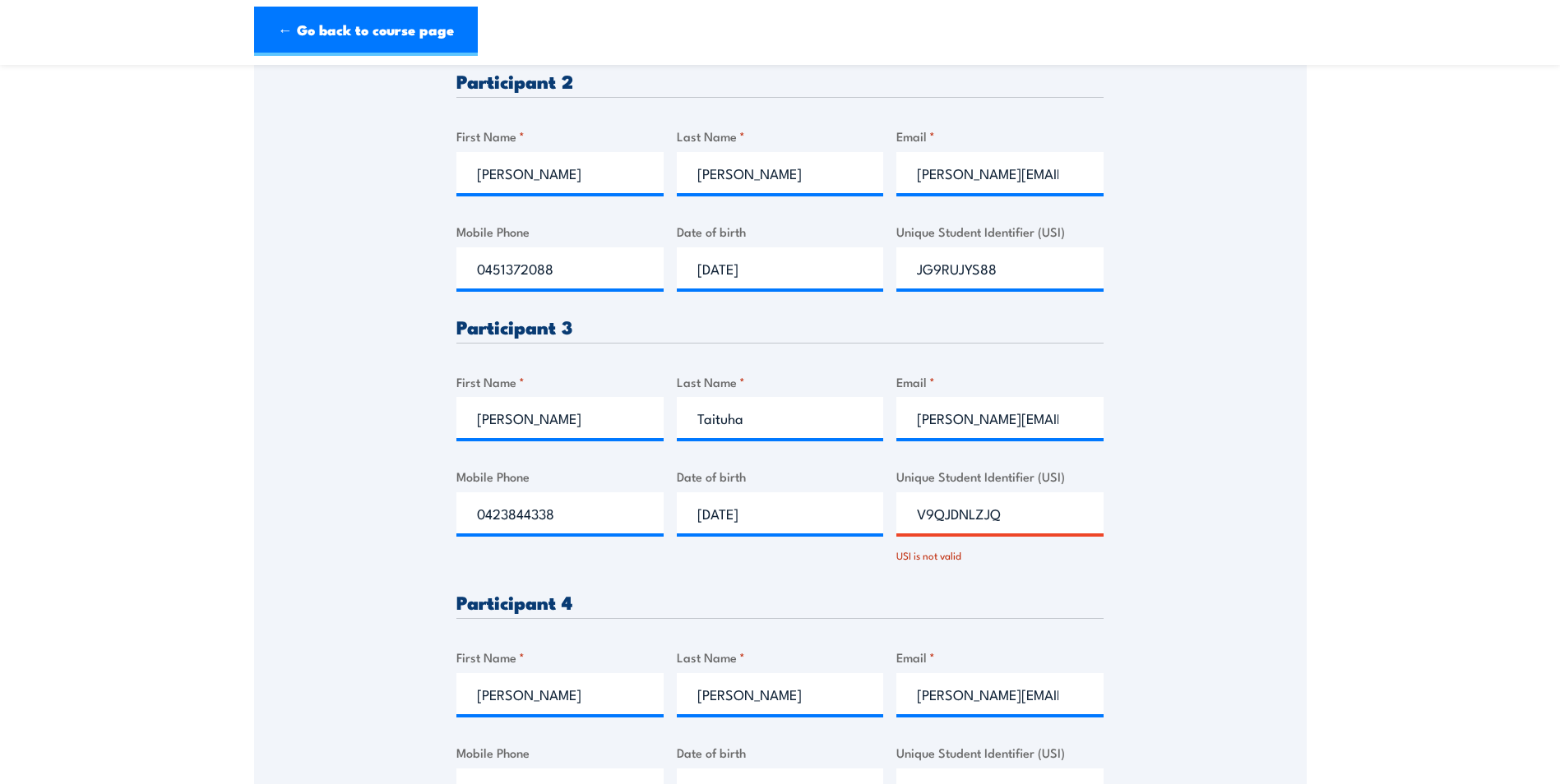
scroll to position [852, 0]
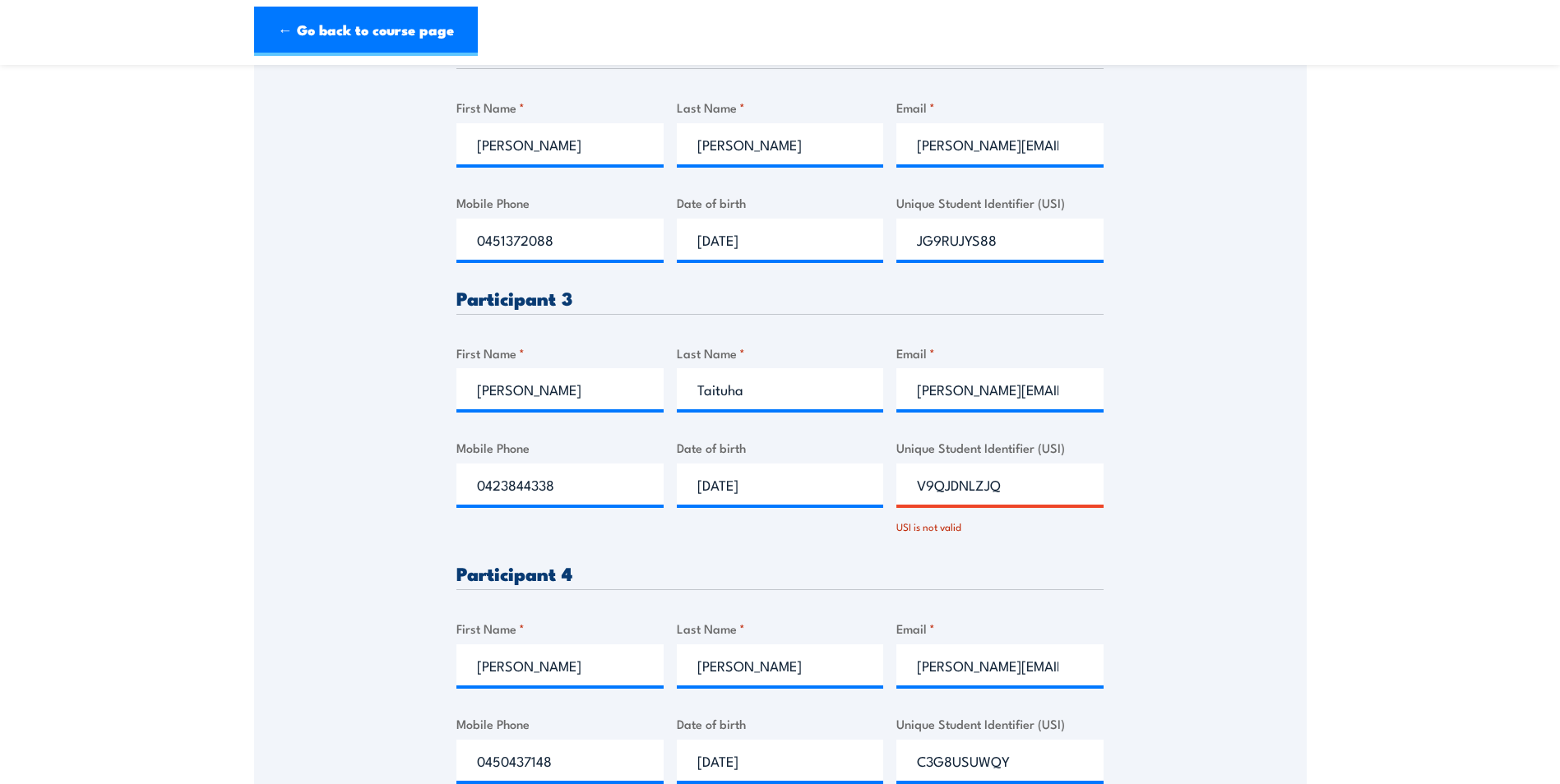
click at [1008, 485] on input "V9QJDNLZJQ" at bounding box center [1000, 484] width 207 height 41
drag, startPoint x: 1017, startPoint y: 484, endPoint x: 889, endPoint y: 503, distance: 129.4
click at [889, 503] on div "Please provide names and contact details for each of the participants below. No…" at bounding box center [779, 521] width 647 height 1559
click at [1305, 490] on div "Please provide names and contact details for each of the participants below. No…" at bounding box center [780, 381] width 1053 height 1850
drag, startPoint x: 742, startPoint y: 398, endPoint x: 769, endPoint y: 390, distance: 28.2
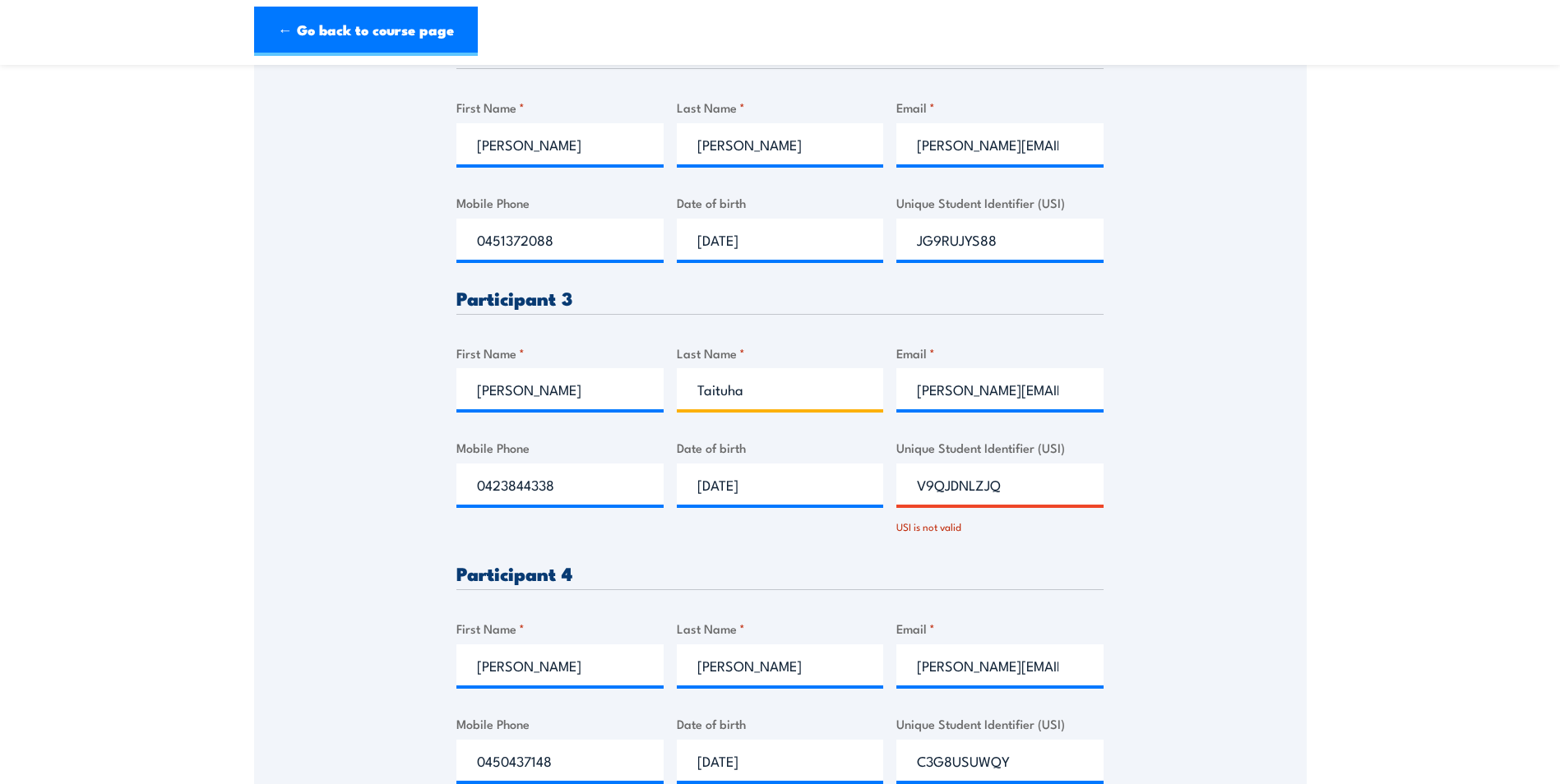
click at [743, 398] on input "Taituha" at bounding box center [781, 389] width 207 height 41
type input "Tai"
click at [1345, 458] on section "Inspect and test fire blankets and fire extinguishers Training 9 October 2025 0…" at bounding box center [780, 326] width 1560 height 2193
drag, startPoint x: 1299, startPoint y: 434, endPoint x: 1267, endPoint y: 437, distance: 32.1
click at [1299, 434] on div "Please provide names and contact details for each of the participants below. No…" at bounding box center [780, 381] width 1053 height 1850
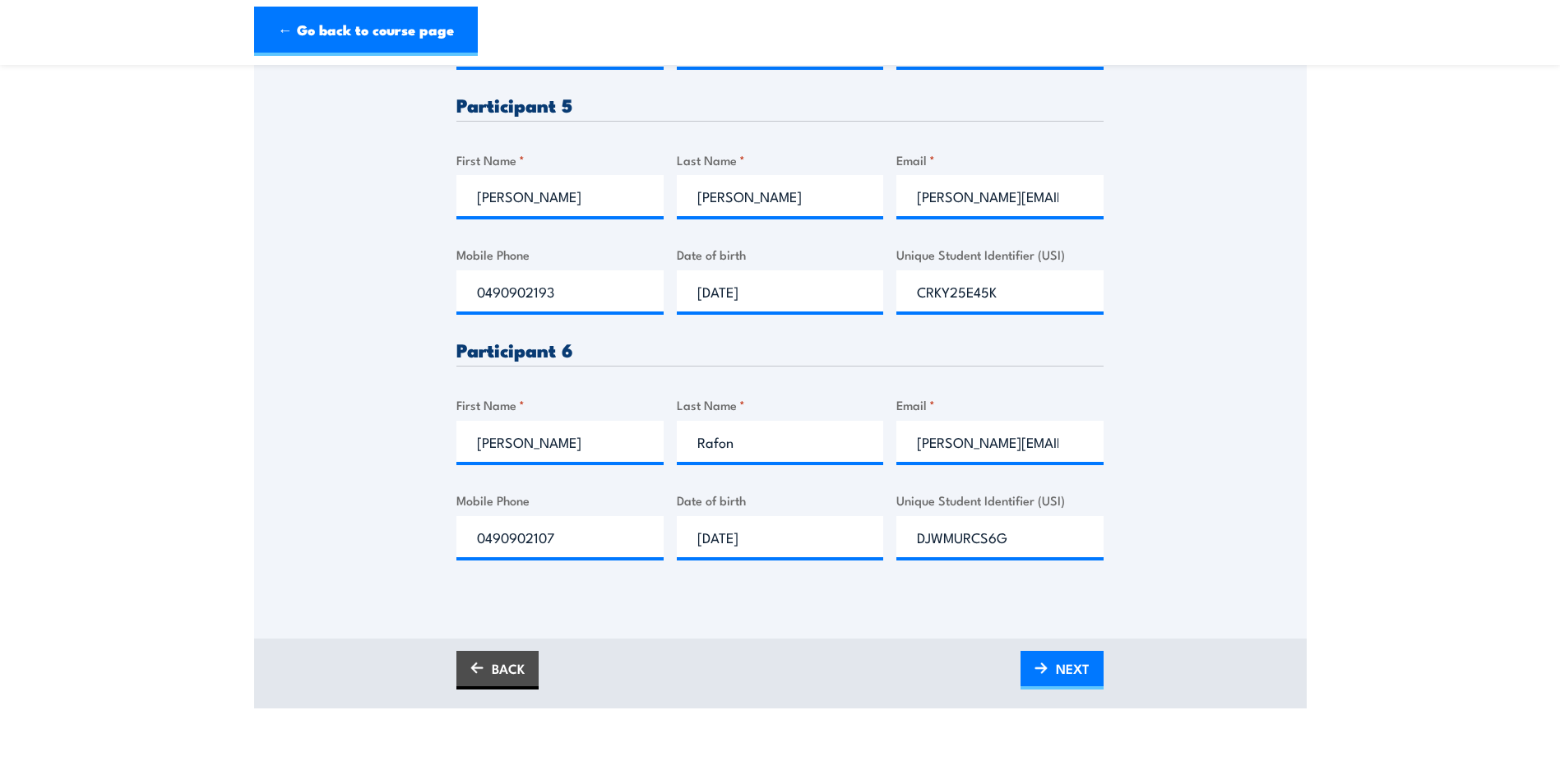
scroll to position [2002, 0]
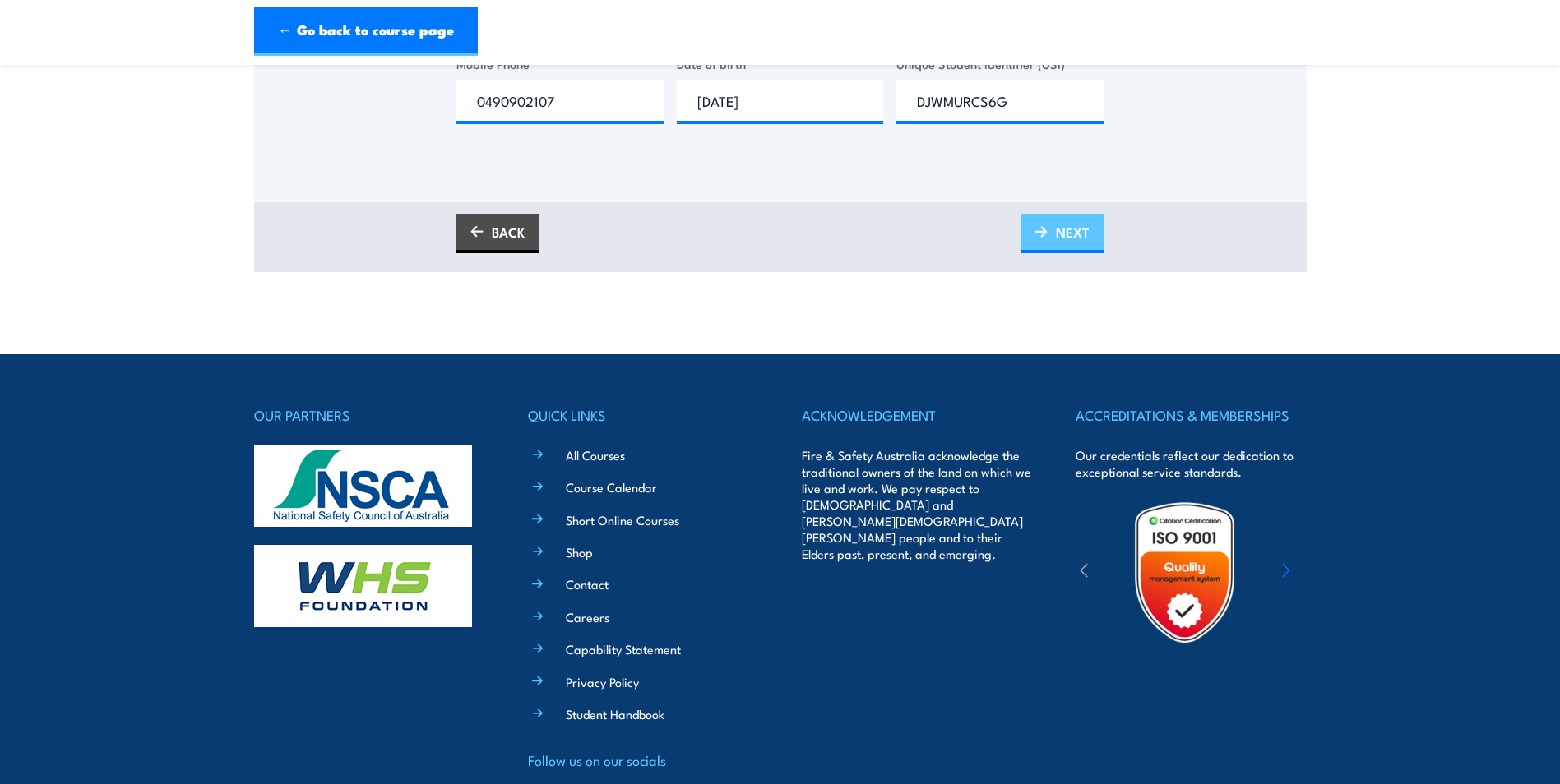
click at [1068, 229] on span "NEXT" at bounding box center [1072, 232] width 33 height 44
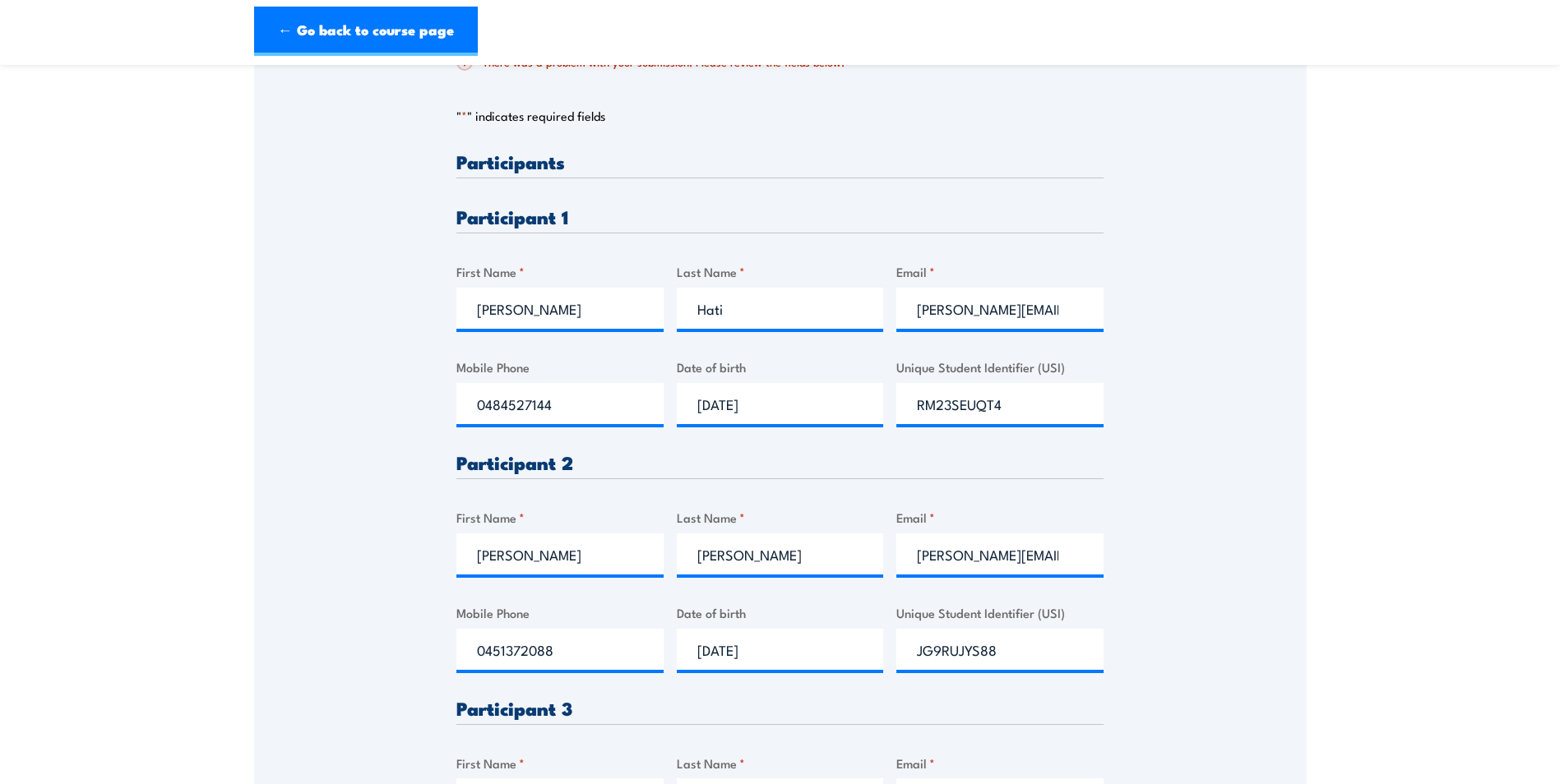
scroll to position [852, 0]
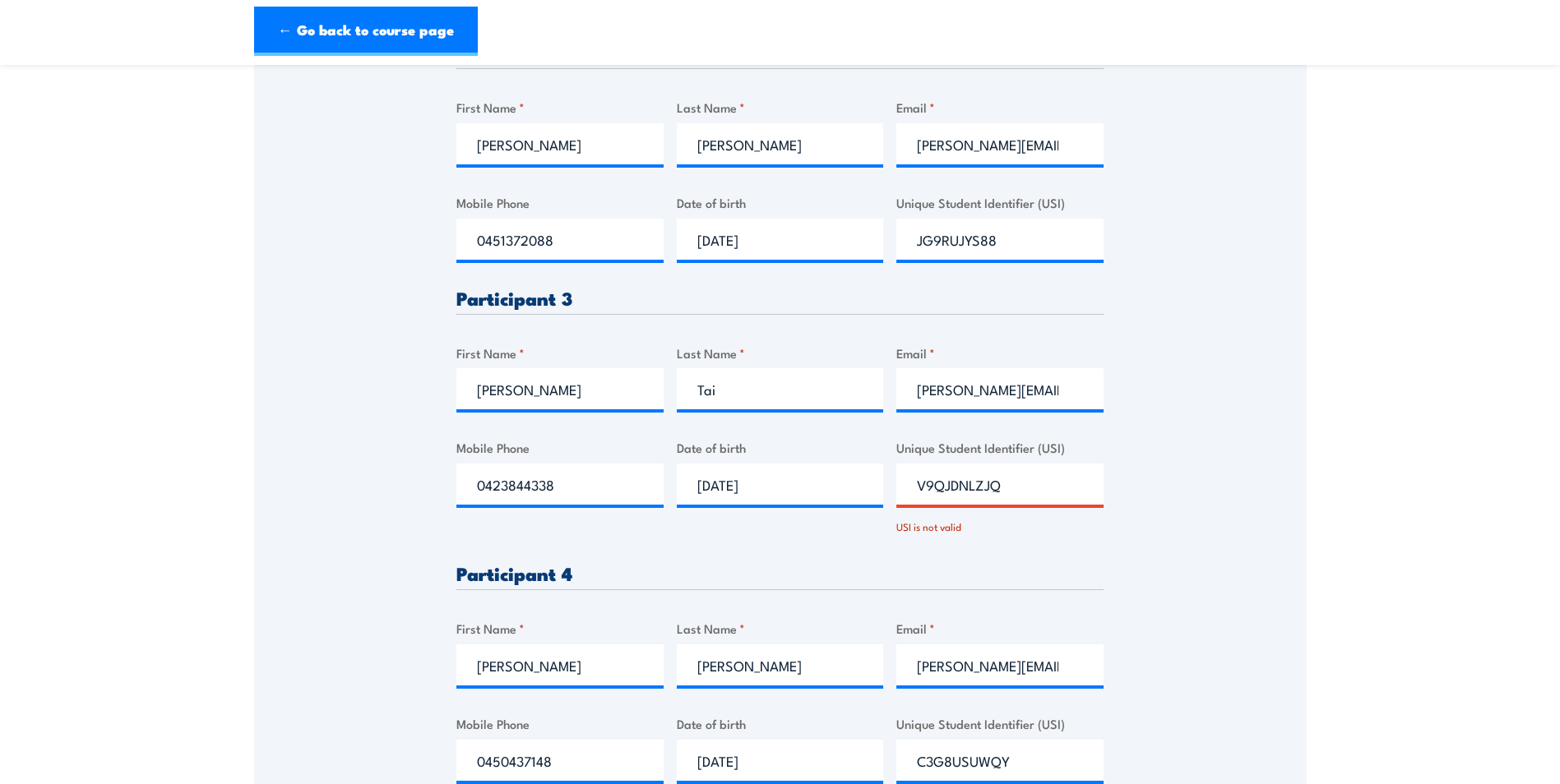
drag, startPoint x: 1305, startPoint y: 410, endPoint x: 1299, endPoint y: 415, distance: 7.8
click at [1305, 410] on div "Please provide names and contact details for each of the participants below. No…" at bounding box center [780, 381] width 1053 height 1850
drag, startPoint x: 1052, startPoint y: 495, endPoint x: 1035, endPoint y: 495, distance: 17.0
click at [1047, 495] on input "V9QJDNLZJQ" at bounding box center [1000, 484] width 207 height 41
drag, startPoint x: 1026, startPoint y: 489, endPoint x: 872, endPoint y: 517, distance: 156.5
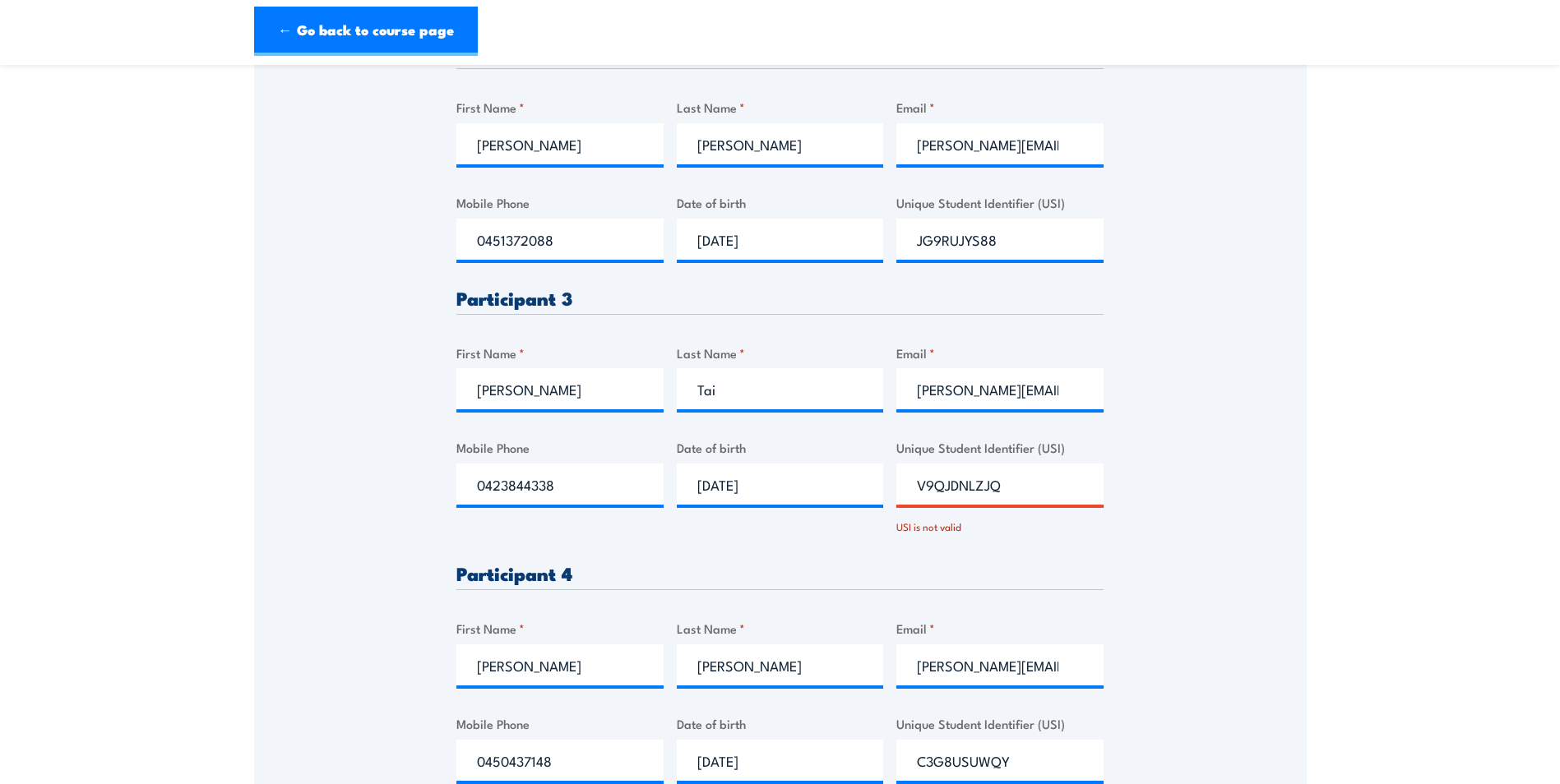
click at [872, 517] on div "Please provide names and contact details for each of the participants below. No…" at bounding box center [779, 521] width 647 height 1559
click at [904, 494] on input "Unique Student Identifier (USI)" at bounding box center [1000, 484] width 207 height 41
click at [917, 479] on input "Unique Student Identifier (USI)" at bounding box center [1000, 484] width 207 height 41
paste input "V9QJDNLZJQ"
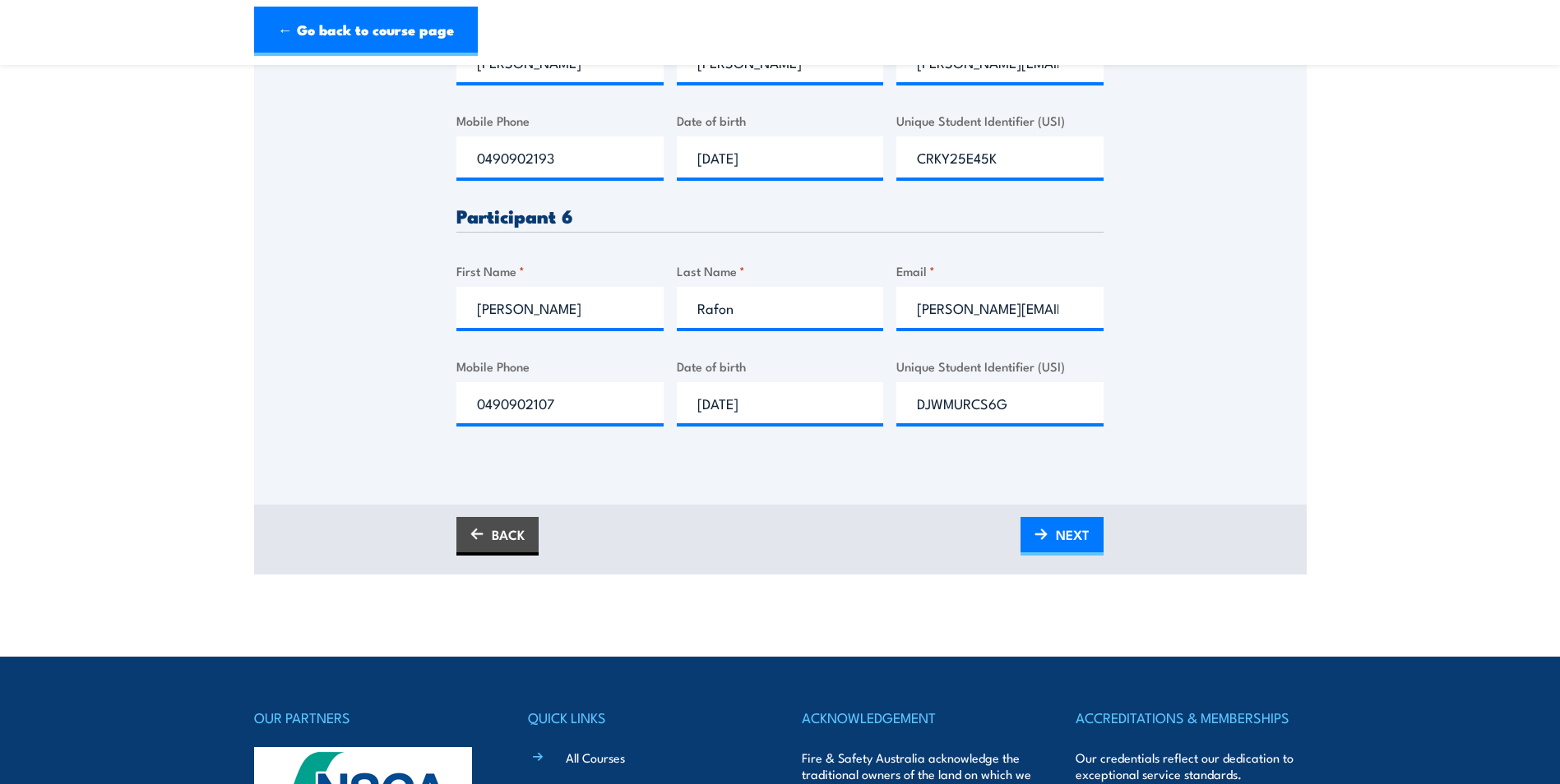
scroll to position [2002, 0]
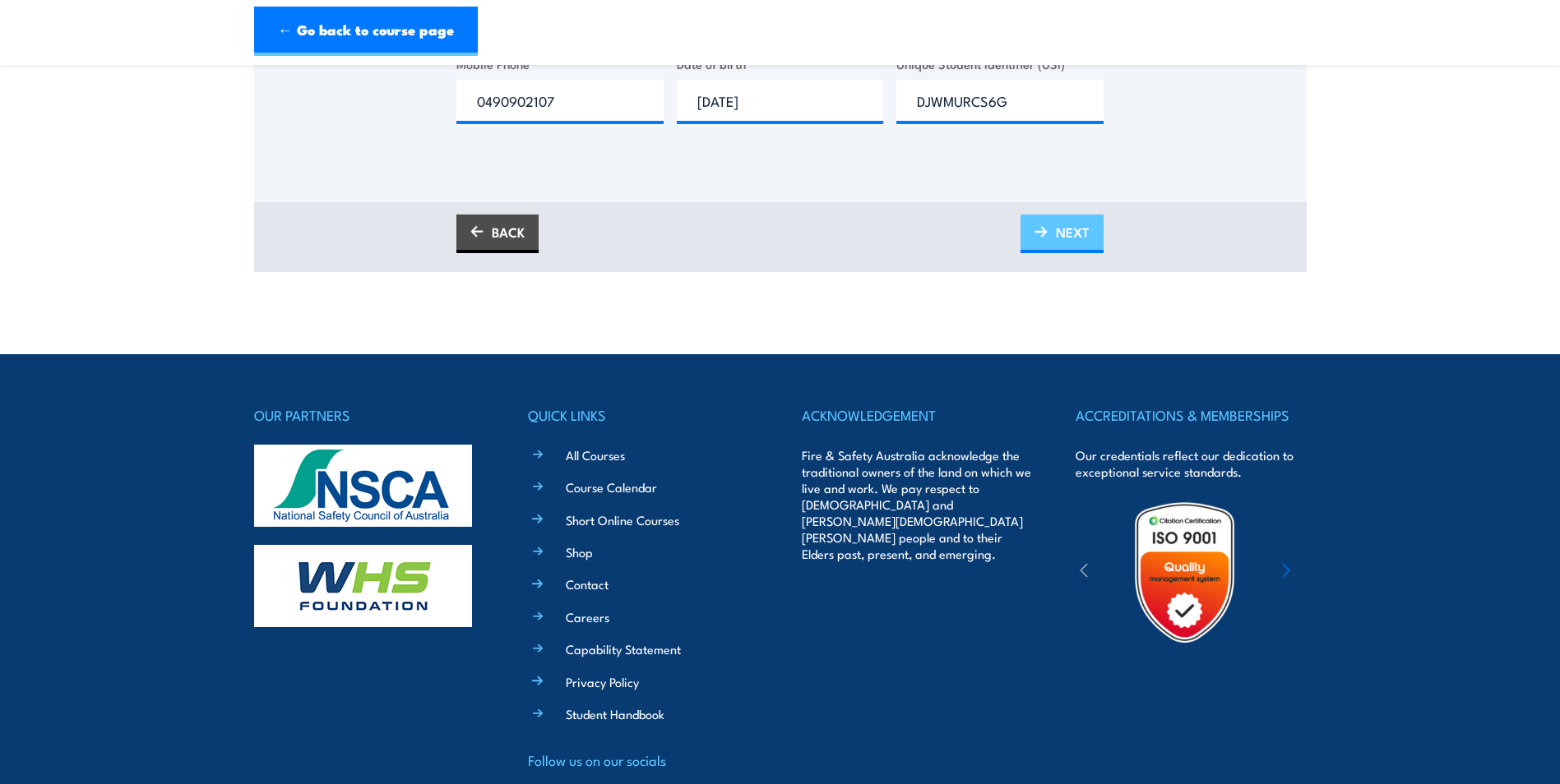
type input "V9QJDNLZJQ"
click at [1085, 232] on span "NEXT" at bounding box center [1072, 232] width 33 height 44
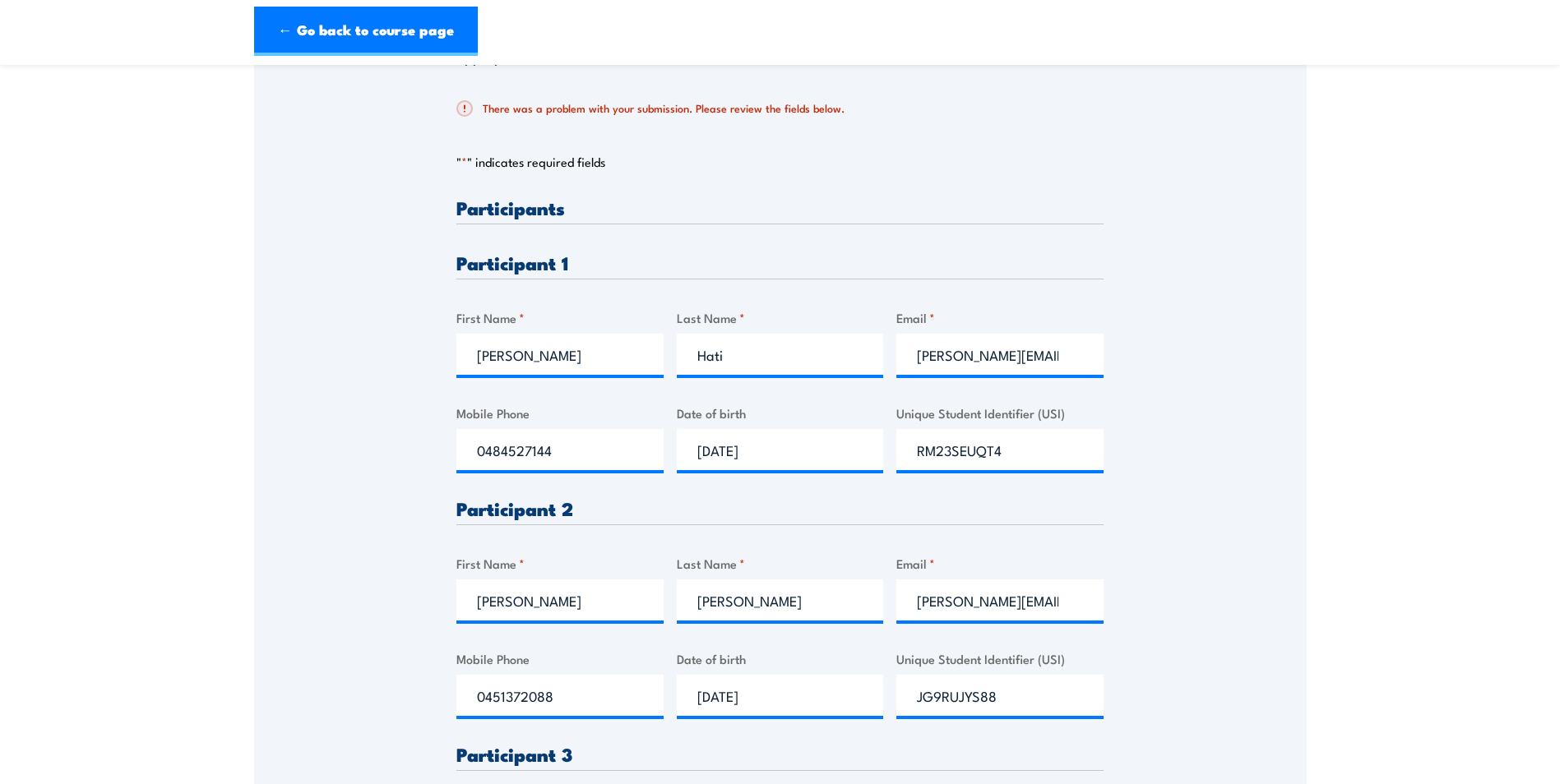
scroll to position [852, 0]
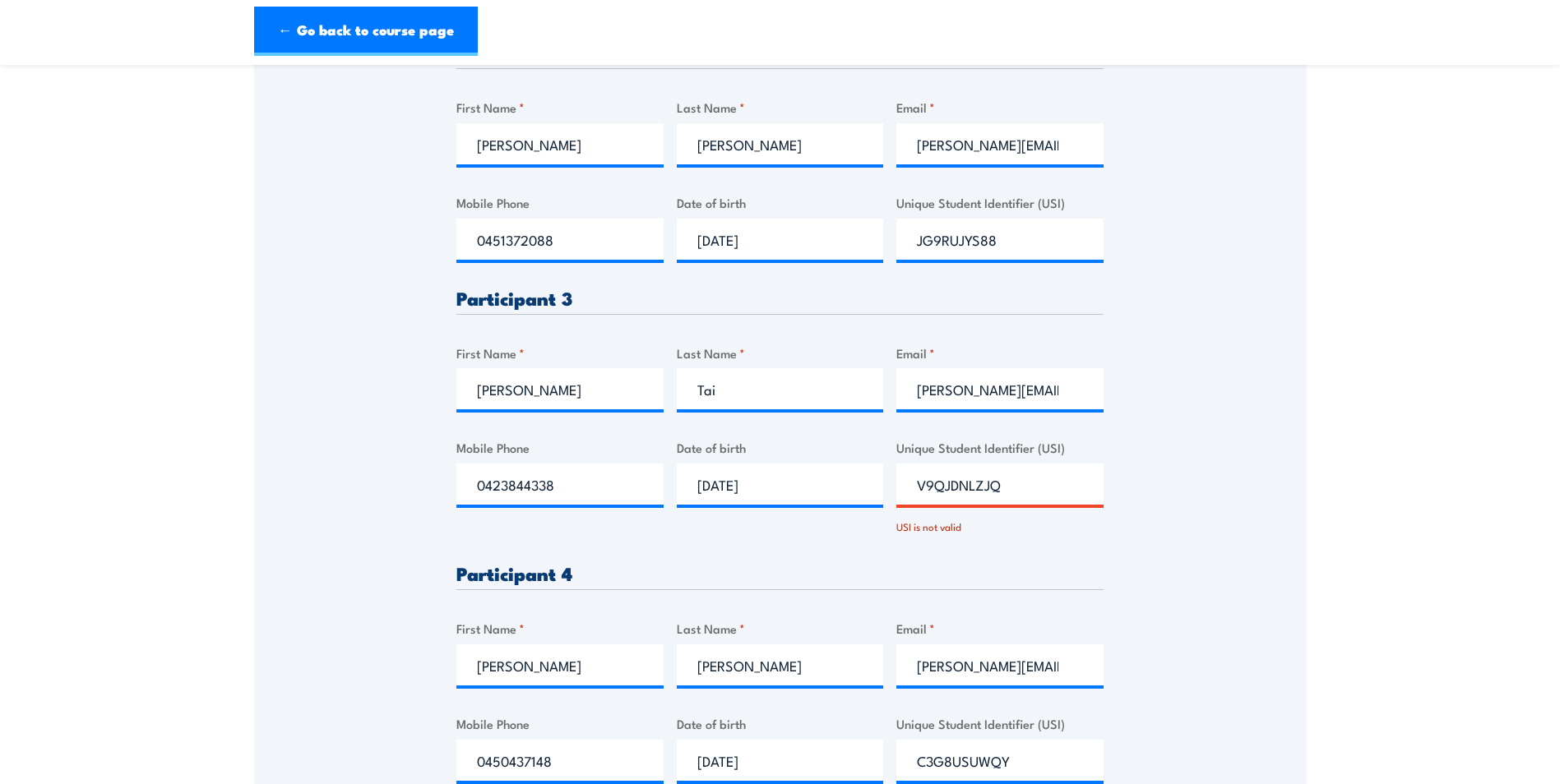
click at [916, 489] on input "V9QJDNLZJQ" at bounding box center [1000, 484] width 207 height 41
click at [1276, 527] on div "Please provide names and contact details for each of the participants below. No…" at bounding box center [780, 381] width 1053 height 1850
drag, startPoint x: 1030, startPoint y: 488, endPoint x: 866, endPoint y: 470, distance: 165.0
click at [866, 470] on div "Please provide names and contact details for each of the participants below. No…" at bounding box center [779, 521] width 647 height 1559
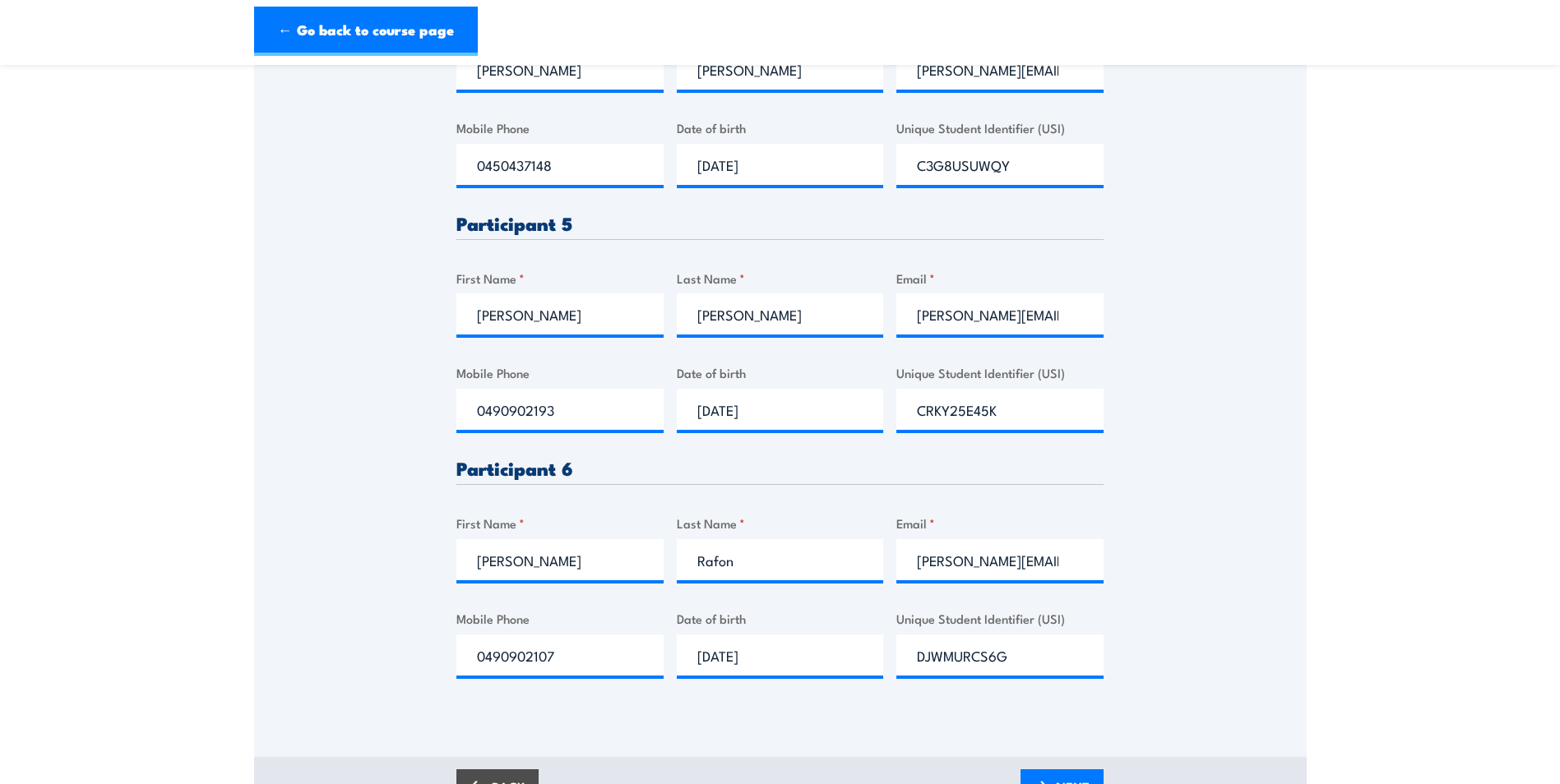
scroll to position [1509, 0]
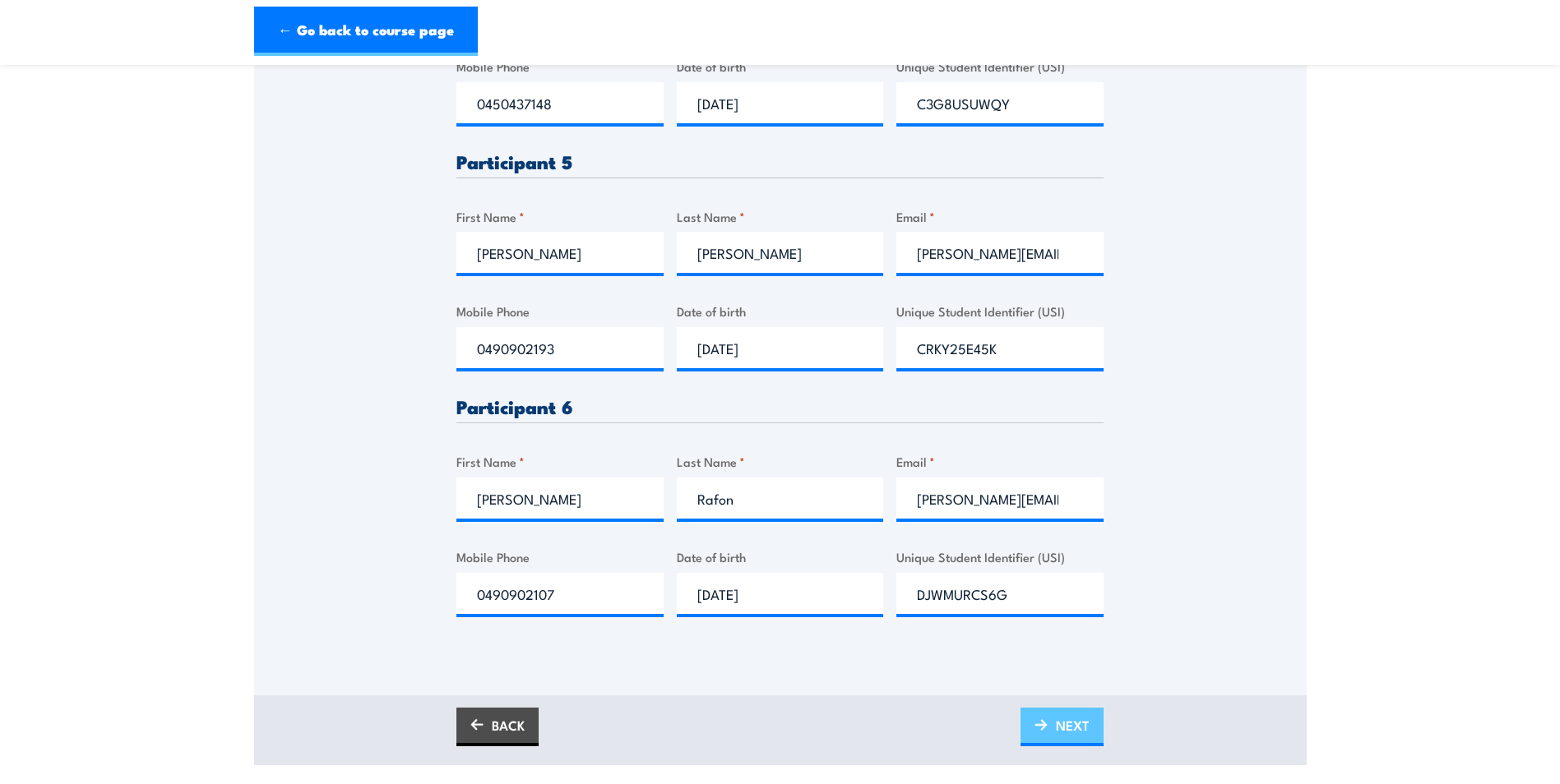
click at [1079, 733] on span "NEXT" at bounding box center [1072, 725] width 33 height 44
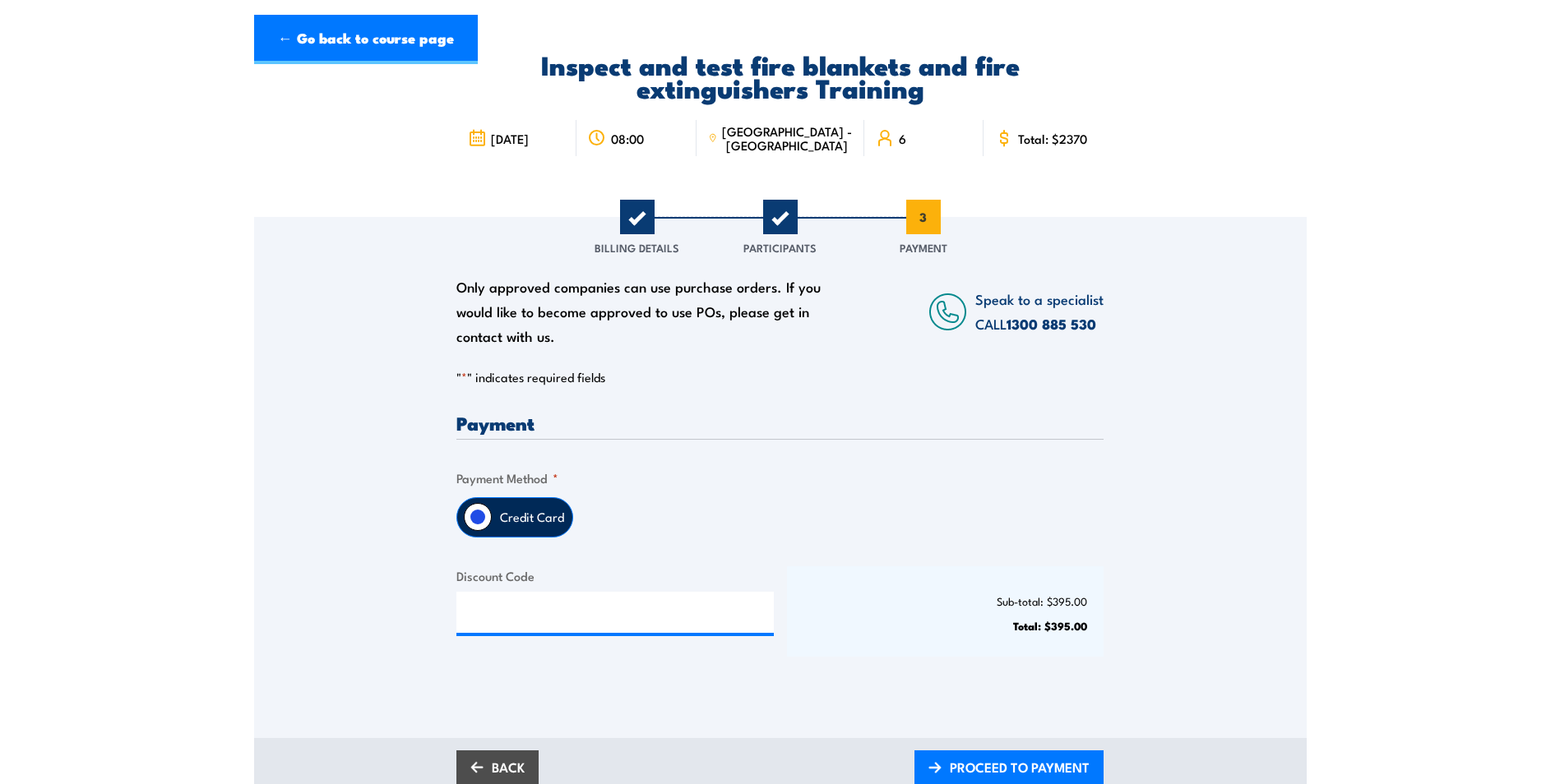
scroll to position [247, 0]
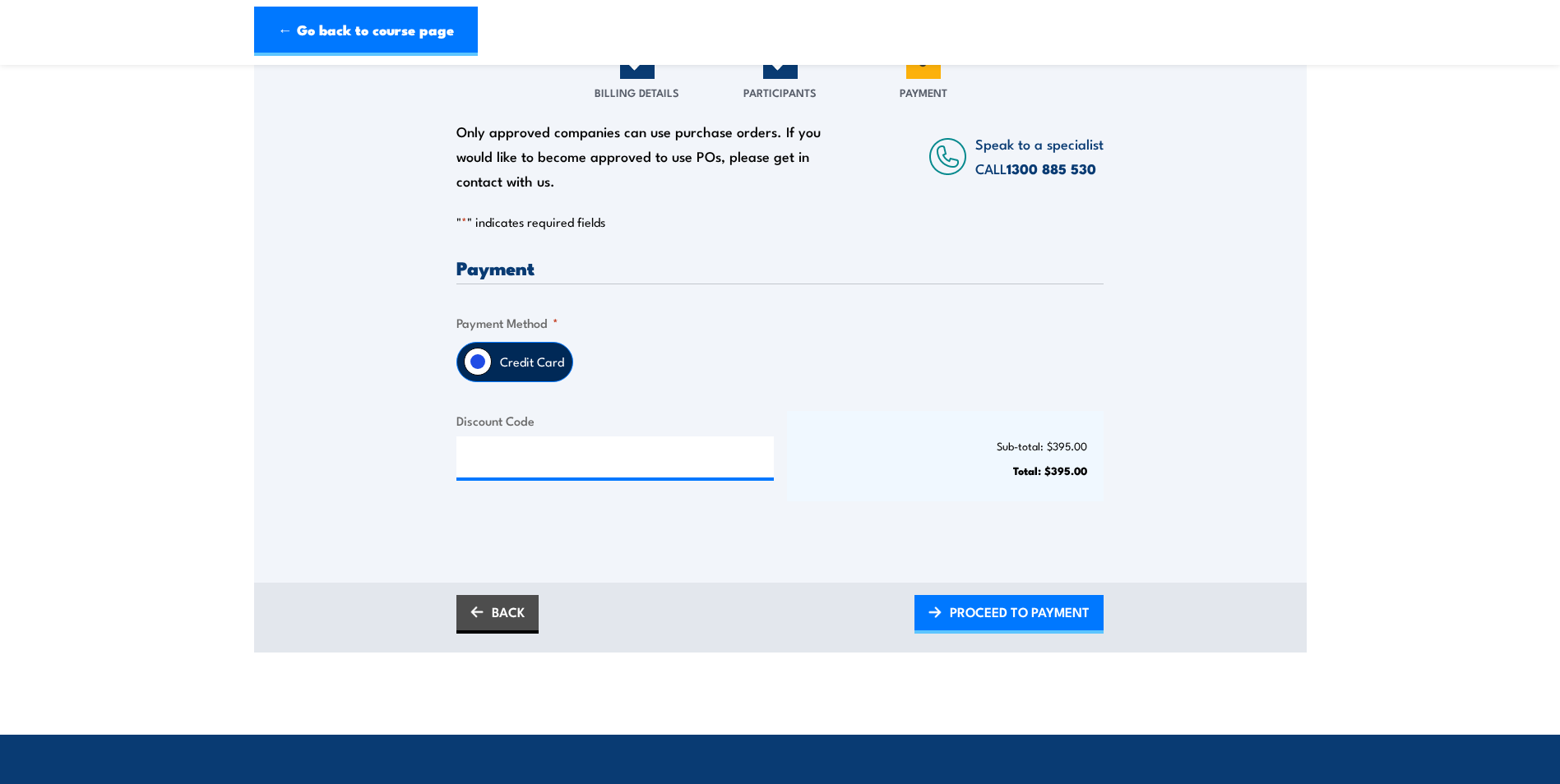
click at [478, 366] on input "Credit Card" at bounding box center [477, 362] width 28 height 28
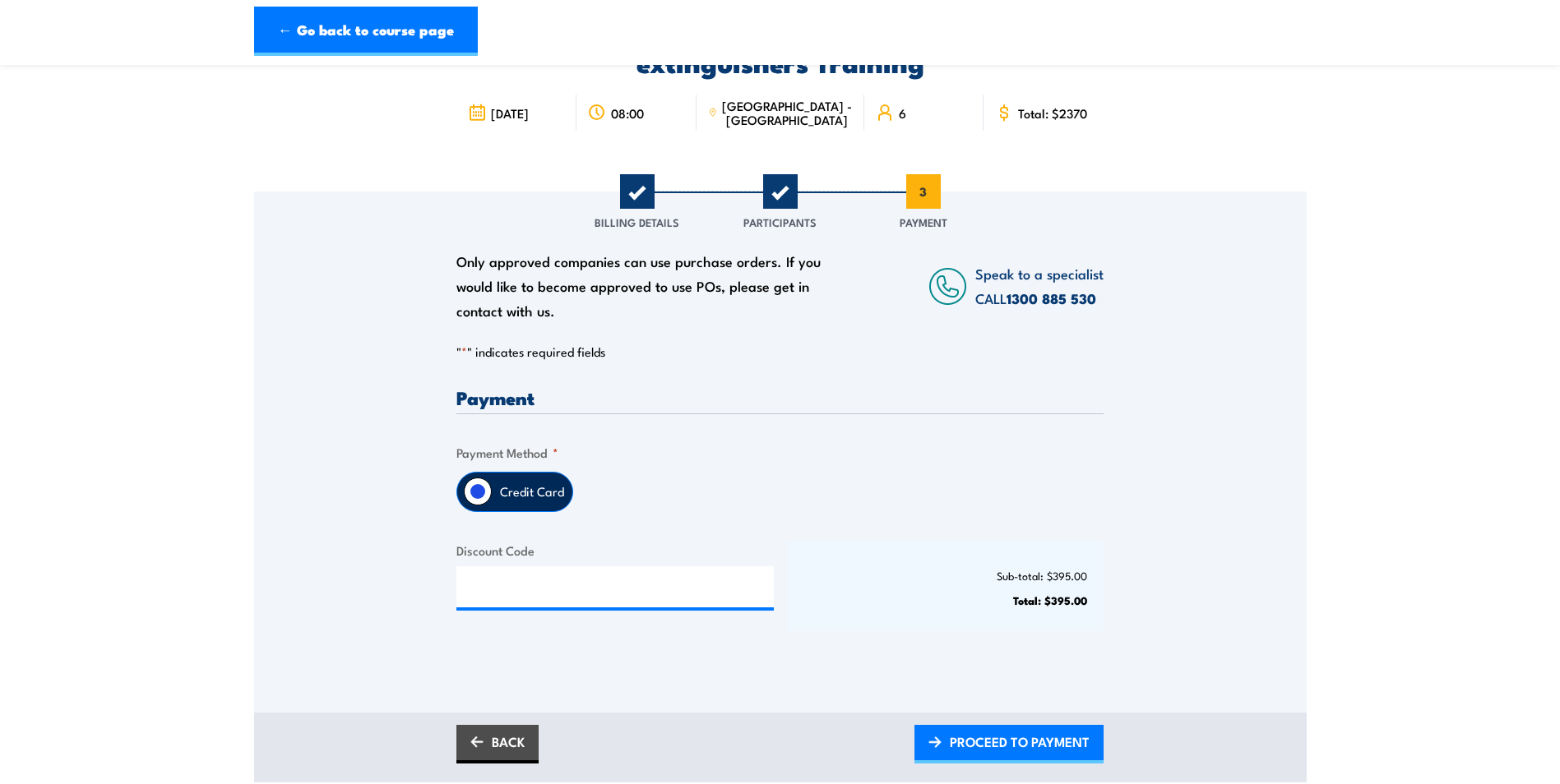
scroll to position [165, 0]
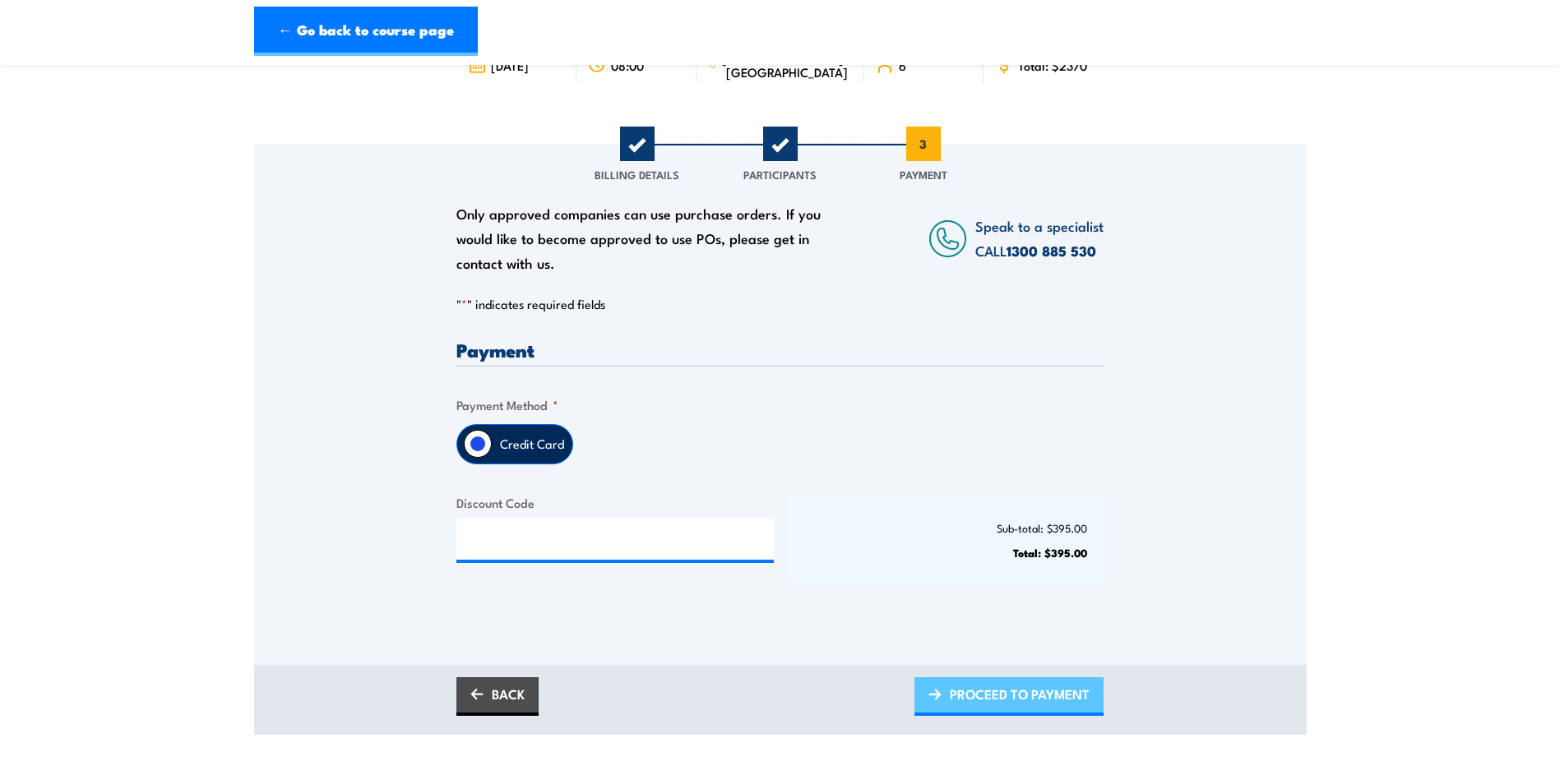
click at [1036, 700] on span "PROCEED TO PAYMENT" at bounding box center [1019, 694] width 140 height 44
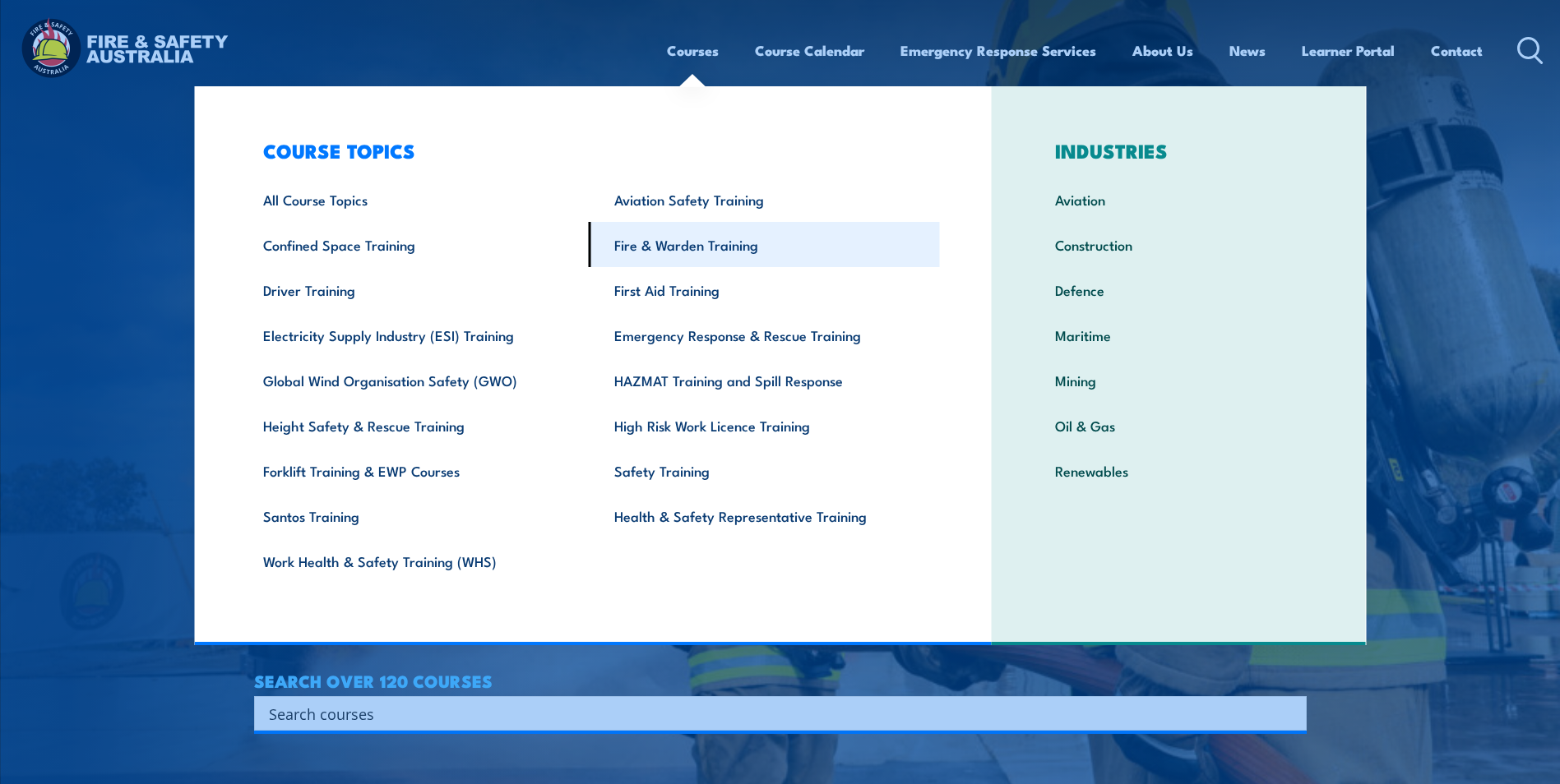
click at [693, 248] on link "Fire & Warden Training" at bounding box center [765, 244] width 351 height 45
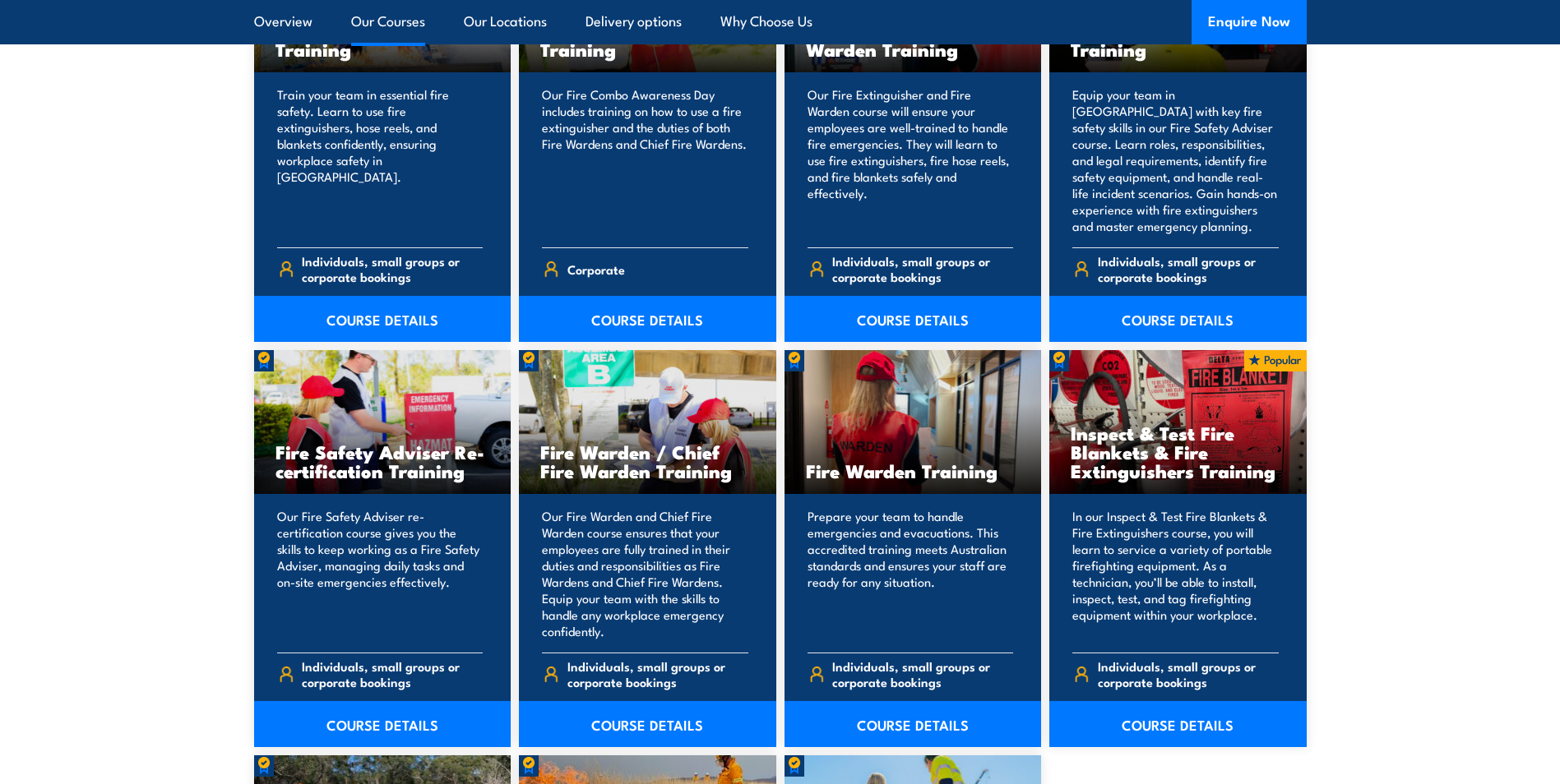
scroll to position [2219, 0]
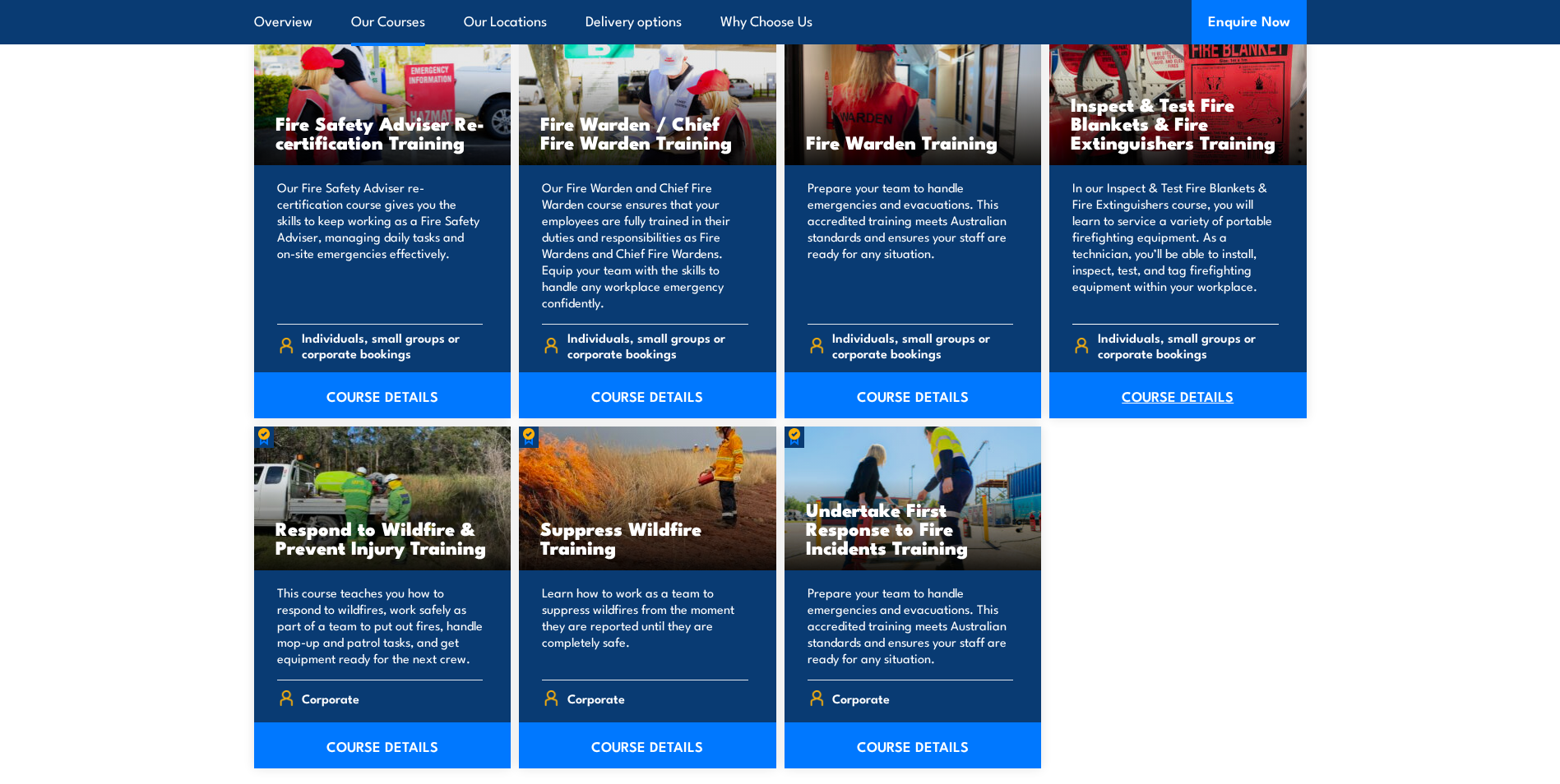
click at [1170, 397] on link "COURSE DETAILS" at bounding box center [1178, 396] width 257 height 46
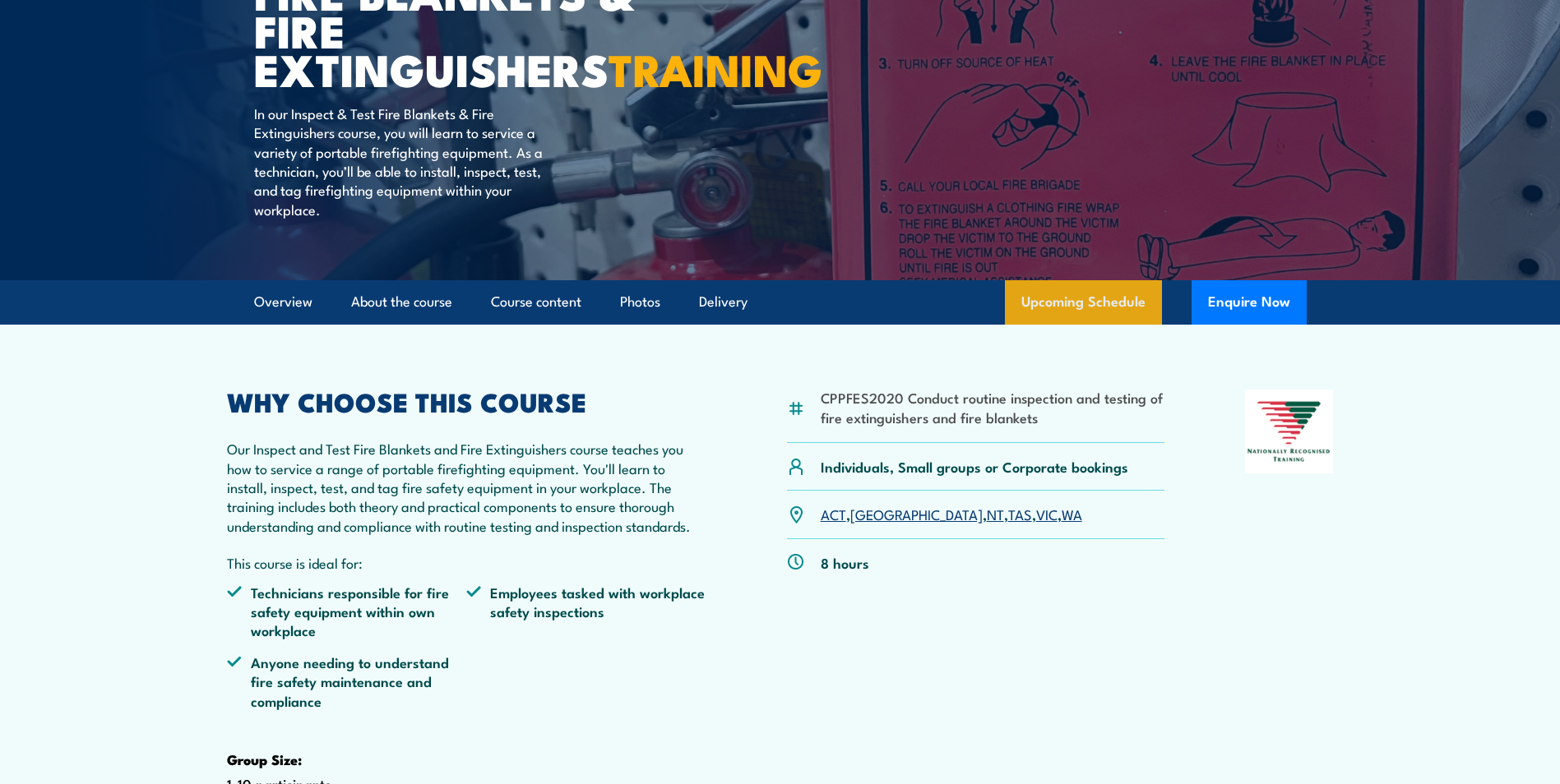
click at [1097, 325] on link "Upcoming Schedule" at bounding box center [1083, 302] width 157 height 45
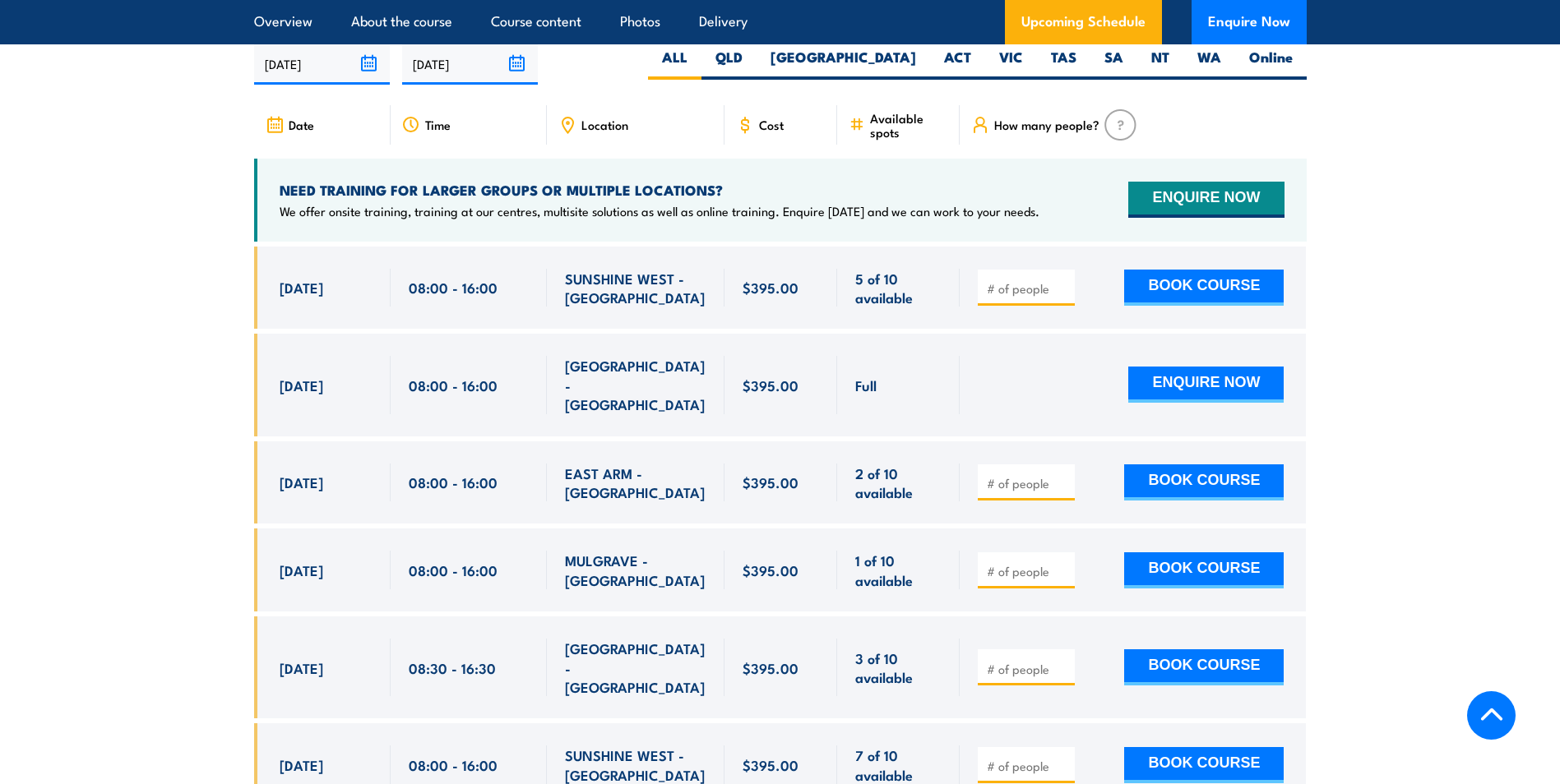
scroll to position [3053, 0]
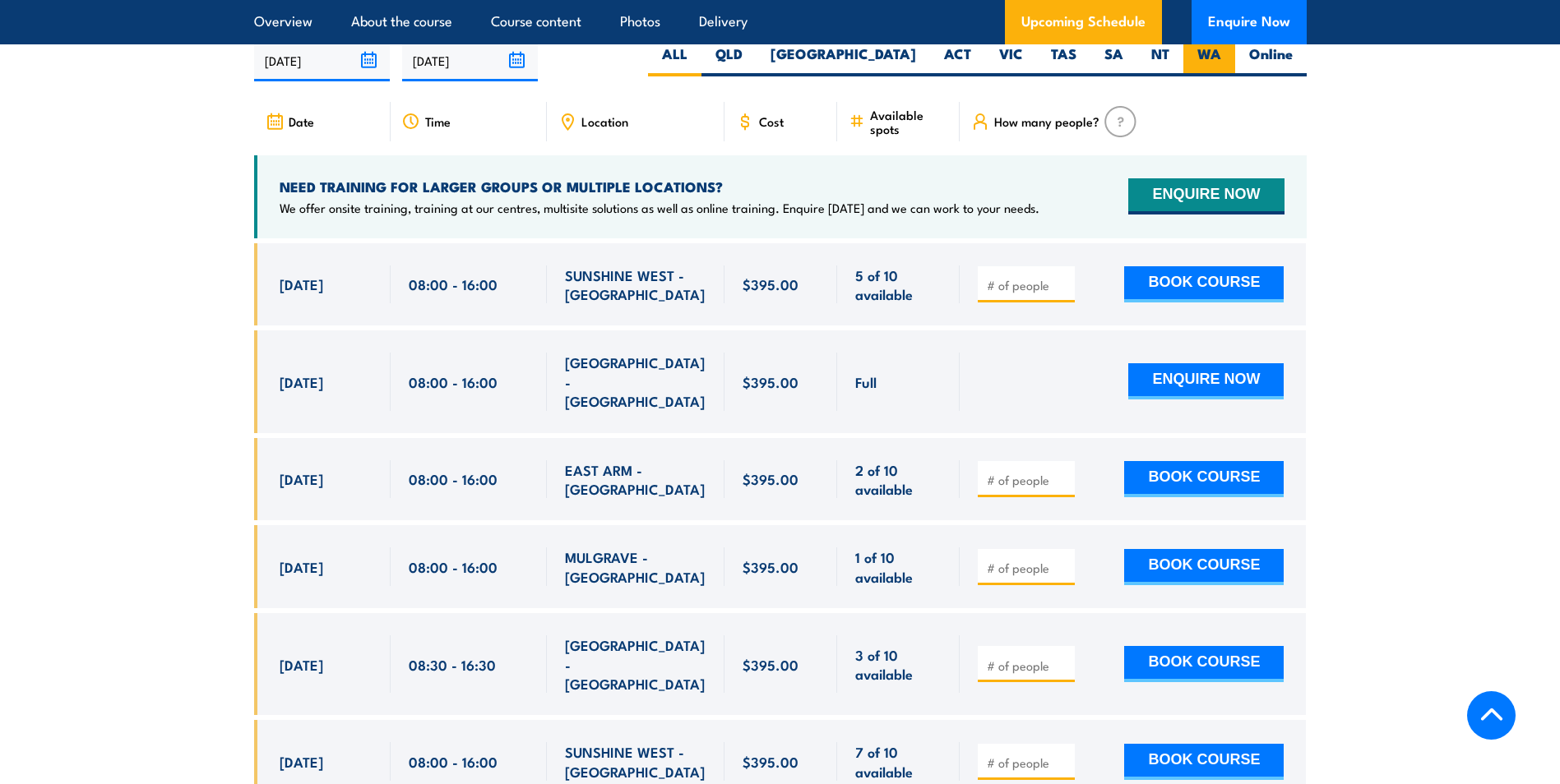
click at [1221, 76] on label "WA" at bounding box center [1209, 60] width 51 height 32
click at [1221, 55] on input "WA" at bounding box center [1227, 50] width 10 height 10
radio input "true"
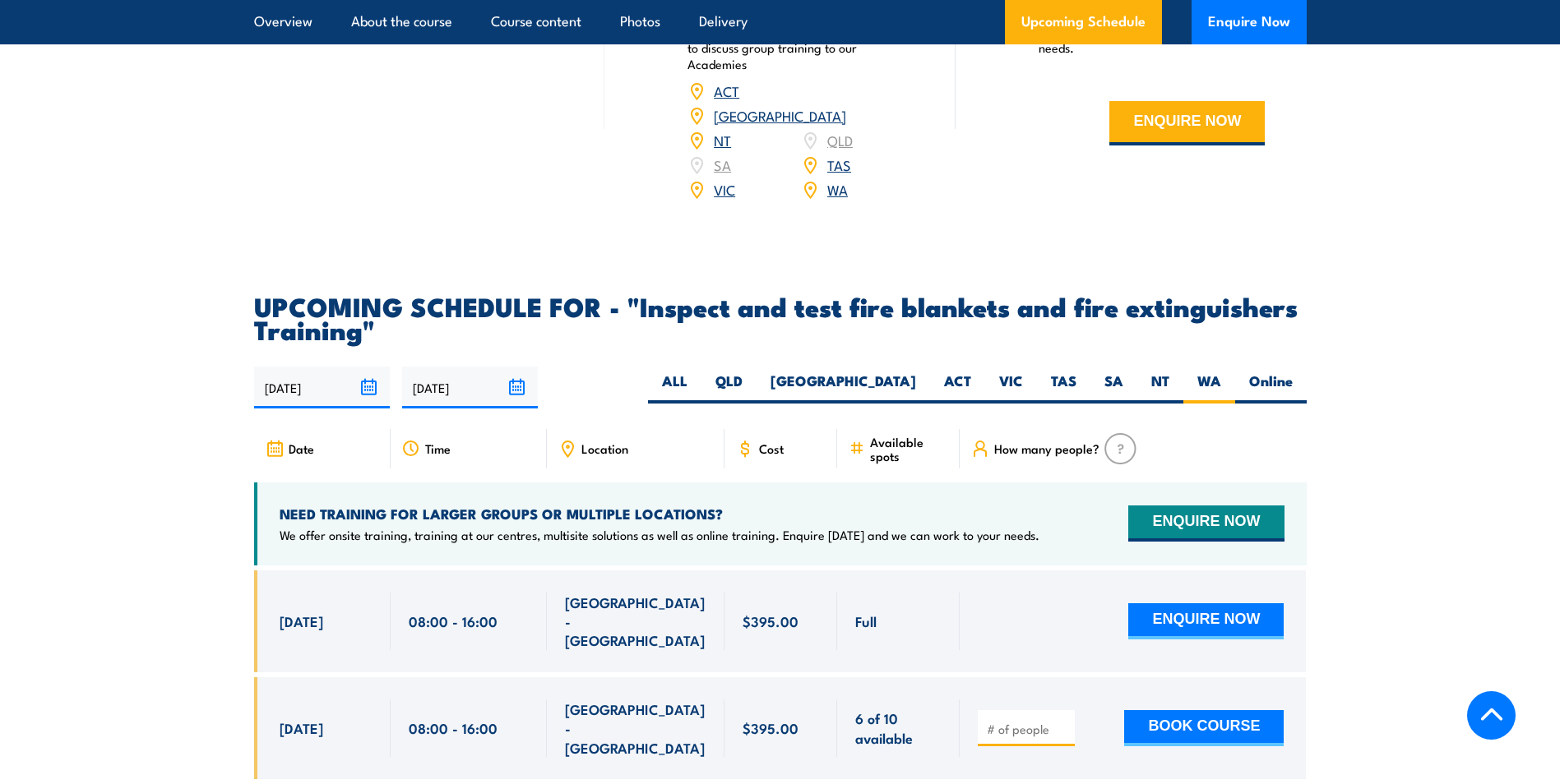
scroll to position [2724, 0]
